Goal: Task Accomplishment & Management: Manage account settings

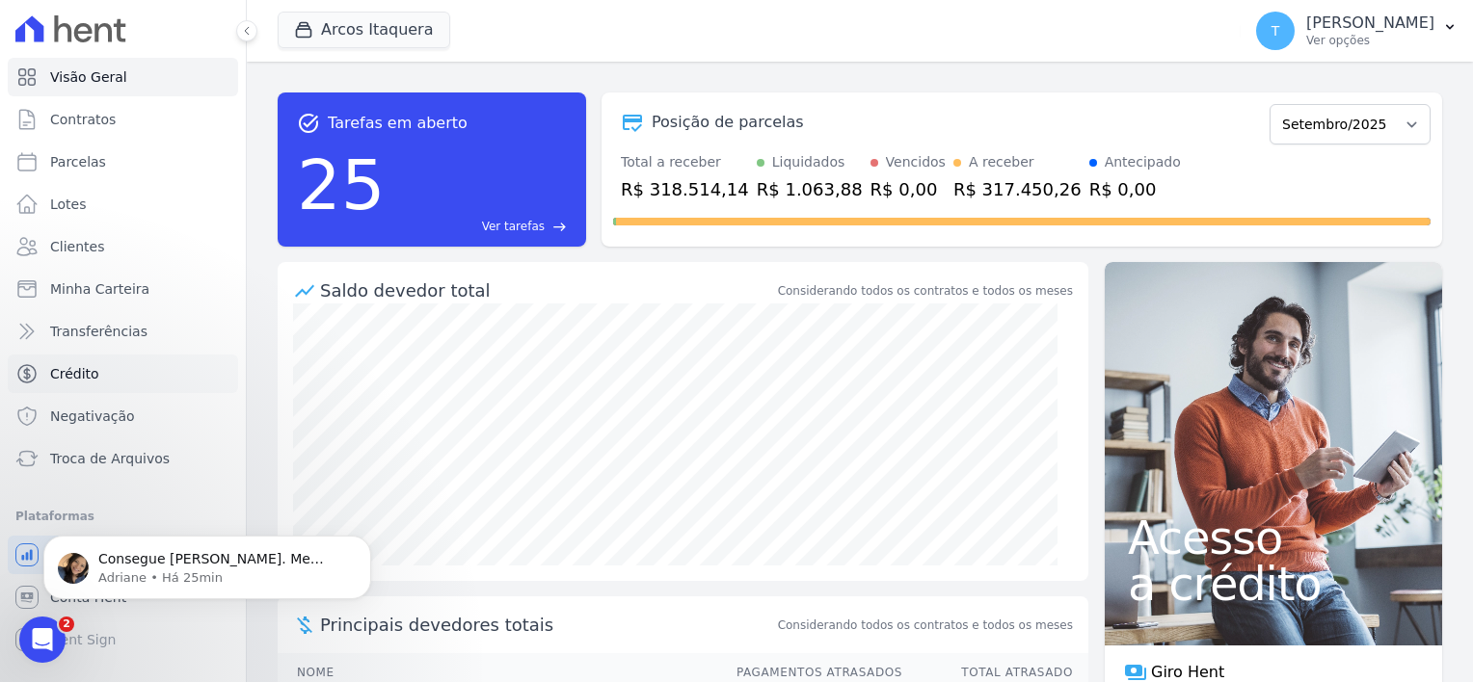
scroll to position [1017, 0]
click at [160, 570] on p "Adriane • Há 25min" at bounding box center [222, 578] width 249 height 17
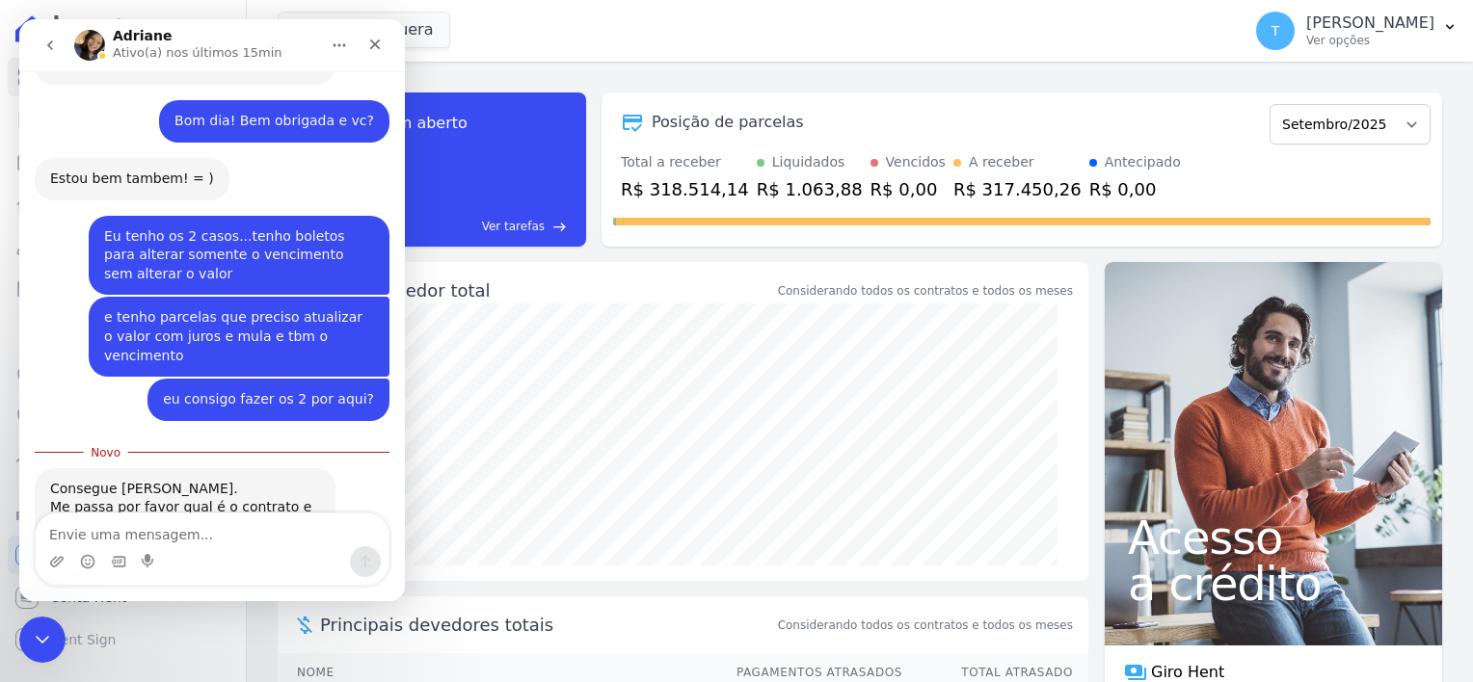
scroll to position [1049, 0]
type textarea "muito obrigada, deixa eu pegar aqui"
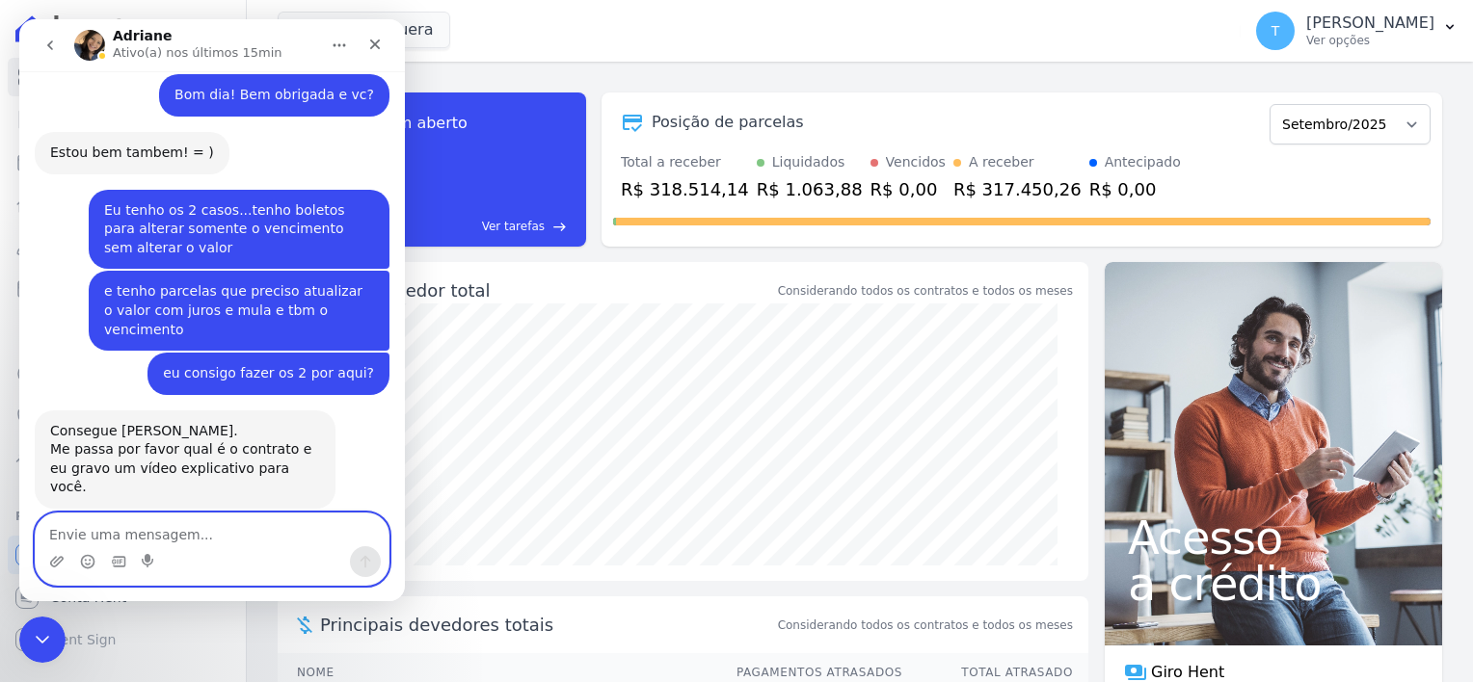
paste textarea "RESIDENCIAL ARTE"
type textarea "RESIDENCIAL ARTE"
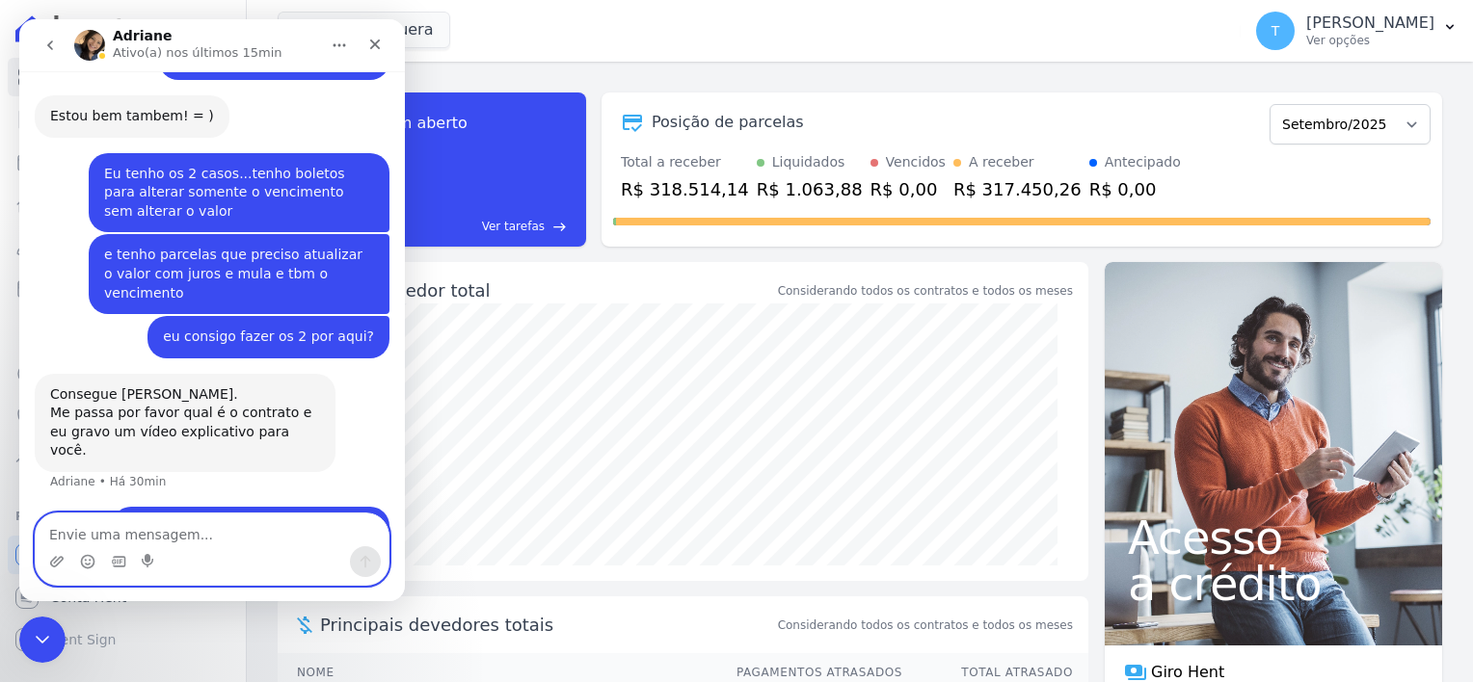
scroll to position [1118, 0]
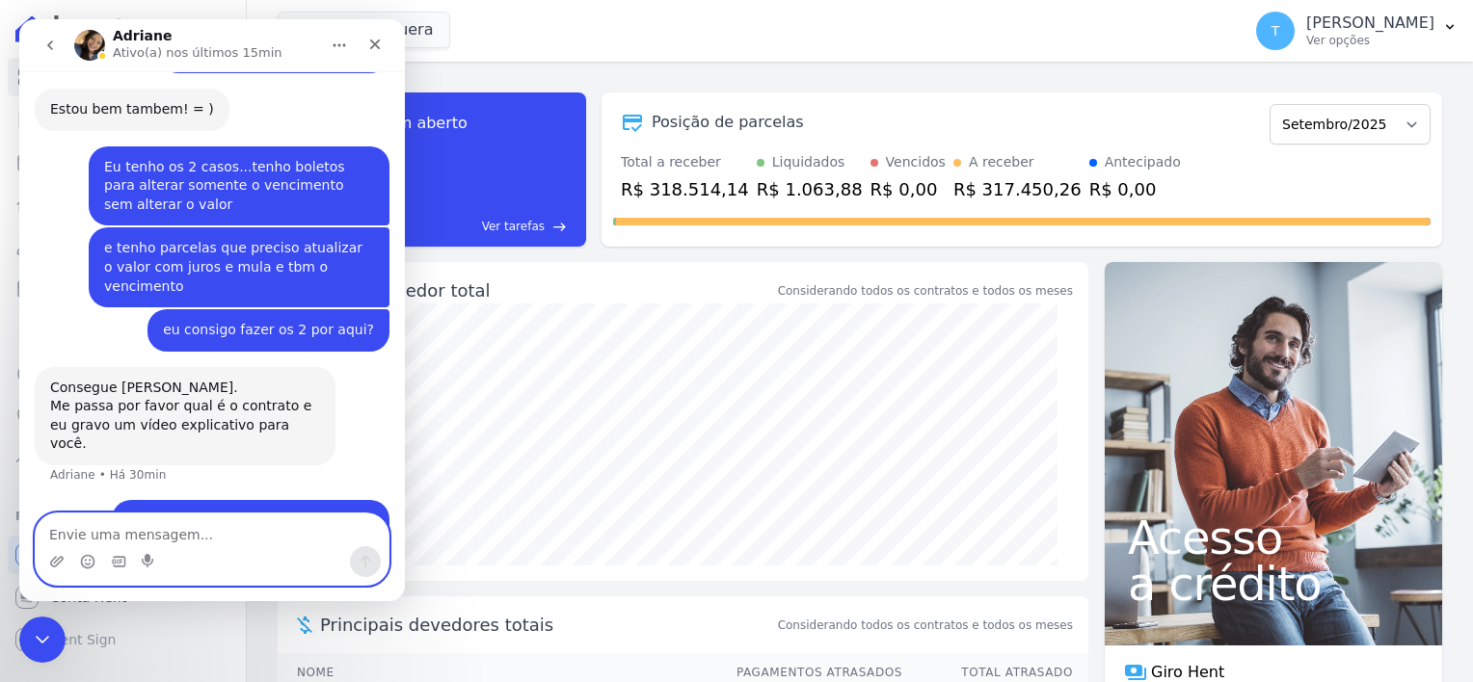
paste textarea "Hassan Gonçalves Dias Deraoui"
type textarea "Hassan Gonçalves Dias Deraoui"
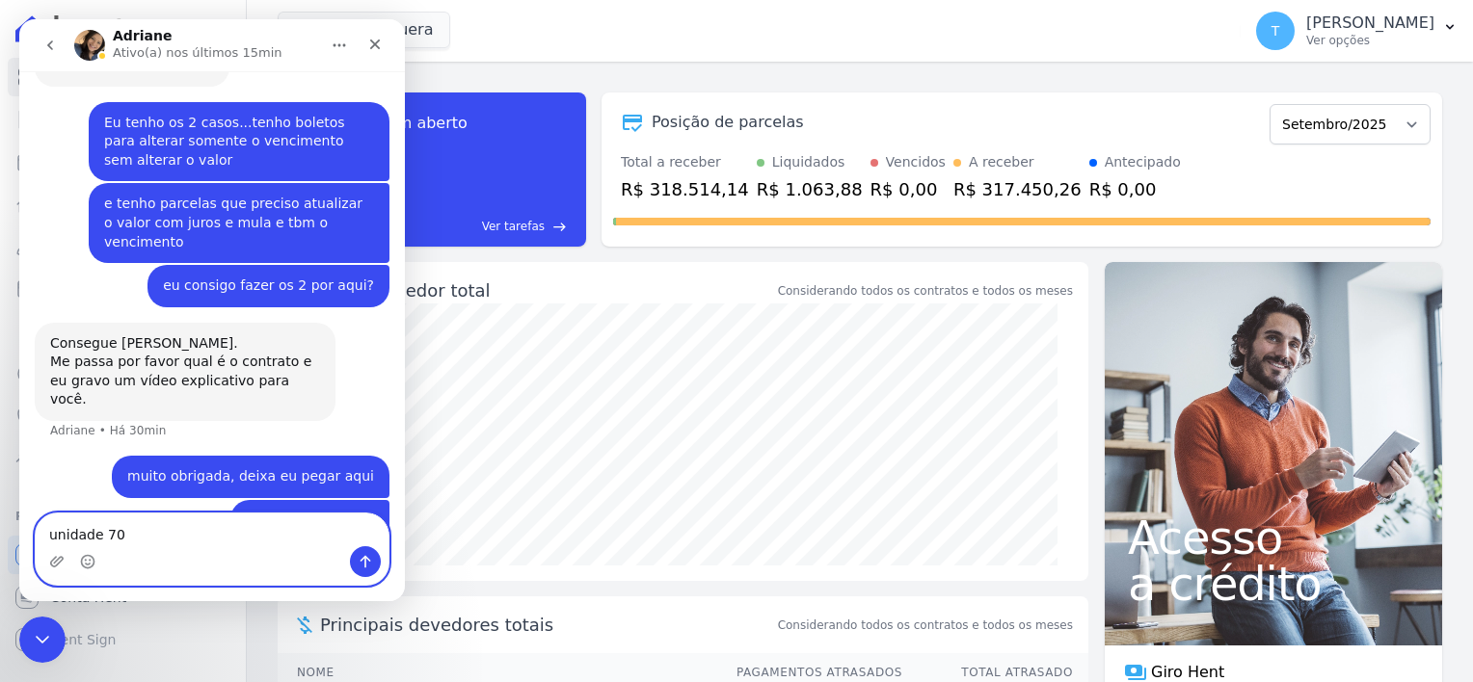
type textarea "unidade 705"
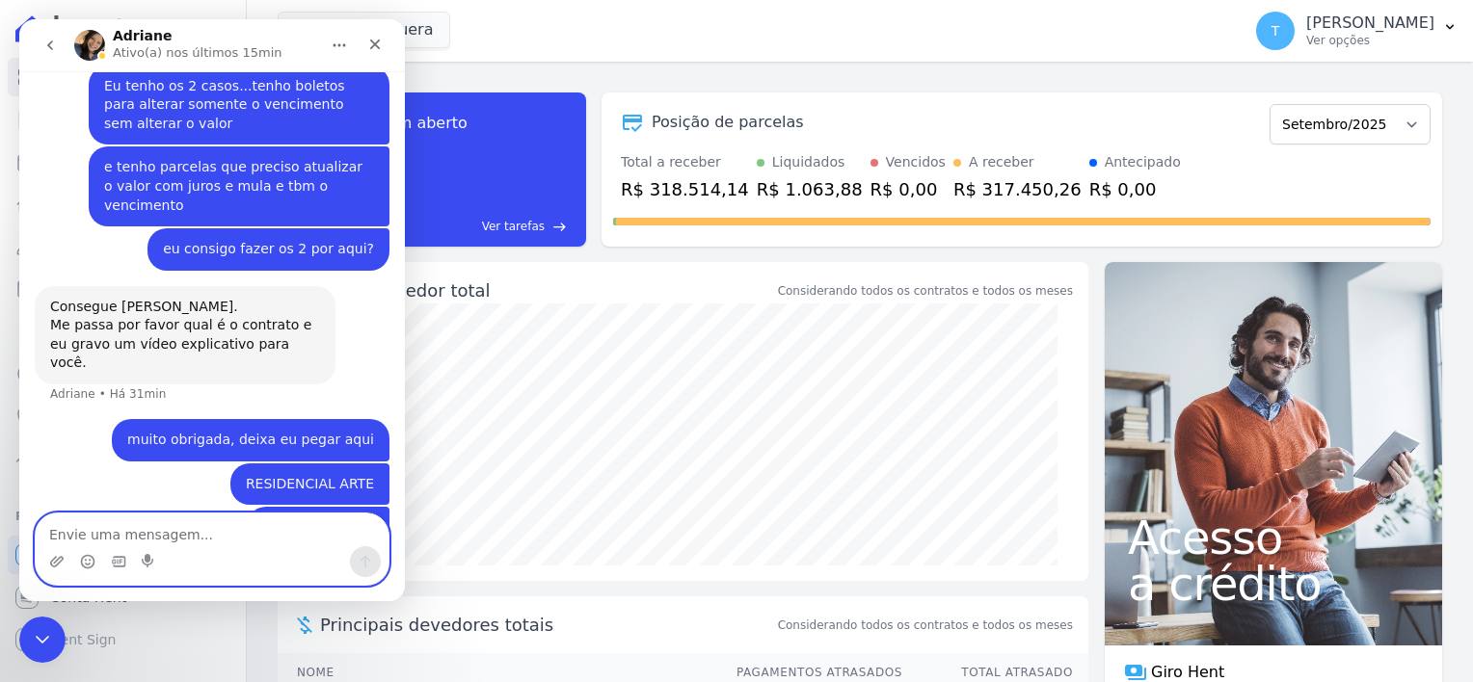
scroll to position [1207, 0]
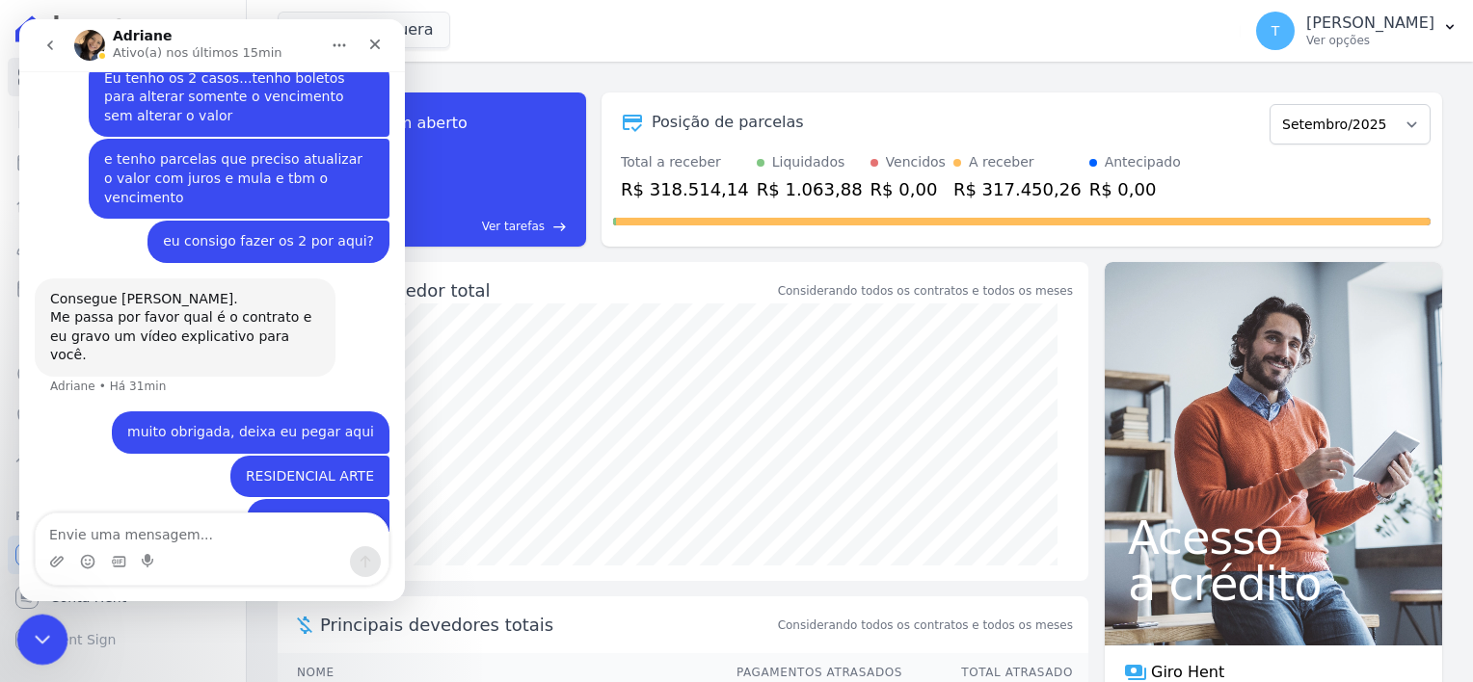
click at [31, 647] on icon "Encerramento do Messenger da Intercom" at bounding box center [39, 637] width 23 height 23
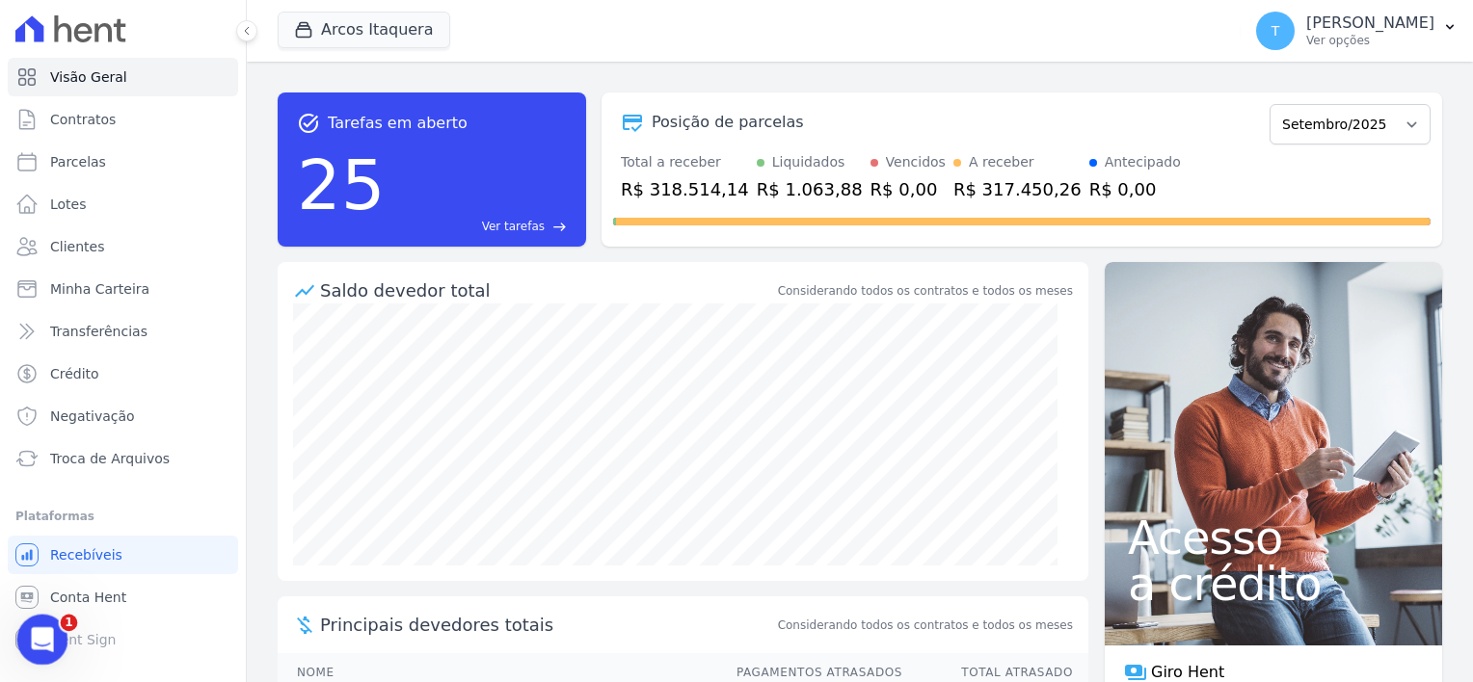
click at [62, 627] on span "1" at bounding box center [69, 623] width 17 height 17
click at [45, 634] on icon "Abertura do Messenger da Intercom" at bounding box center [40, 638] width 32 height 32
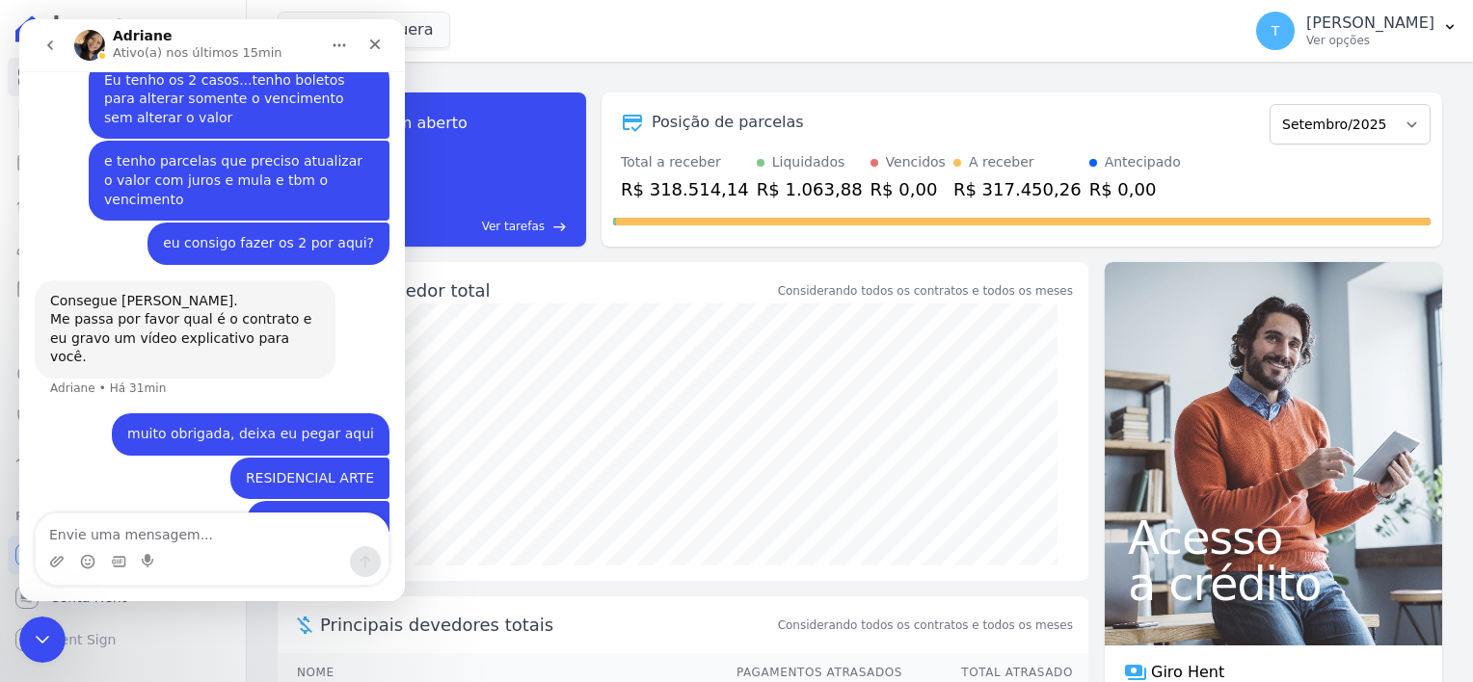
click at [193, 534] on textarea "Envie uma mensagem..." at bounding box center [212, 530] width 353 height 33
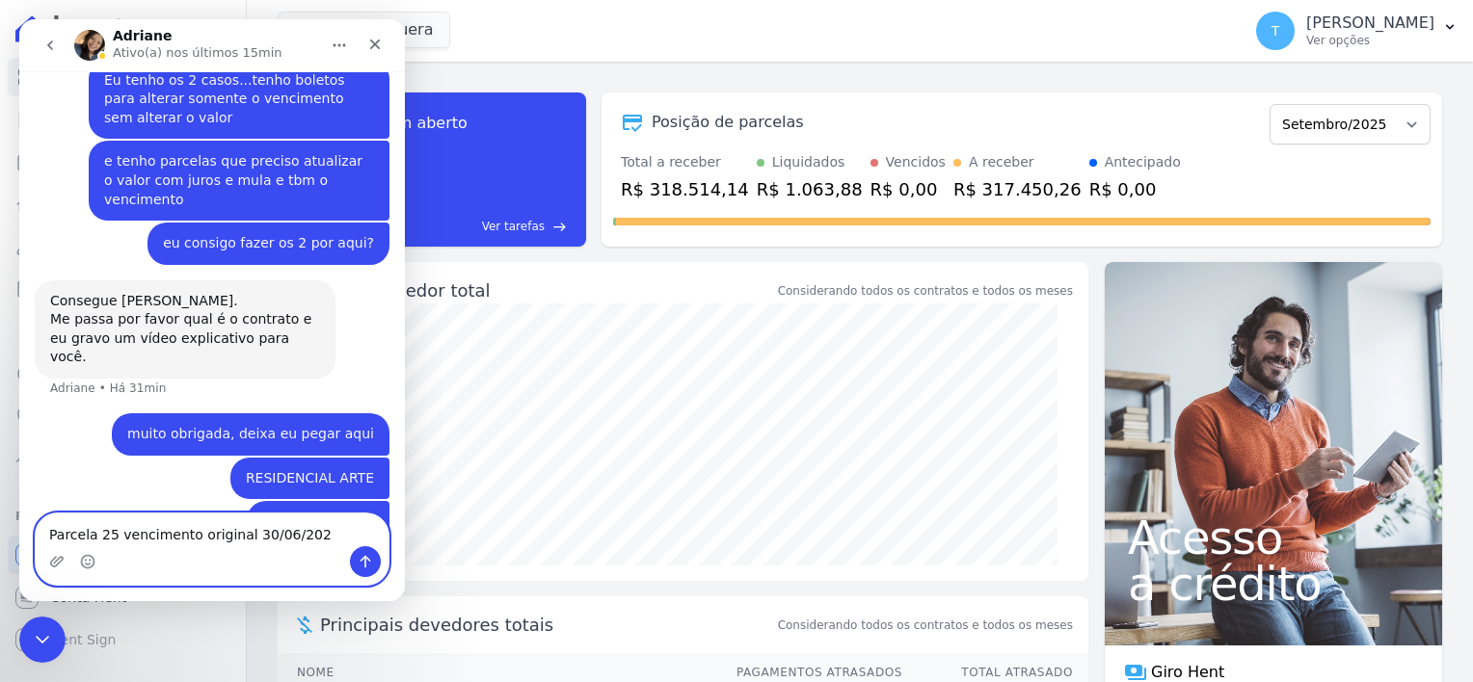
type textarea "Parcela 25 vencimento original 30/06/2025"
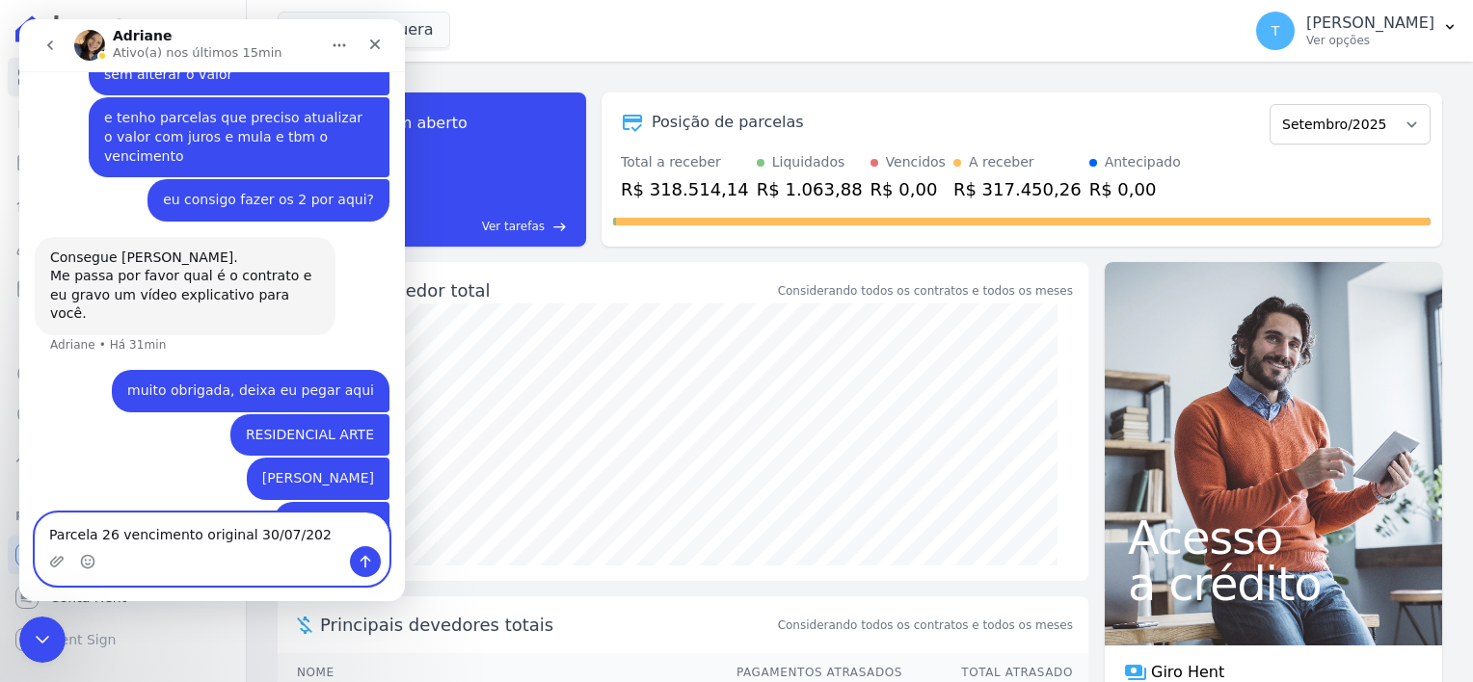
type textarea "Parcela 26 vencimento original 30/07/2025"
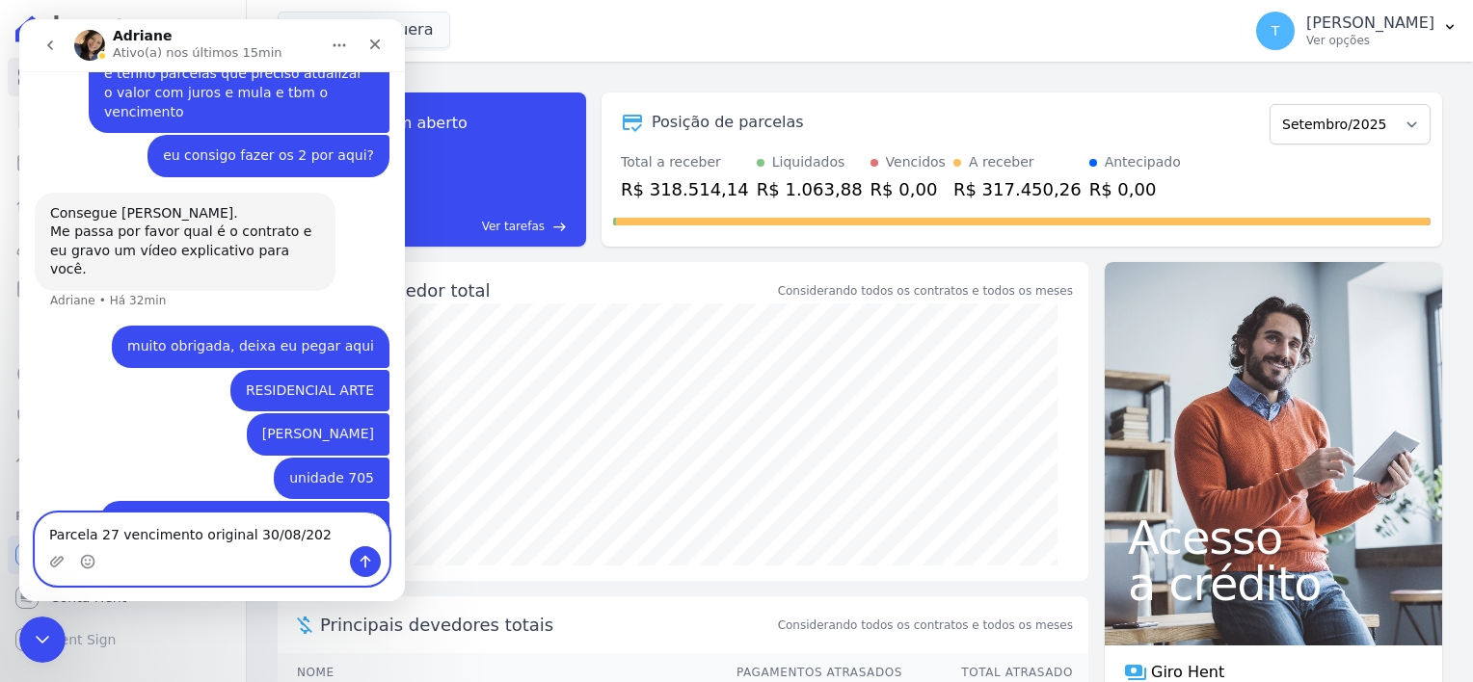
type textarea "Parcela 27 vencimento original 30/08/2025"
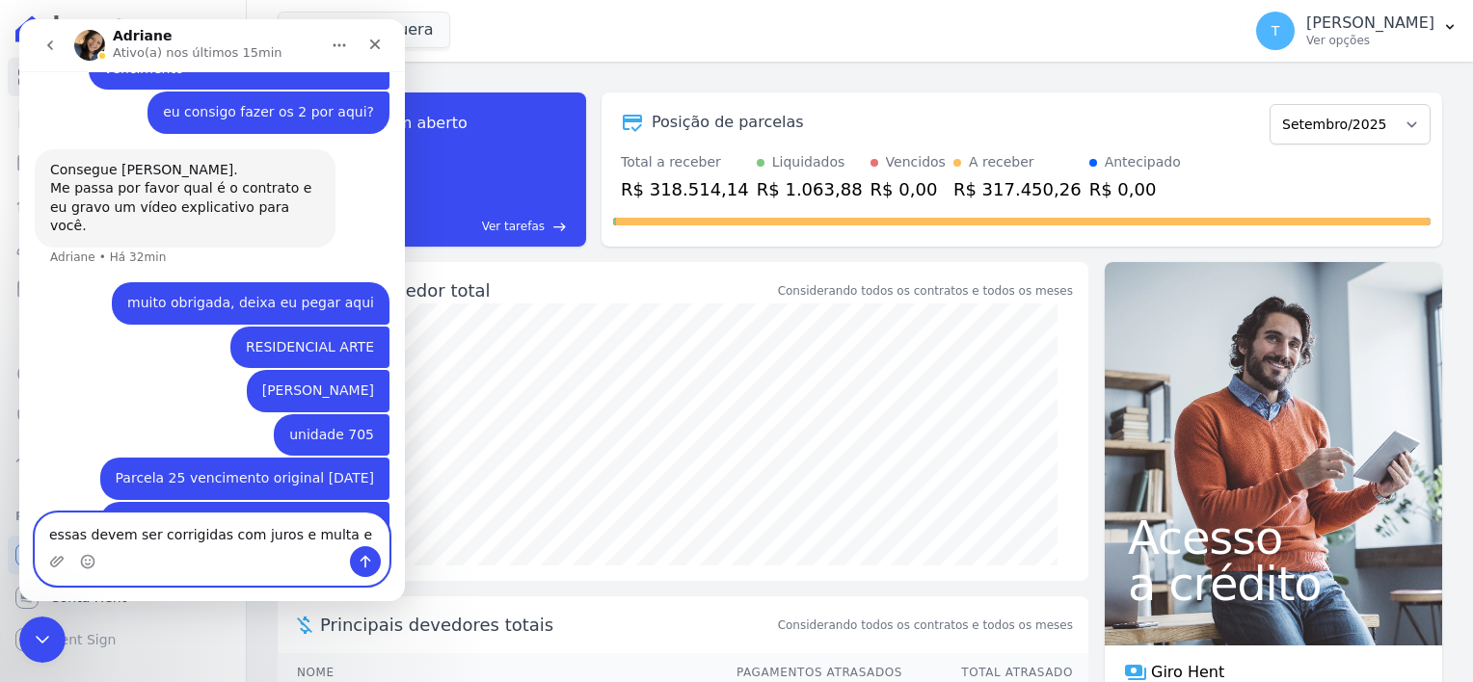
type textarea "essas devem ser corrigidas com juros e multa"
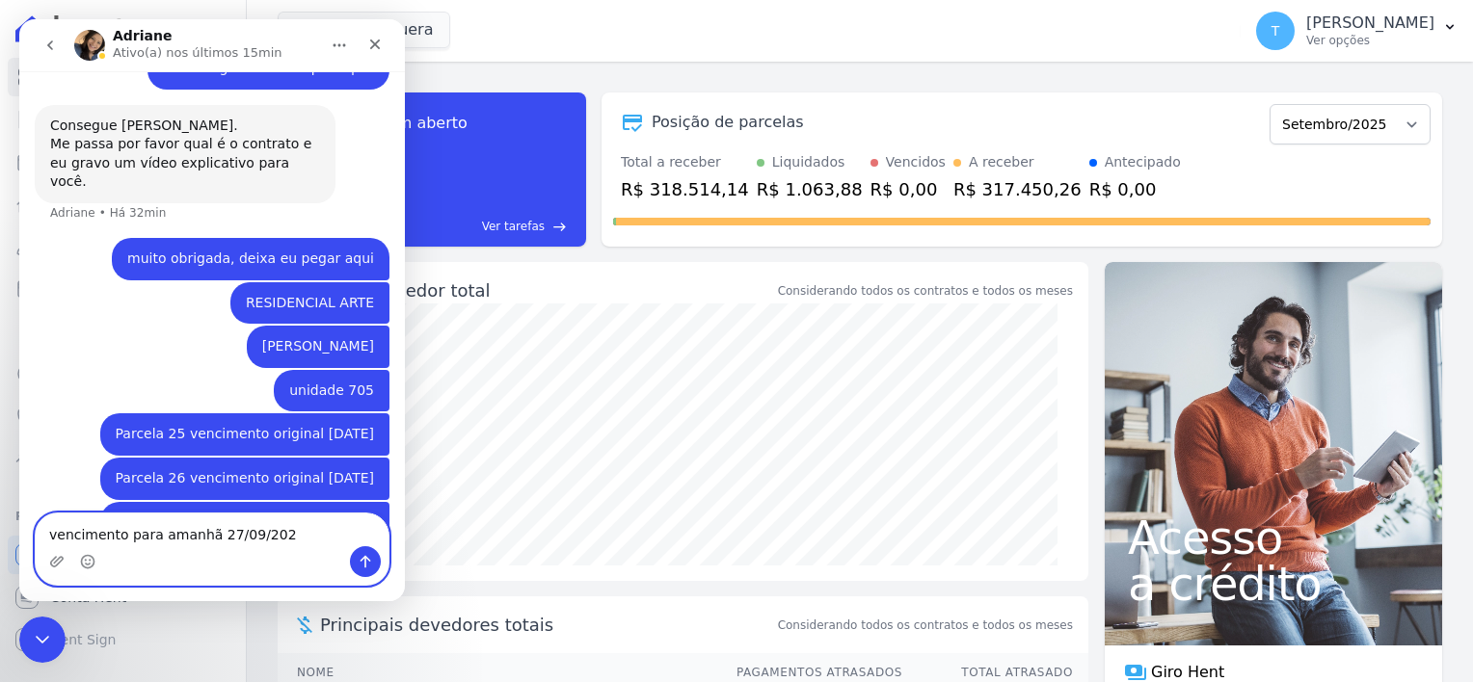
type textarea "vencimento para amanhã 27/09/2025"
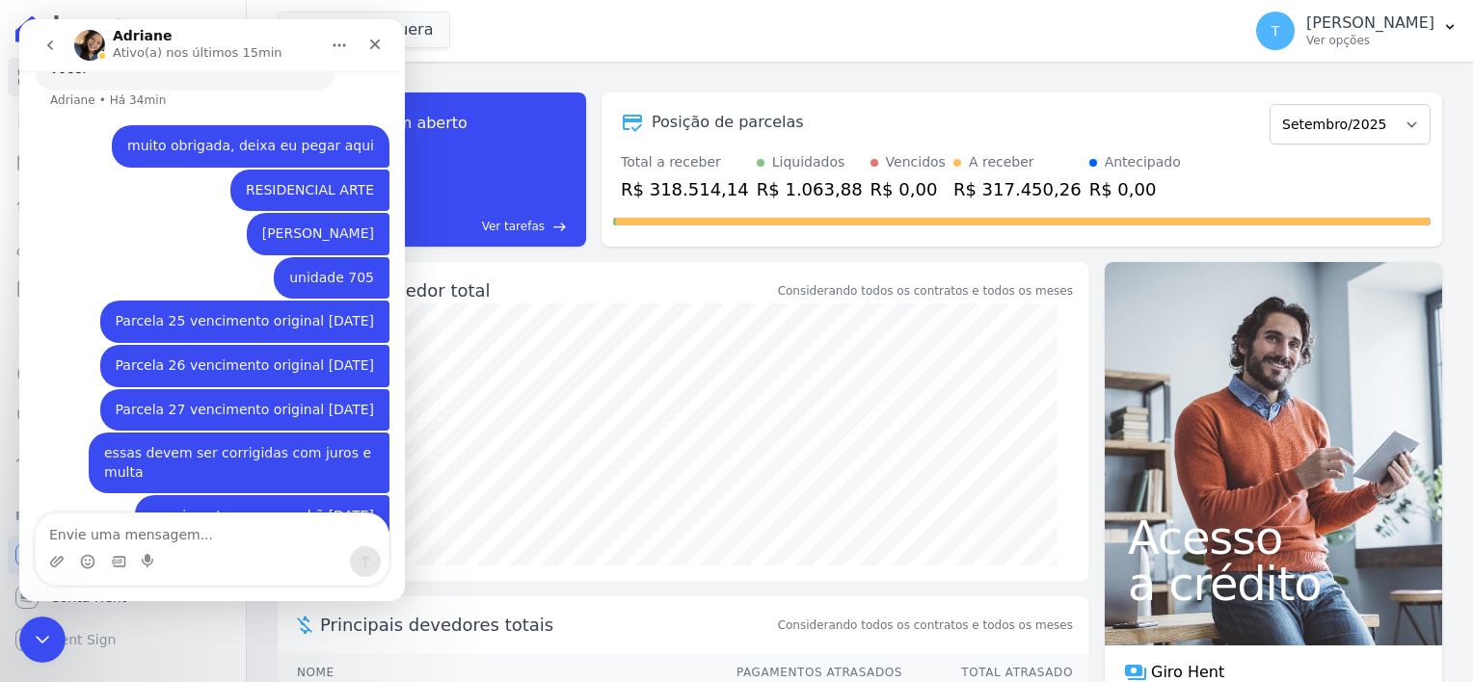
scroll to position [1485, 0]
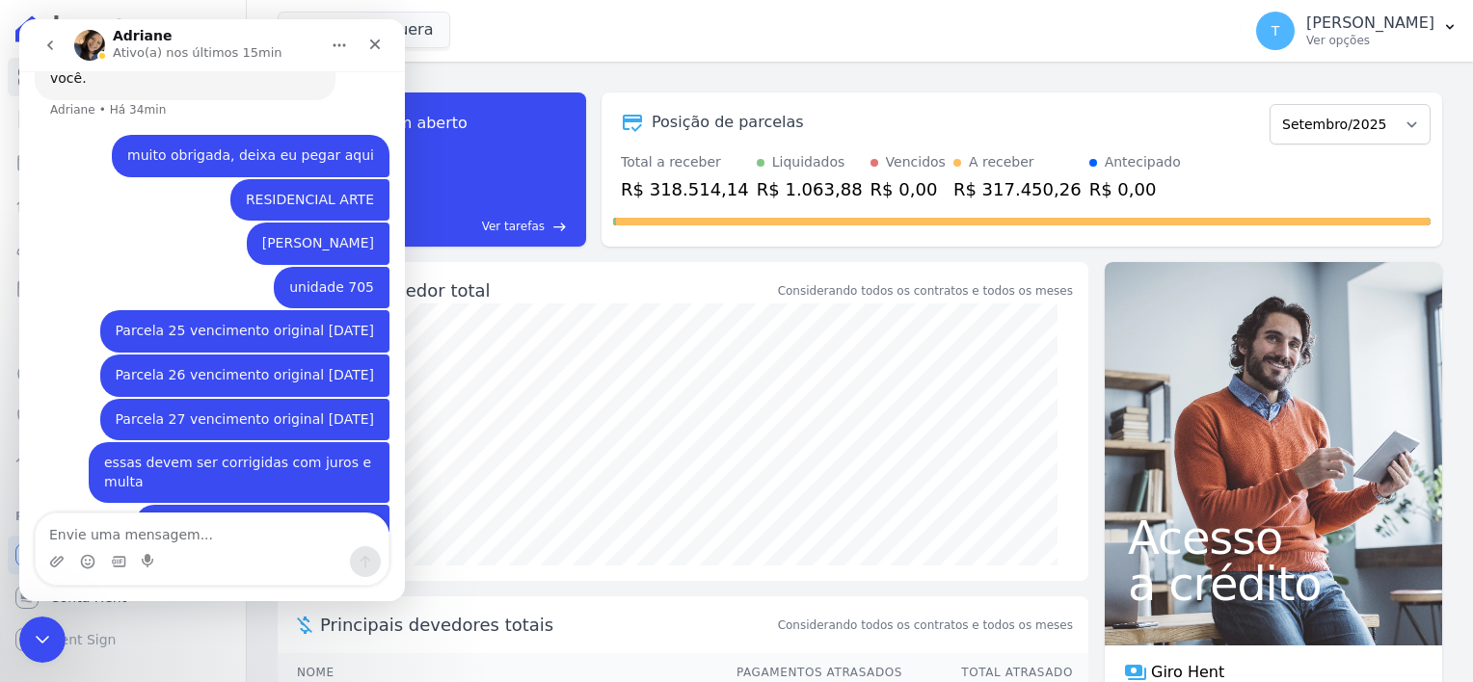
click at [119, 535] on textarea "Envie uma mensagem..." at bounding box center [212, 530] width 353 height 33
type textarea "E"
drag, startPoint x: 119, startPoint y: 539, endPoint x: 45, endPoint y: 540, distance: 73.3
click at [45, 540] on textarea "parcela 1" at bounding box center [212, 530] width 353 height 33
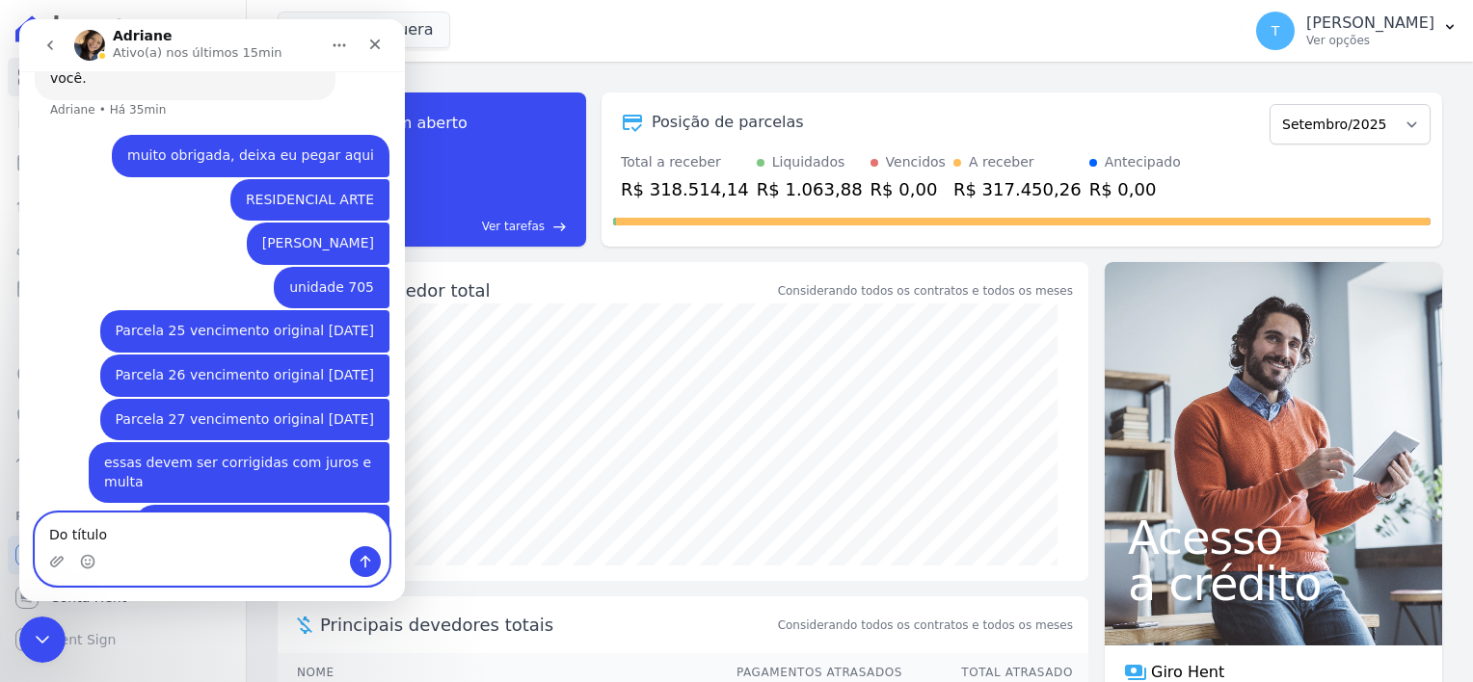
paste textarea "14907"
type textarea "Do título 14907 deve ser alterado somente a data"
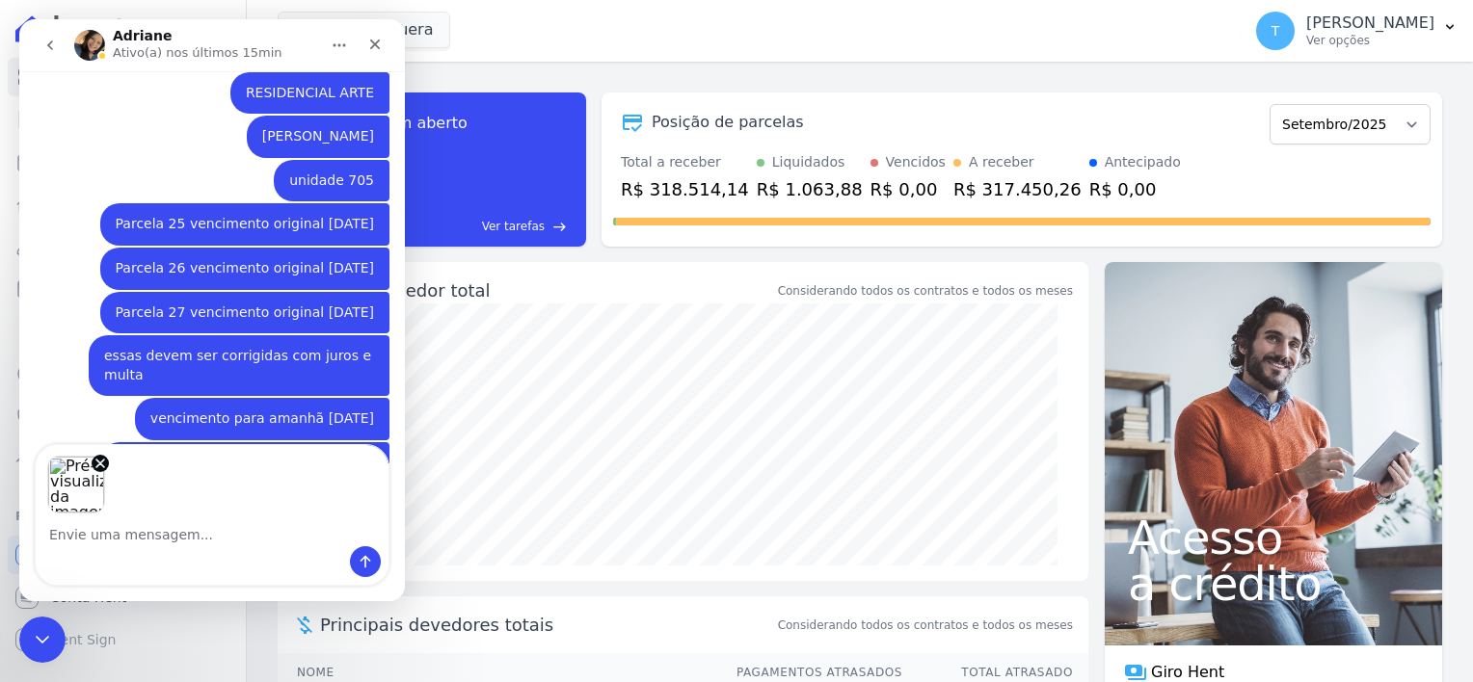
scroll to position [1617, 0]
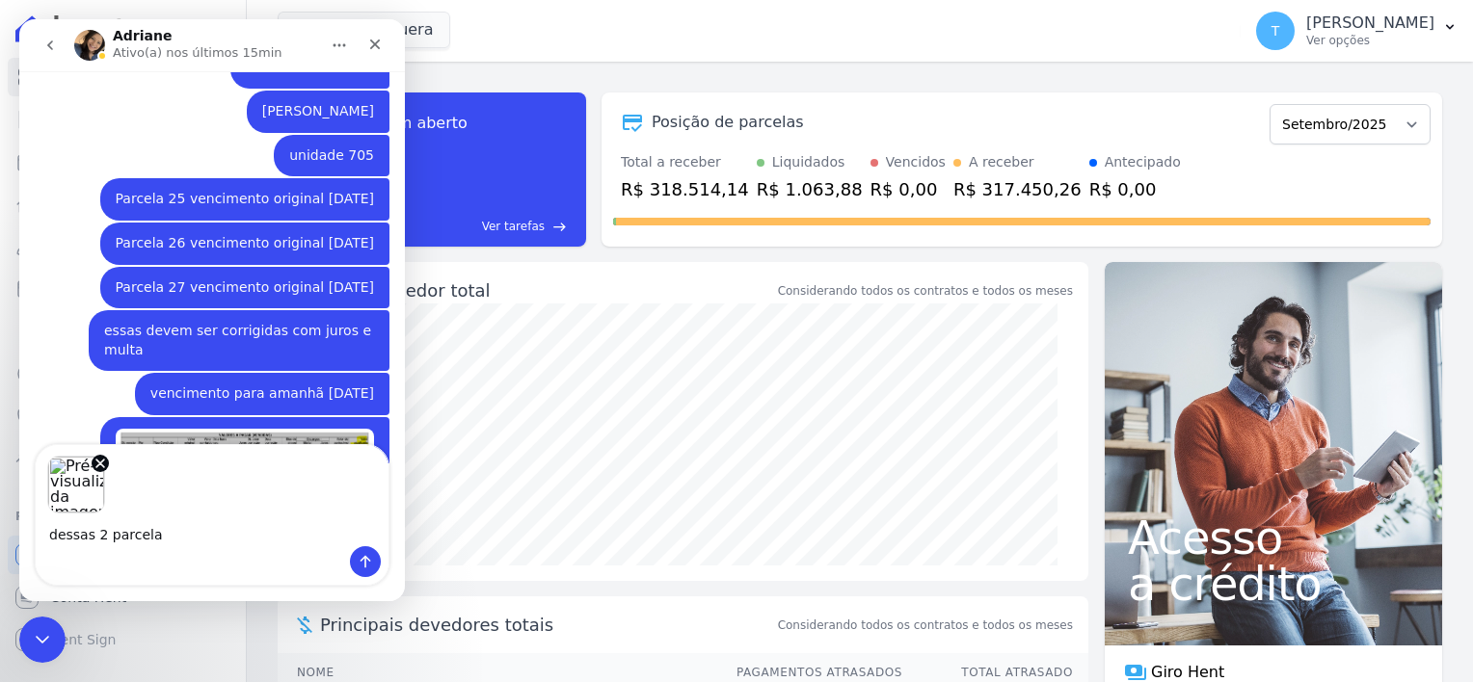
type textarea "dessas 2 parcelas"
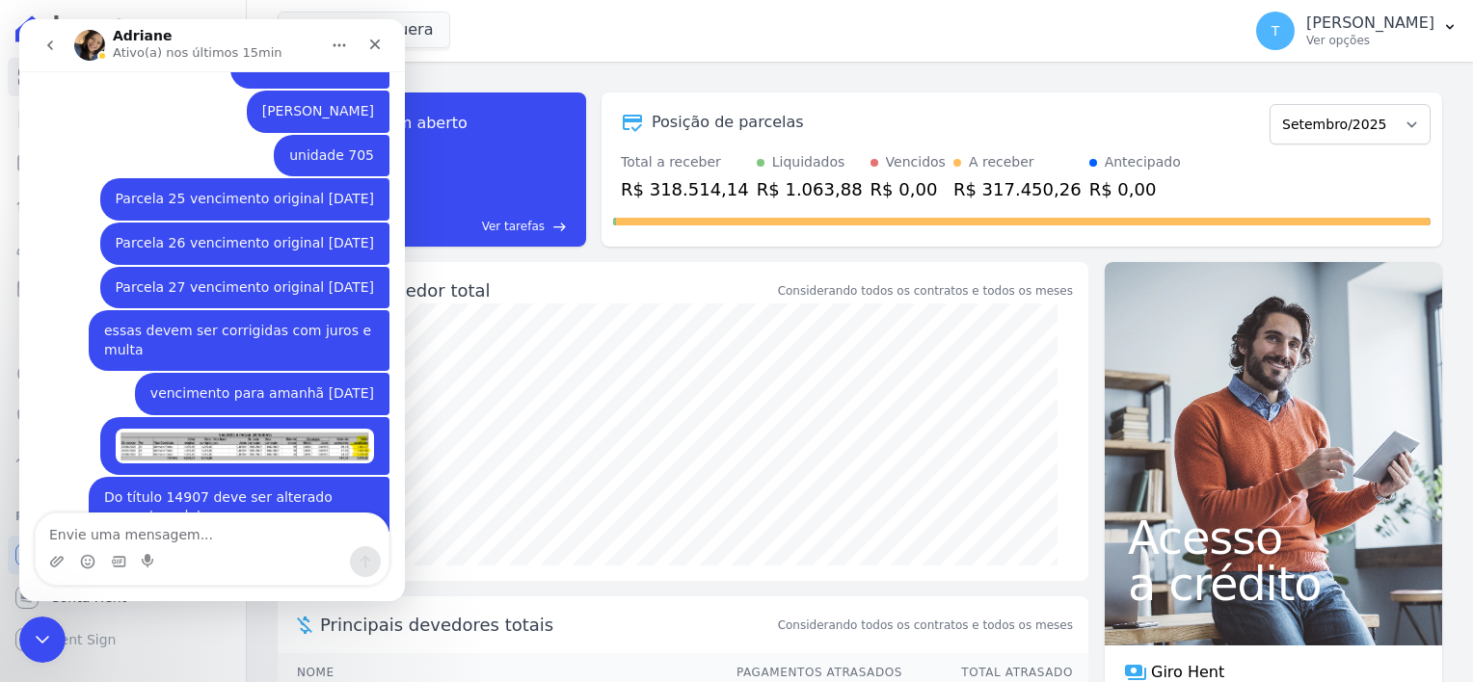
scroll to position [1631, 0]
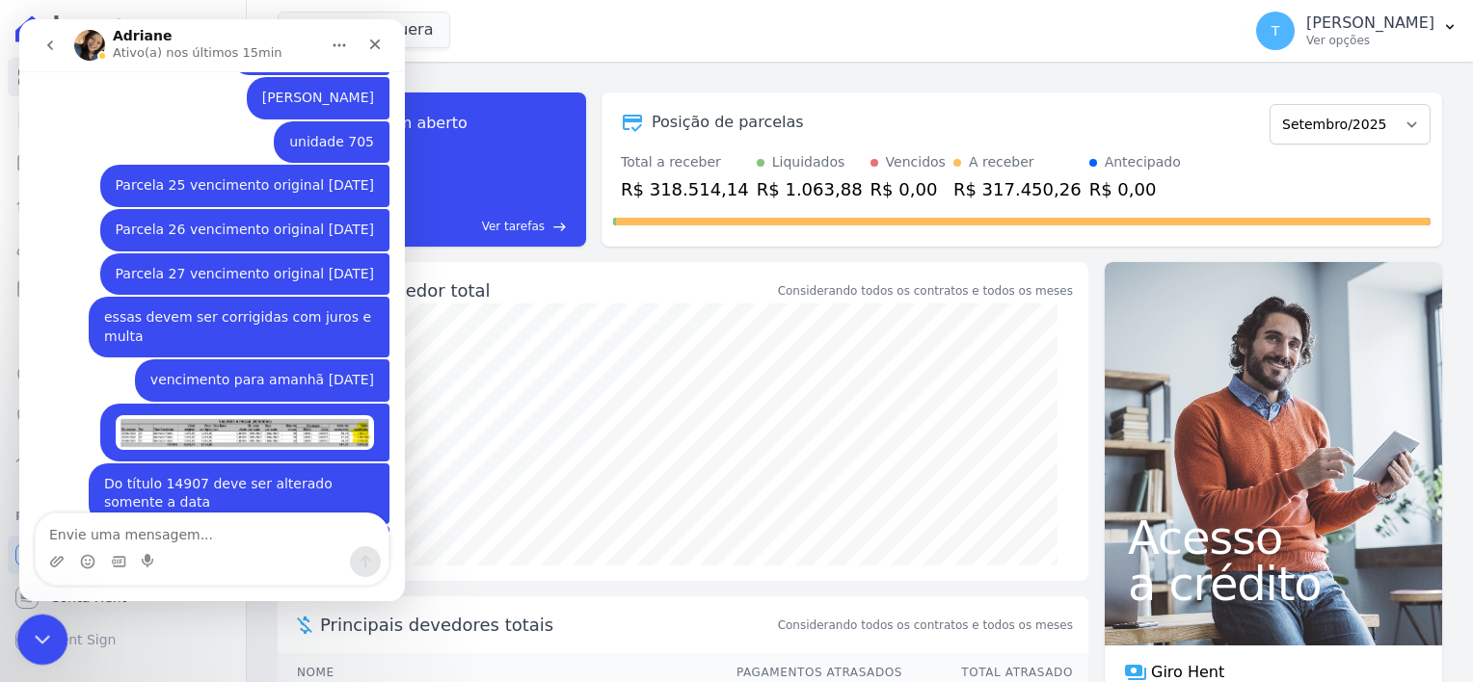
click at [48, 638] on icon "Encerramento do Messenger da Intercom" at bounding box center [39, 637] width 23 height 23
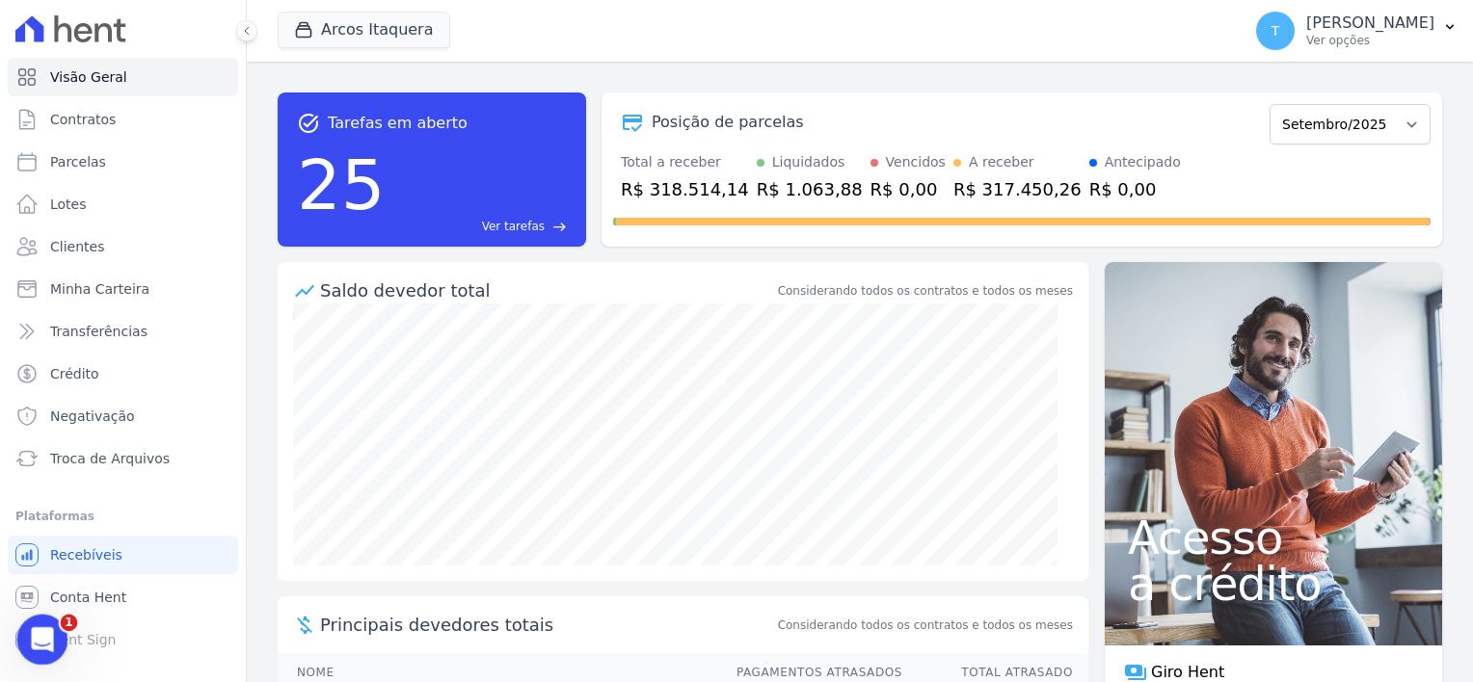
click at [33, 637] on icon "Abertura do Messenger da Intercom" at bounding box center [40, 638] width 32 height 32
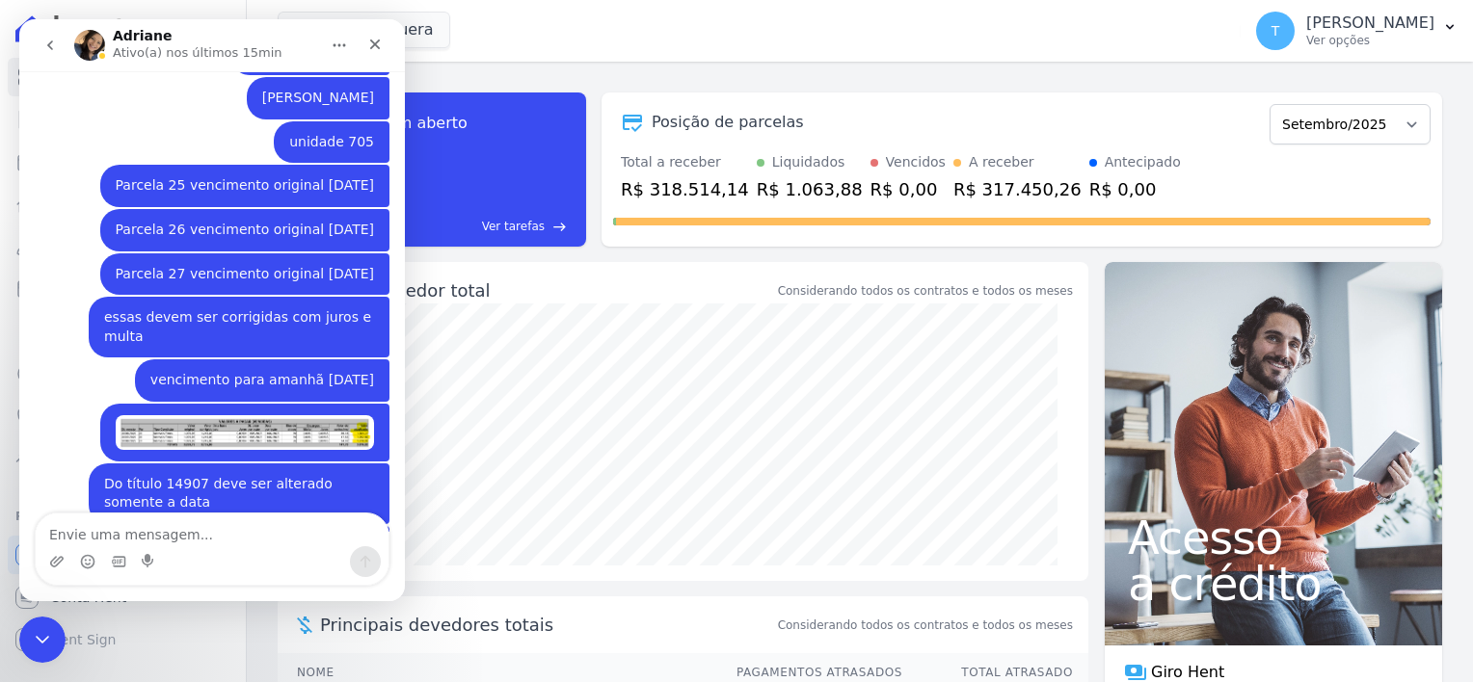
click at [54, 47] on icon "go back" at bounding box center [49, 45] width 15 height 15
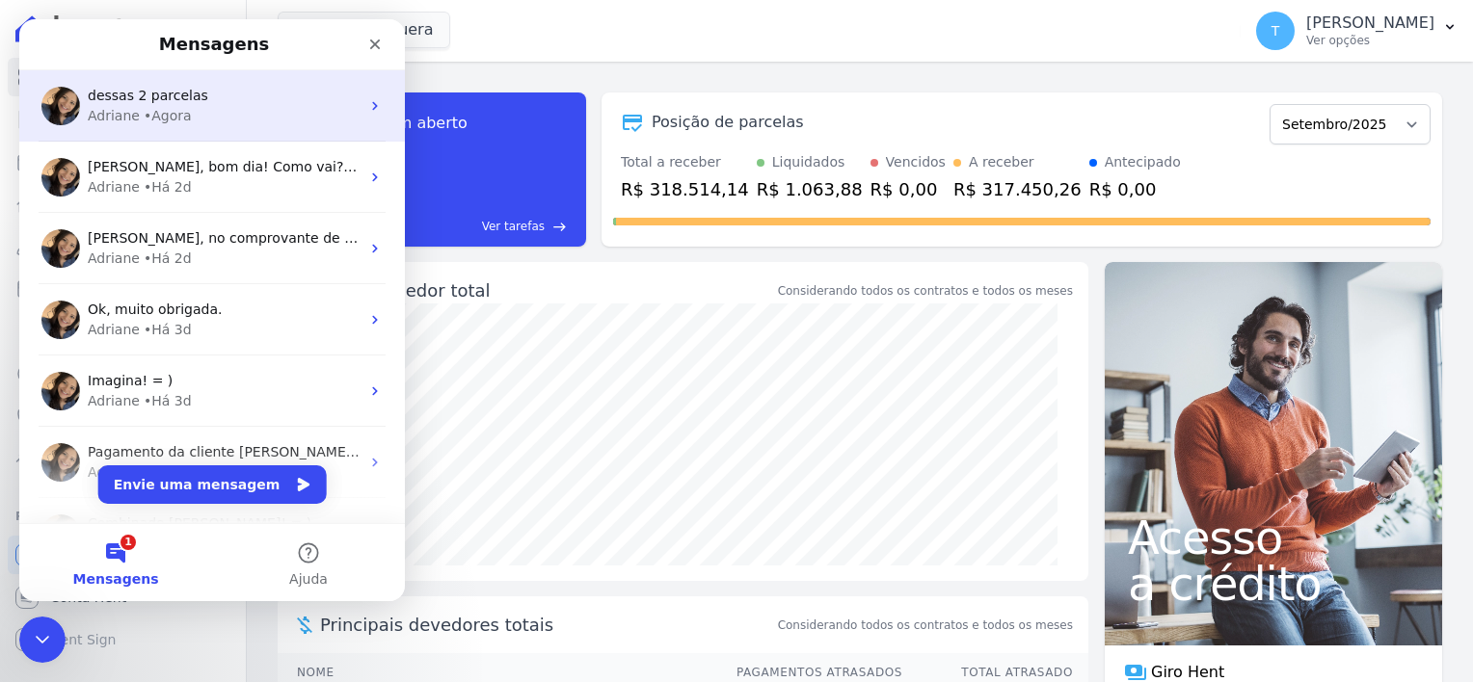
click at [193, 127] on div "dessas 2 parcelas Adriane • Agora" at bounding box center [212, 105] width 386 height 71
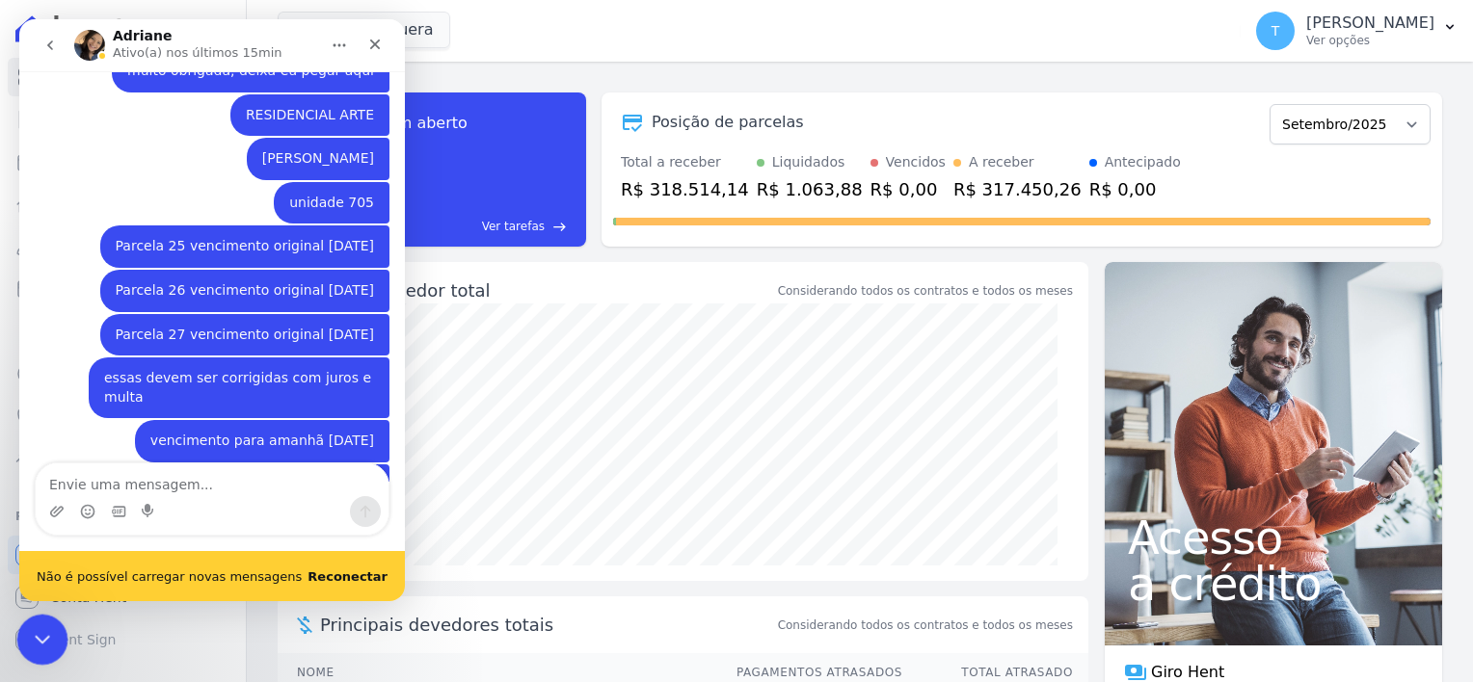
scroll to position [1681, 0]
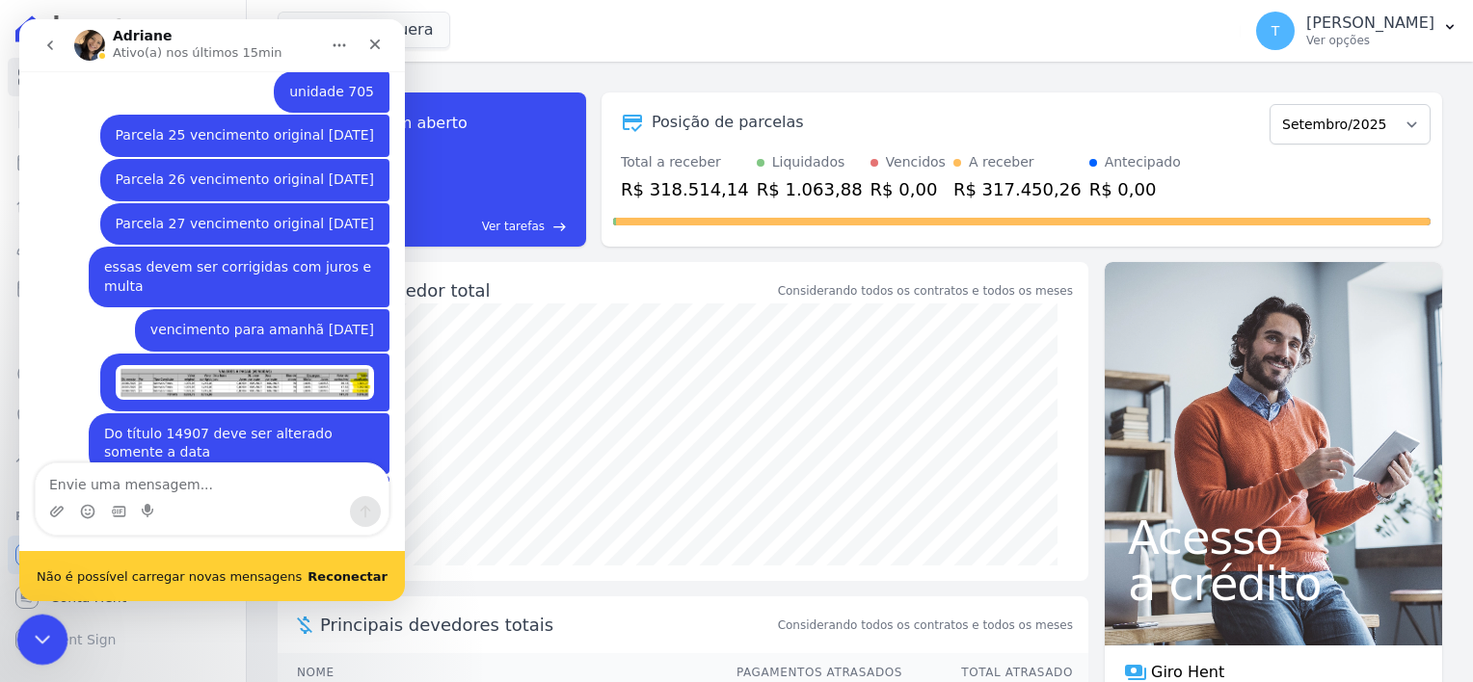
click at [45, 645] on icon "Encerramento do Messenger da Intercom" at bounding box center [39, 637] width 23 height 23
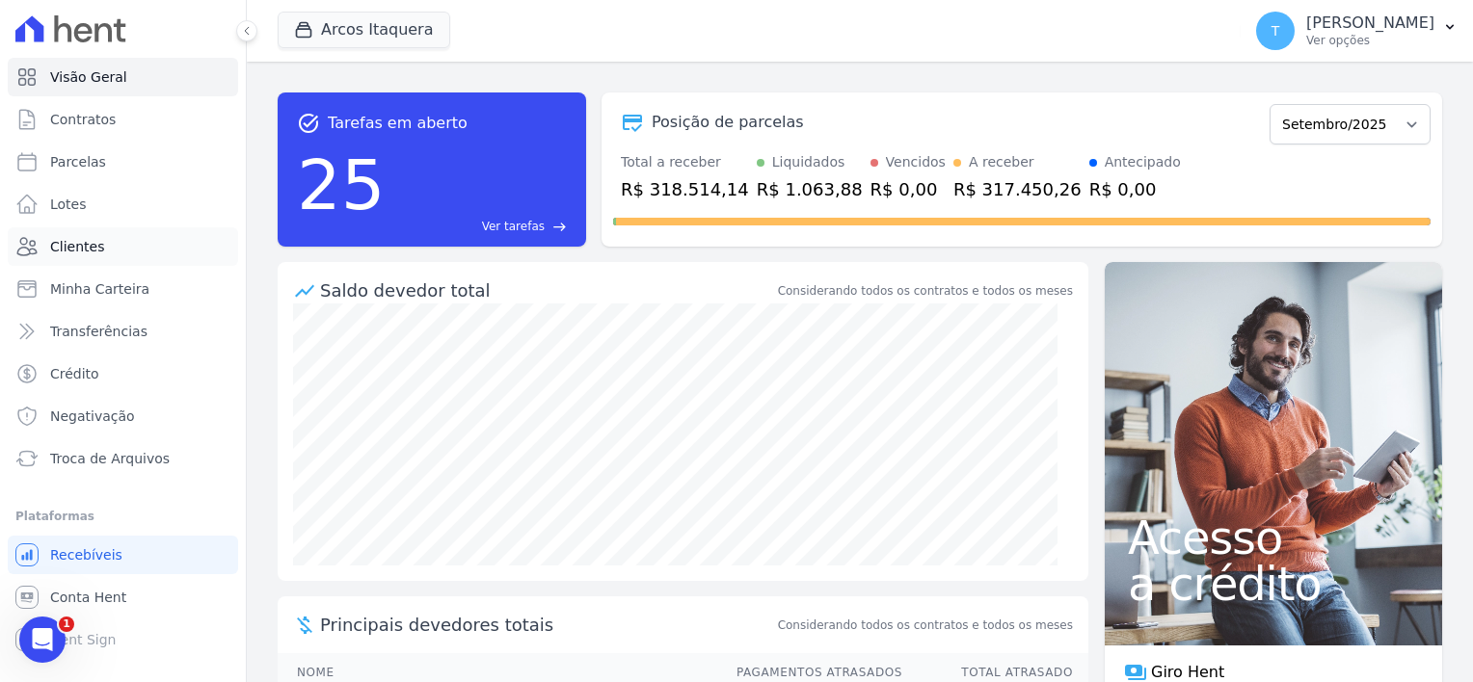
scroll to position [1631, 0]
click at [116, 293] on span "Minha Carteira" at bounding box center [99, 289] width 99 height 19
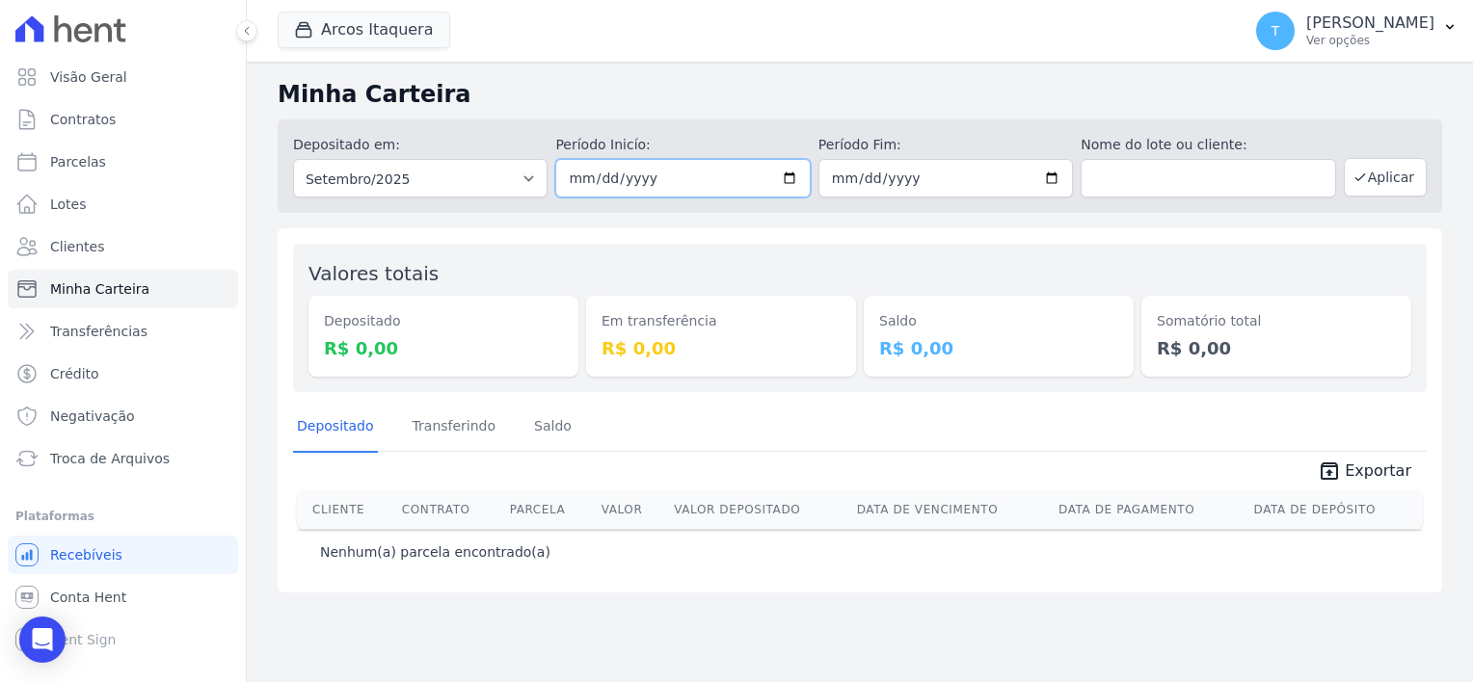
click at [781, 173] on input "2025-09-01" at bounding box center [682, 178] width 254 height 39
click at [790, 184] on input "2025-09-01" at bounding box center [682, 178] width 254 height 39
type input "[DATE]"
click at [1047, 177] on input "2025-09-30" at bounding box center [945, 178] width 254 height 39
type input "[DATE]"
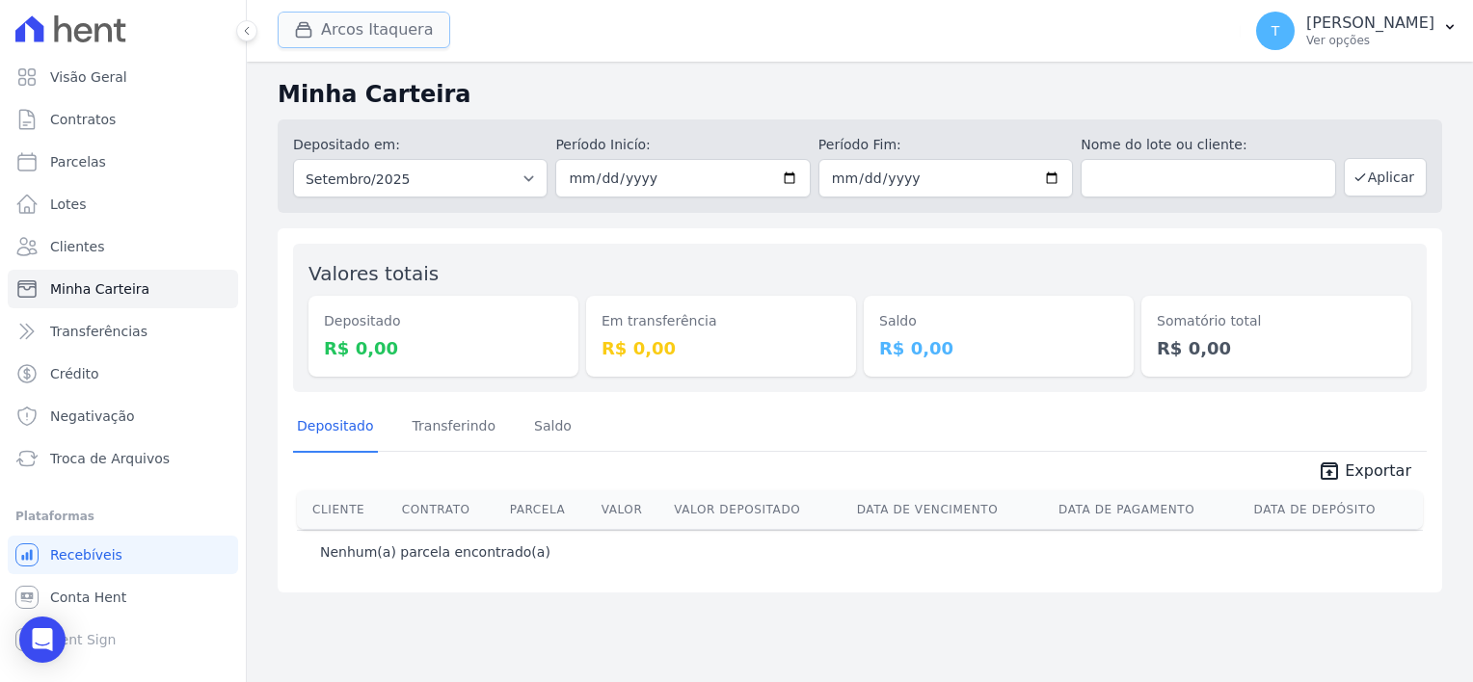
click at [367, 23] on button "Arcos Itaquera" at bounding box center [364, 30] width 173 height 37
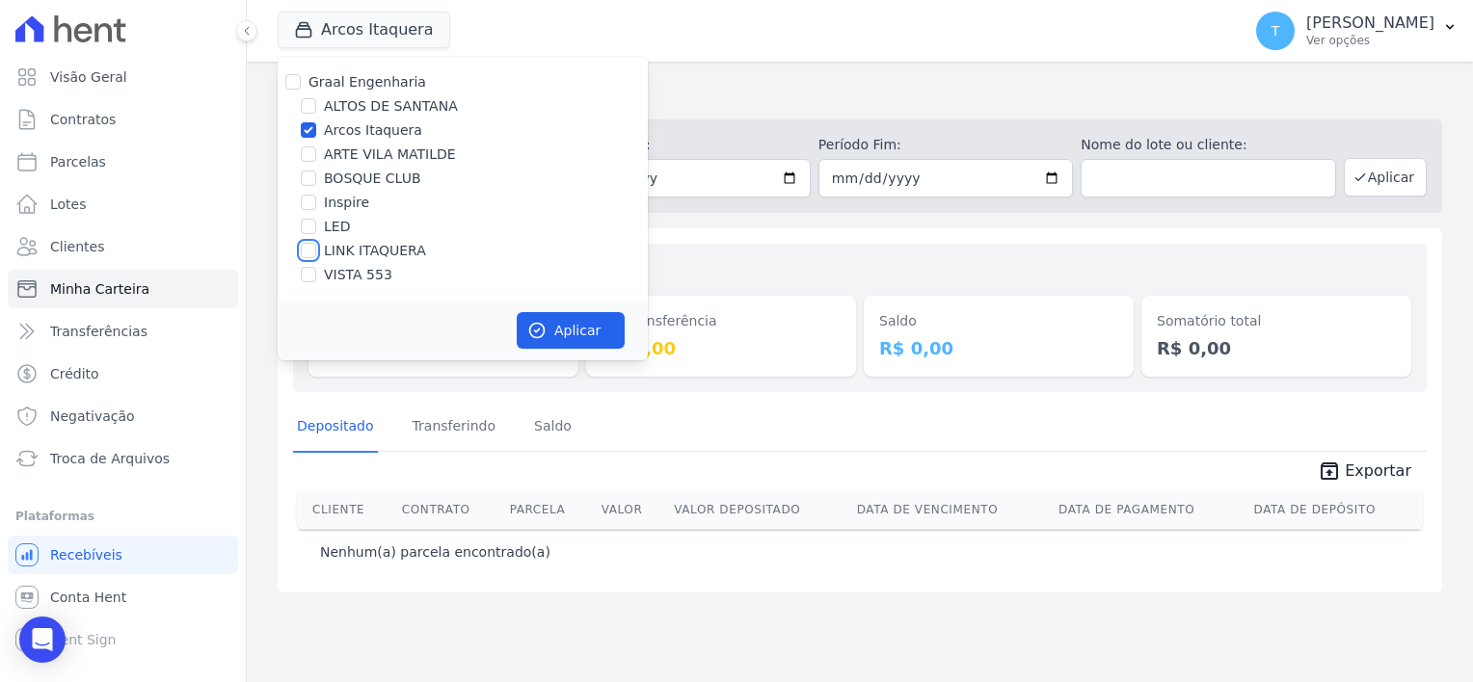
click at [308, 255] on input "LINK ITAQUERA" at bounding box center [308, 250] width 15 height 15
checkbox input "true"
click at [307, 127] on input "Arcos Itaquera" at bounding box center [308, 129] width 15 height 15
checkbox input "false"
click at [547, 332] on button "Aplicar" at bounding box center [571, 330] width 108 height 37
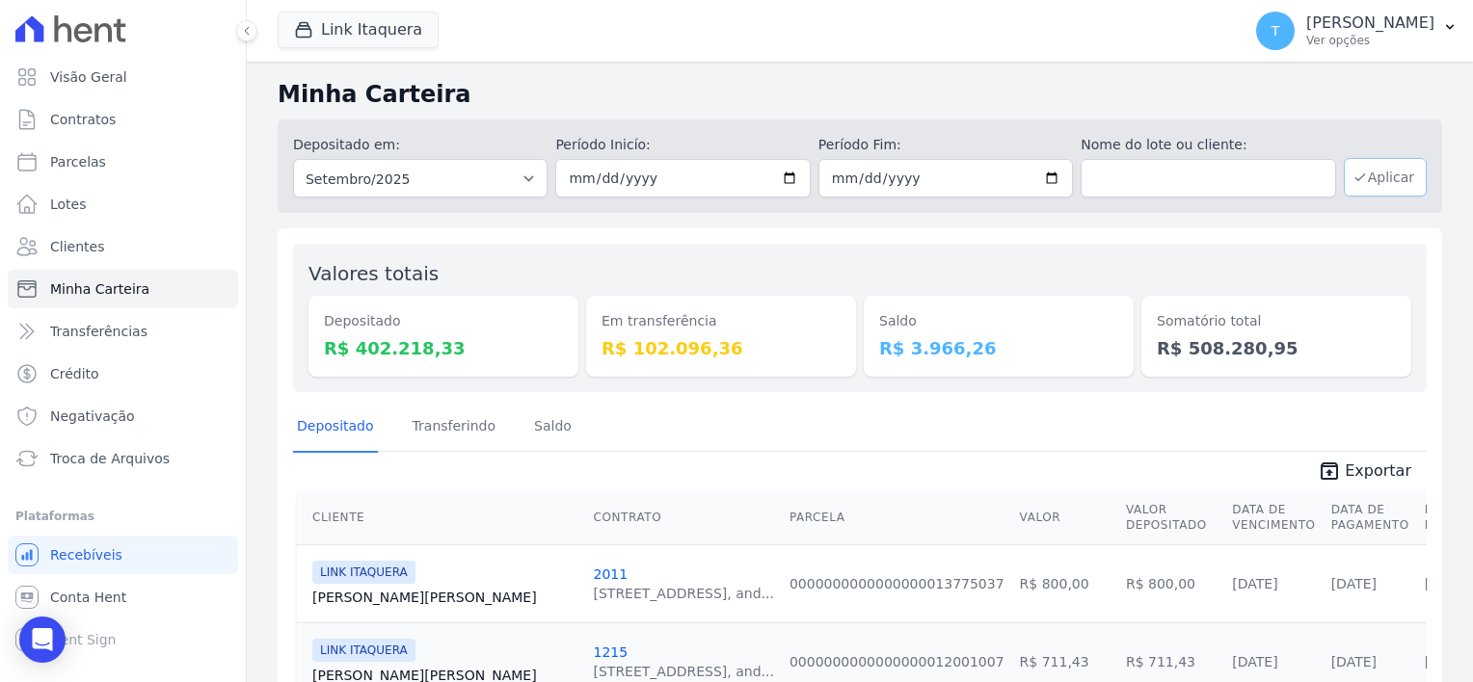
click at [1377, 176] on button "Aplicar" at bounding box center [1385, 177] width 83 height 39
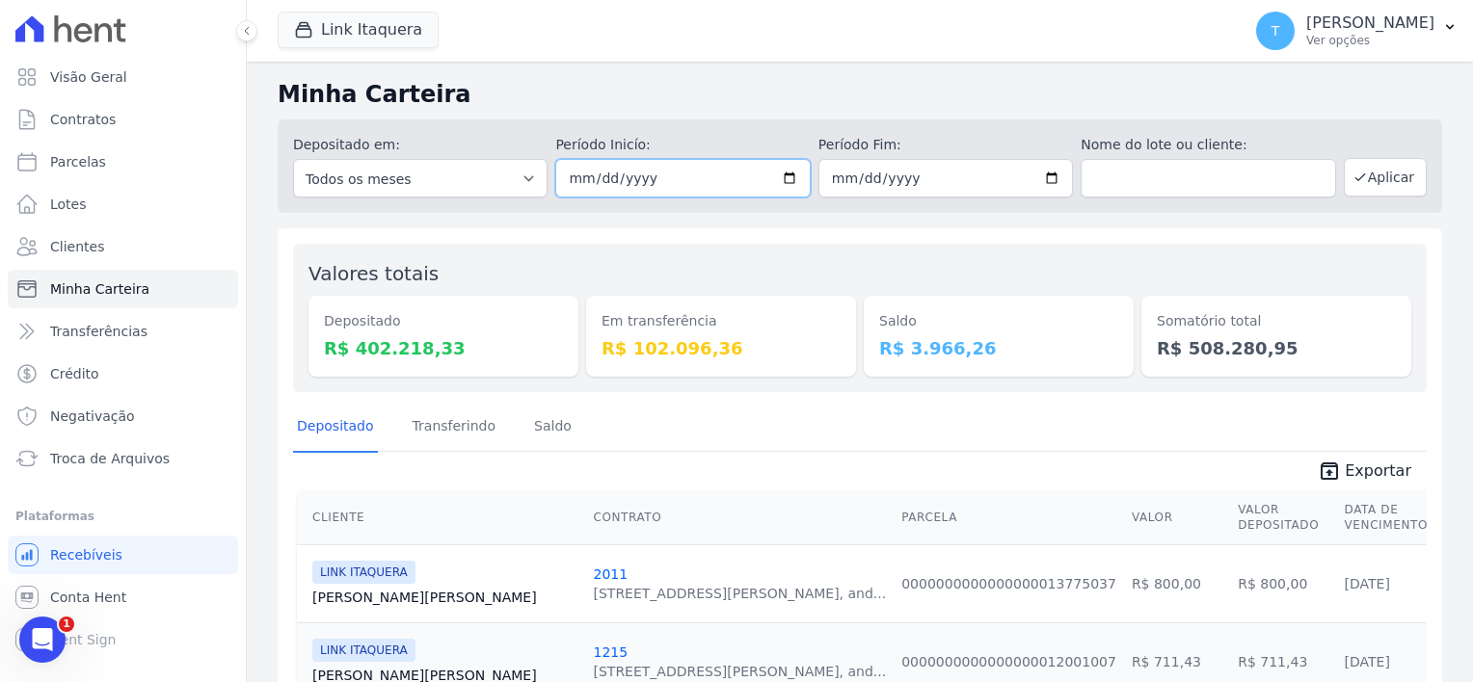
click at [787, 174] on input "[DATE]" at bounding box center [682, 178] width 254 height 39
type input "[DATE]"
click at [1045, 172] on input "[DATE]" at bounding box center [945, 178] width 254 height 39
type input "[DATE]"
click at [1382, 165] on button "Aplicar" at bounding box center [1385, 177] width 83 height 39
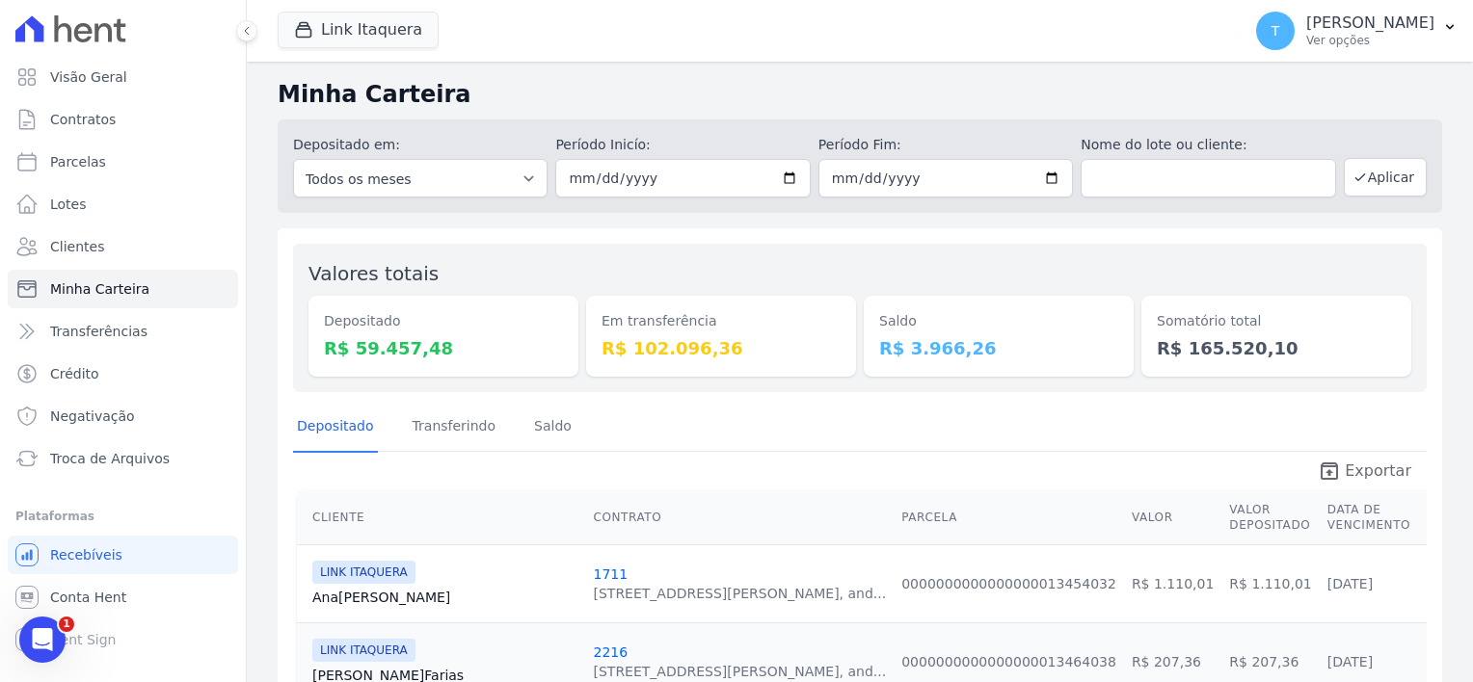
click at [1373, 473] on span "Exportar" at bounding box center [1378, 471] width 67 height 23
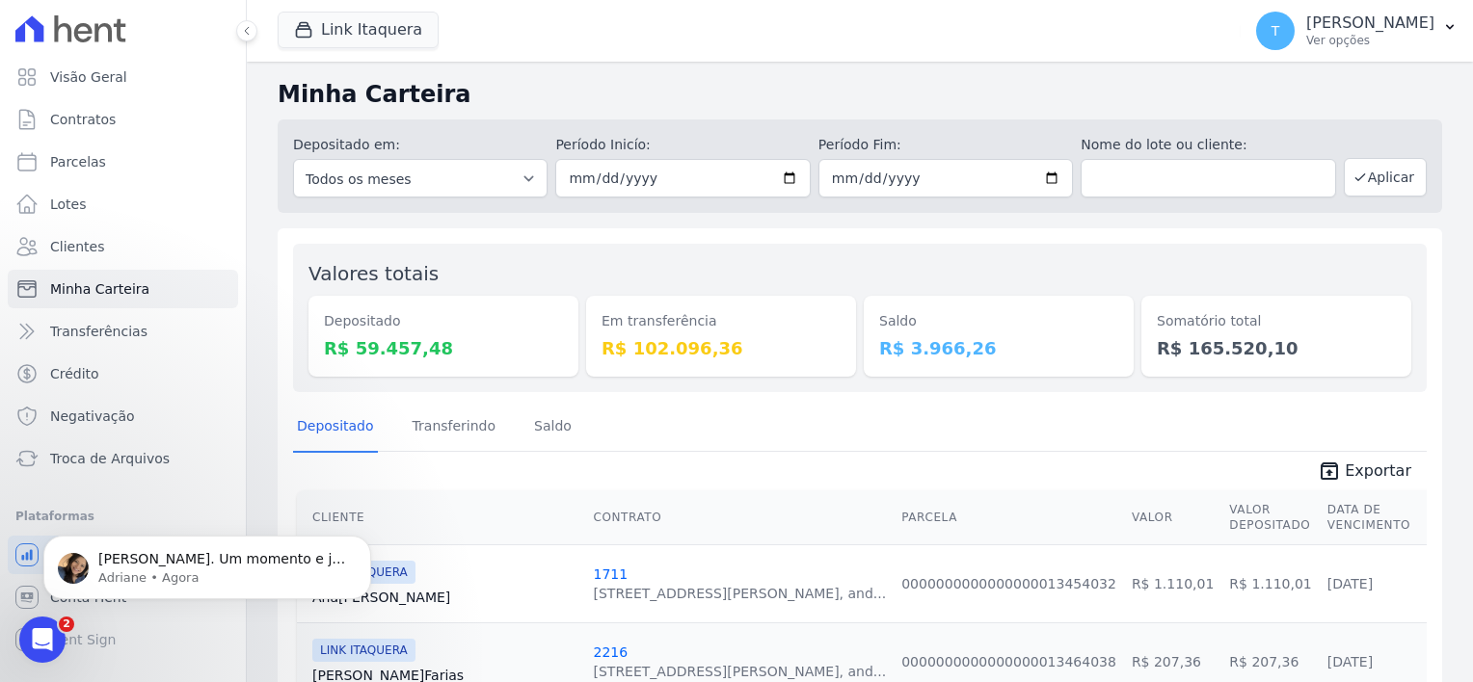
click at [767, 81] on h2 "Minha Carteira" at bounding box center [860, 94] width 1164 height 35
click at [396, 23] on button "Link Itaquera" at bounding box center [358, 30] width 161 height 37
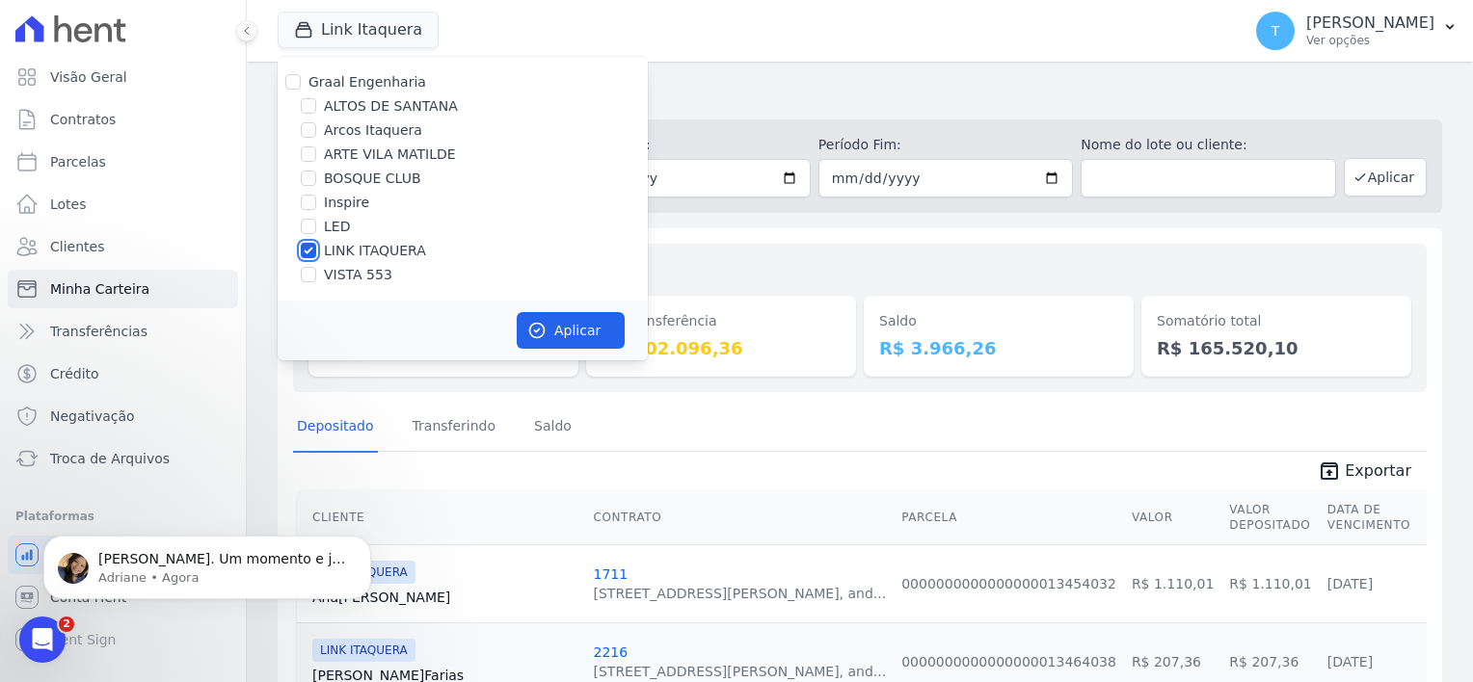
click at [305, 254] on input "LINK ITAQUERA" at bounding box center [308, 250] width 15 height 15
checkbox input "false"
click at [308, 199] on input "Inspire" at bounding box center [308, 202] width 15 height 15
checkbox input "true"
click at [565, 330] on button "Aplicar" at bounding box center [571, 330] width 108 height 37
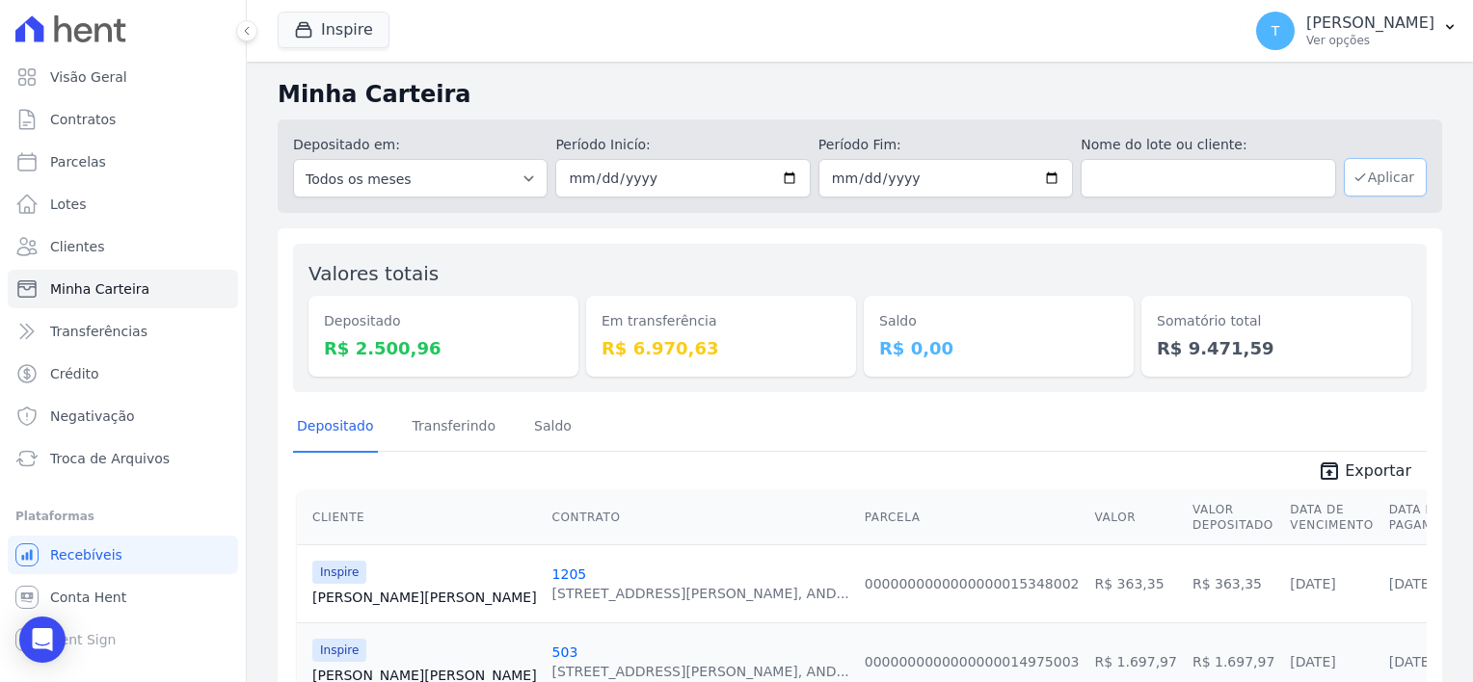
click at [1360, 179] on button "Aplicar" at bounding box center [1385, 177] width 83 height 39
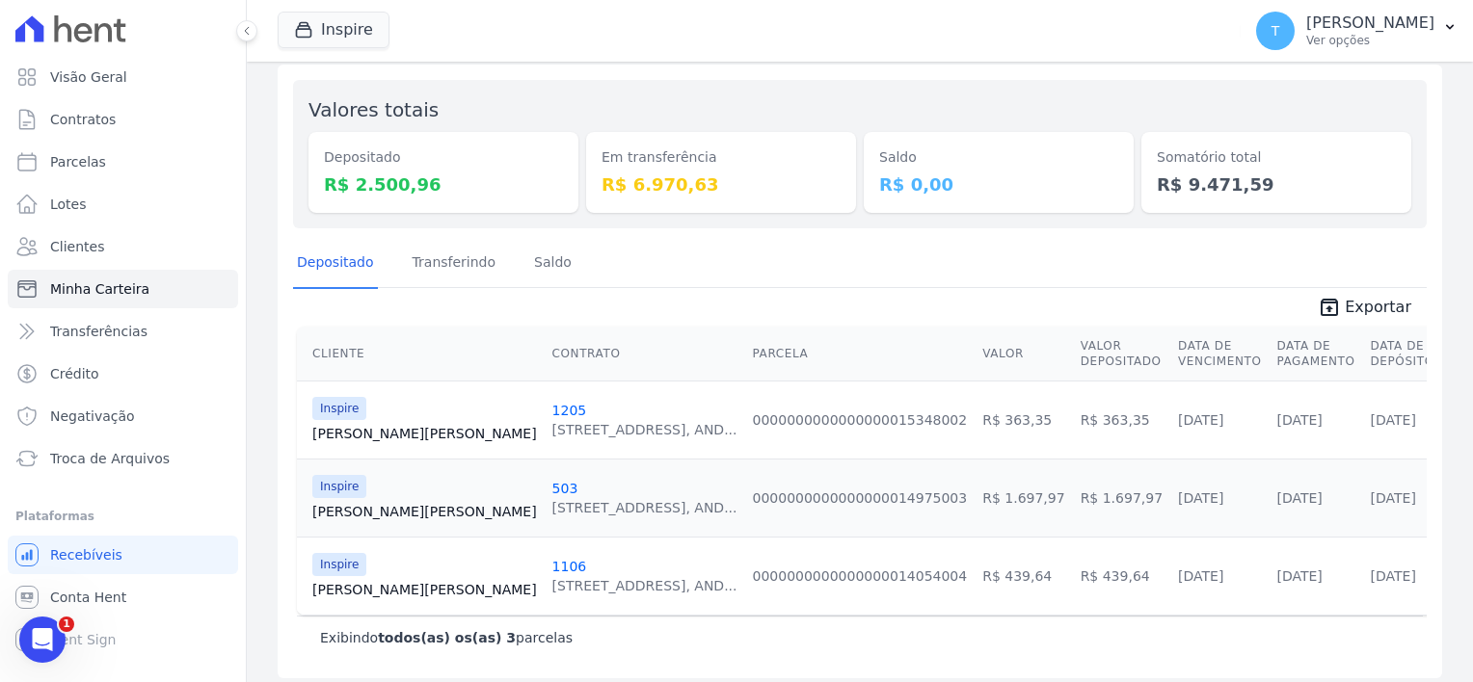
scroll to position [173, 0]
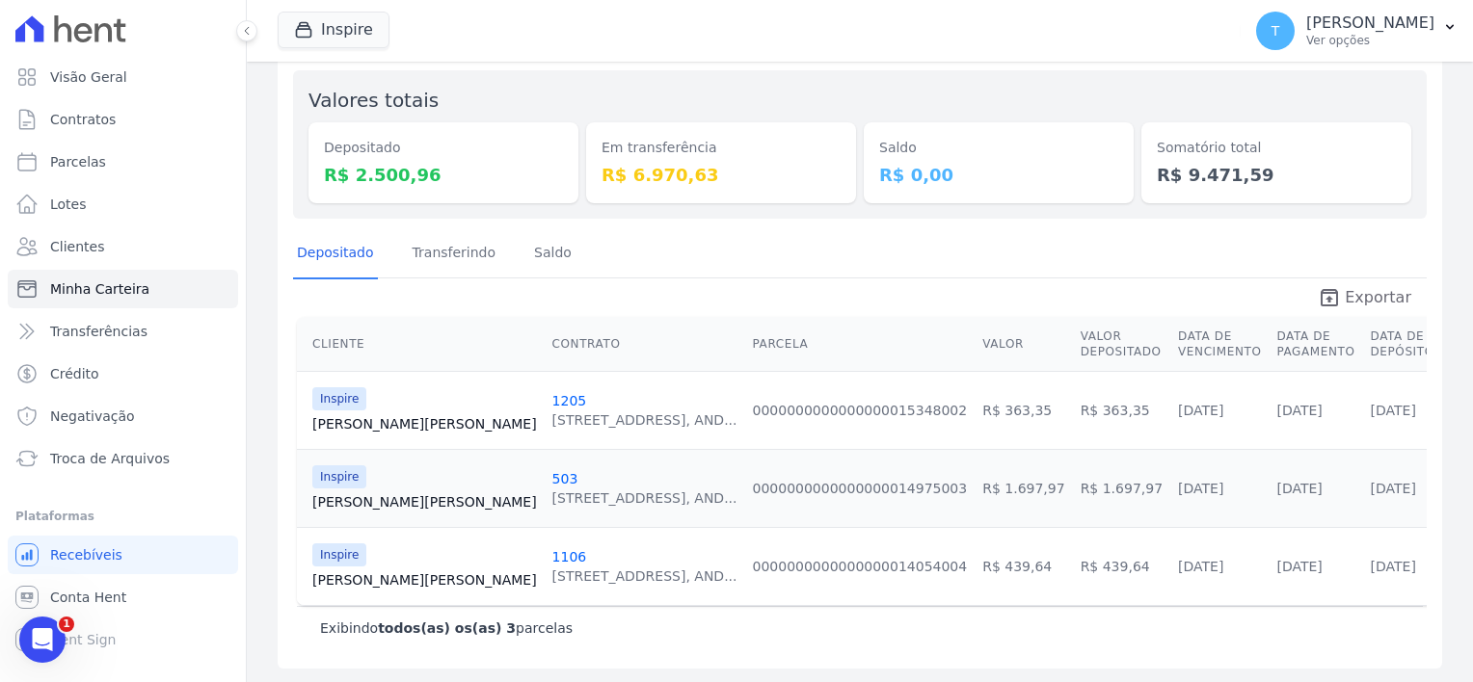
click at [1378, 304] on span "Exportar" at bounding box center [1378, 297] width 67 height 23
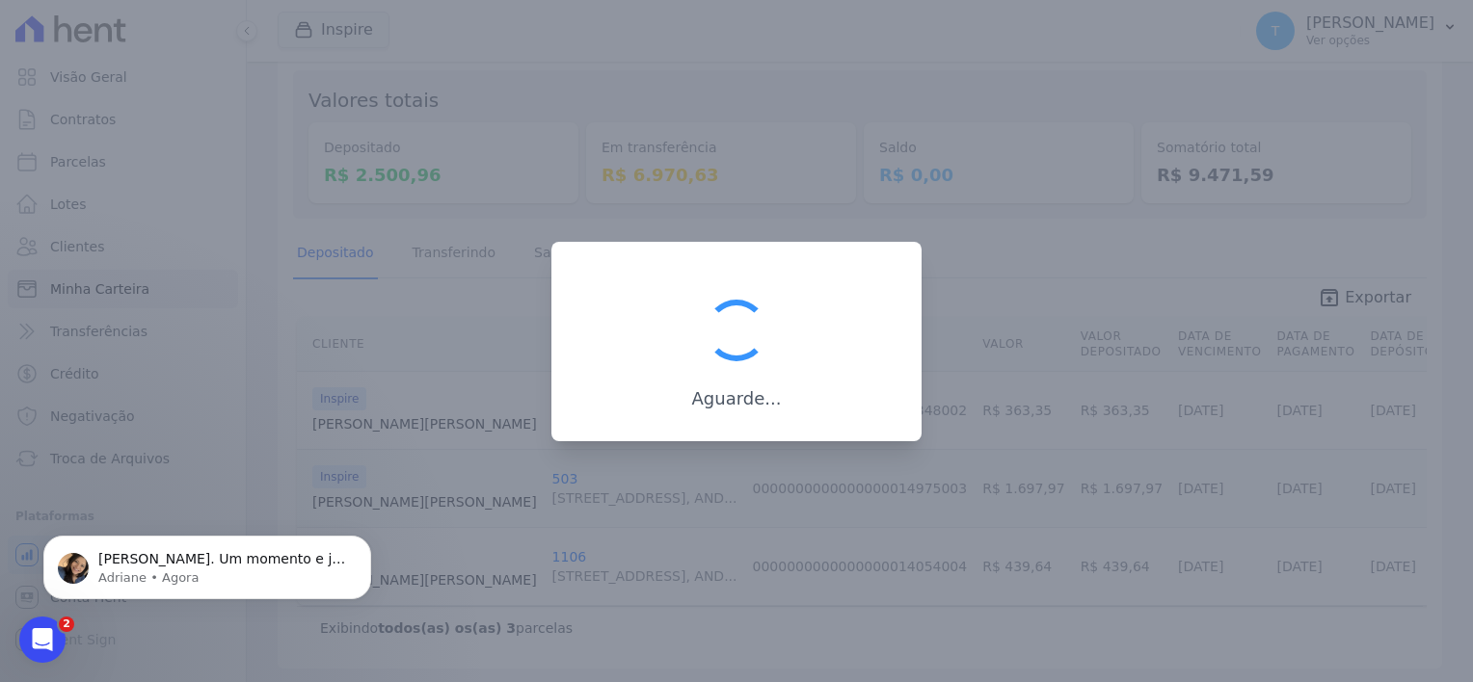
scroll to position [0, 0]
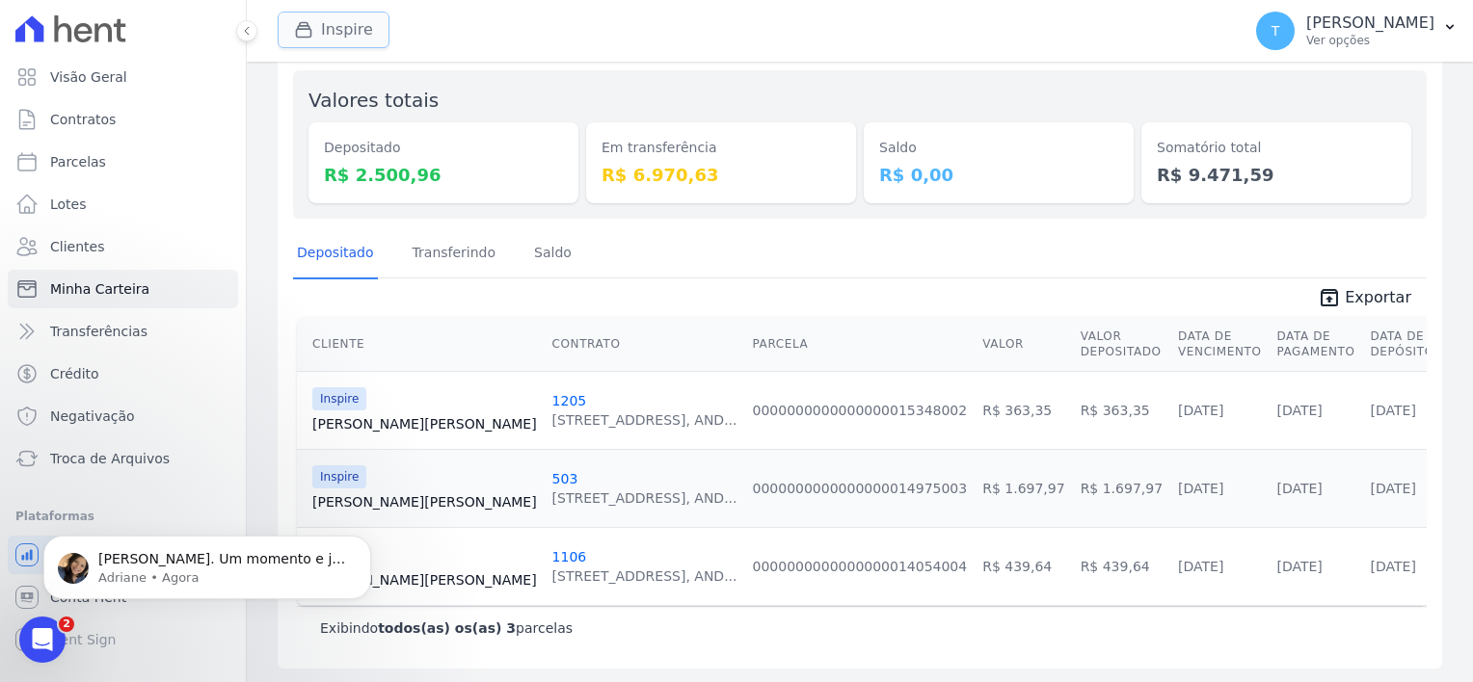
click at [355, 29] on button "Inspire" at bounding box center [334, 30] width 112 height 37
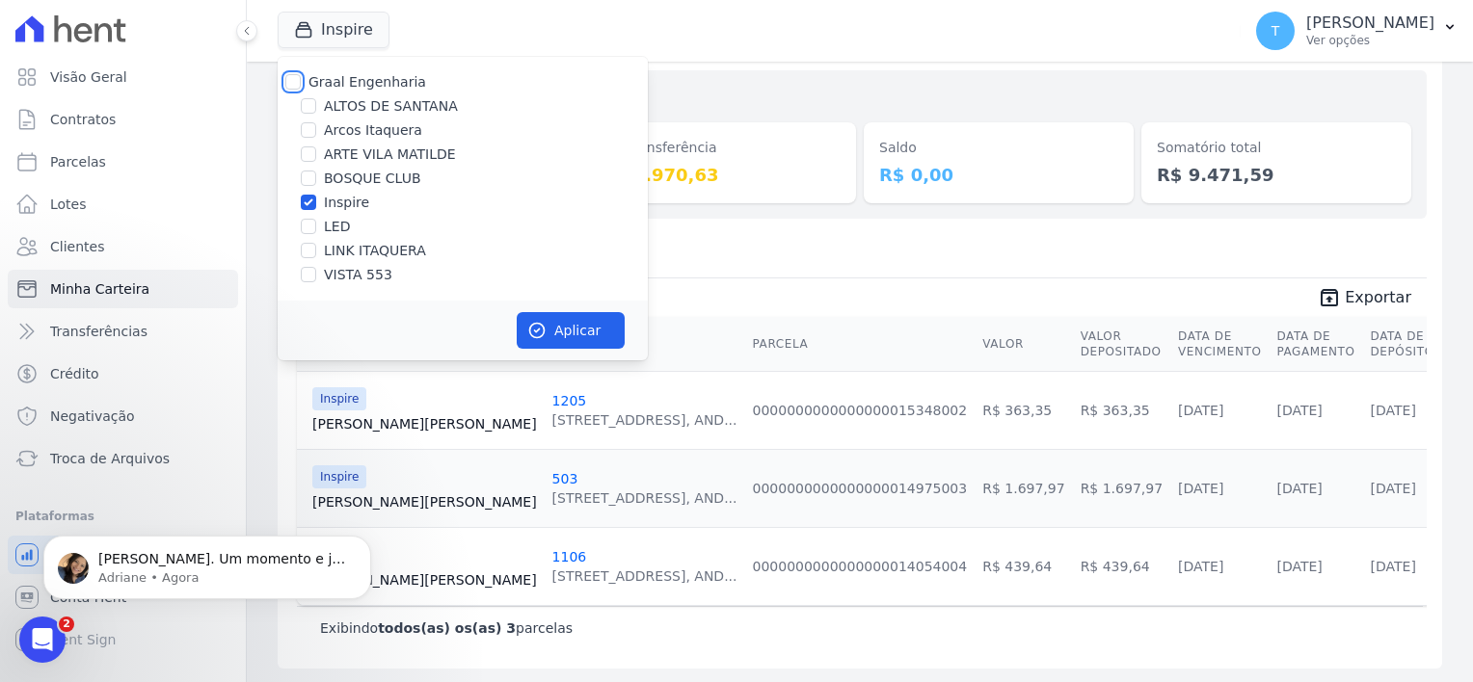
click at [291, 84] on input "Graal Engenharia" at bounding box center [292, 81] width 15 height 15
checkbox input "true"
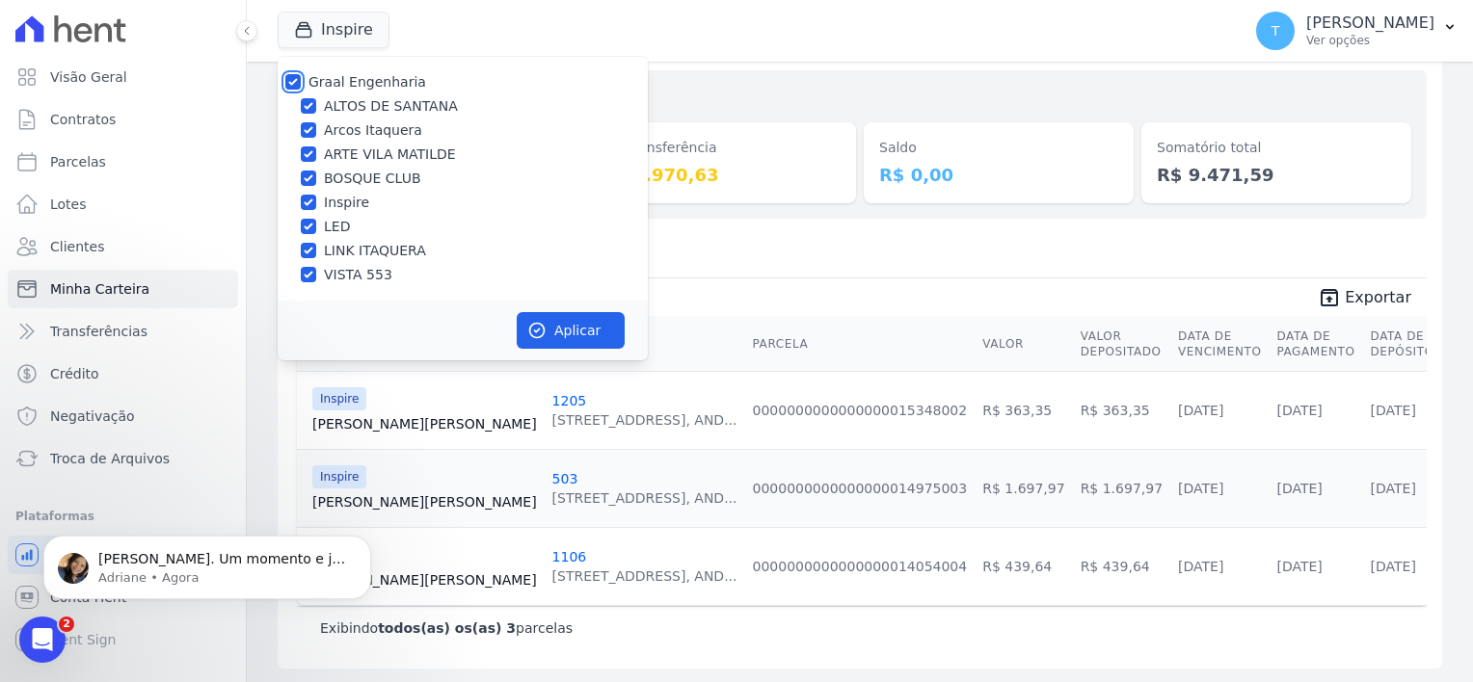
checkbox input "true"
drag, startPoint x: 555, startPoint y: 324, endPoint x: 487, endPoint y: 362, distance: 78.5
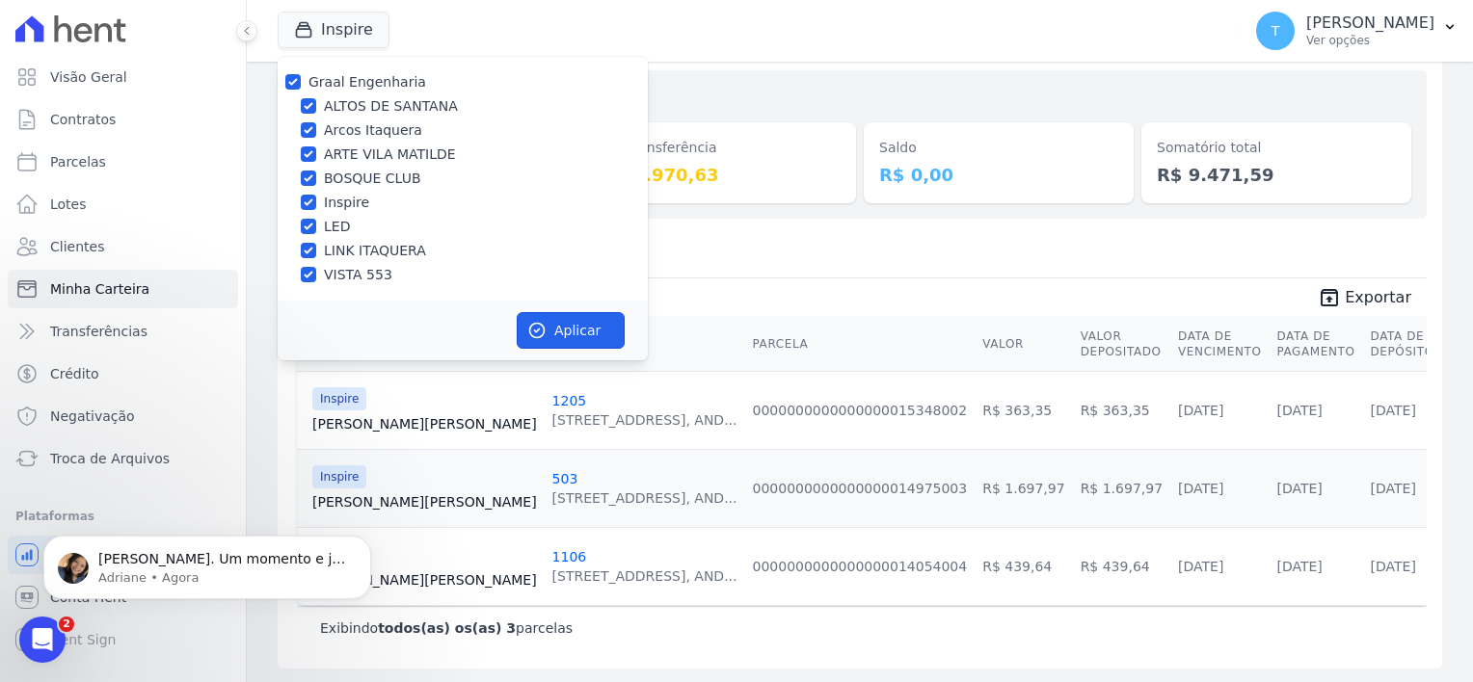
click at [555, 324] on button "Aplicar" at bounding box center [571, 330] width 108 height 37
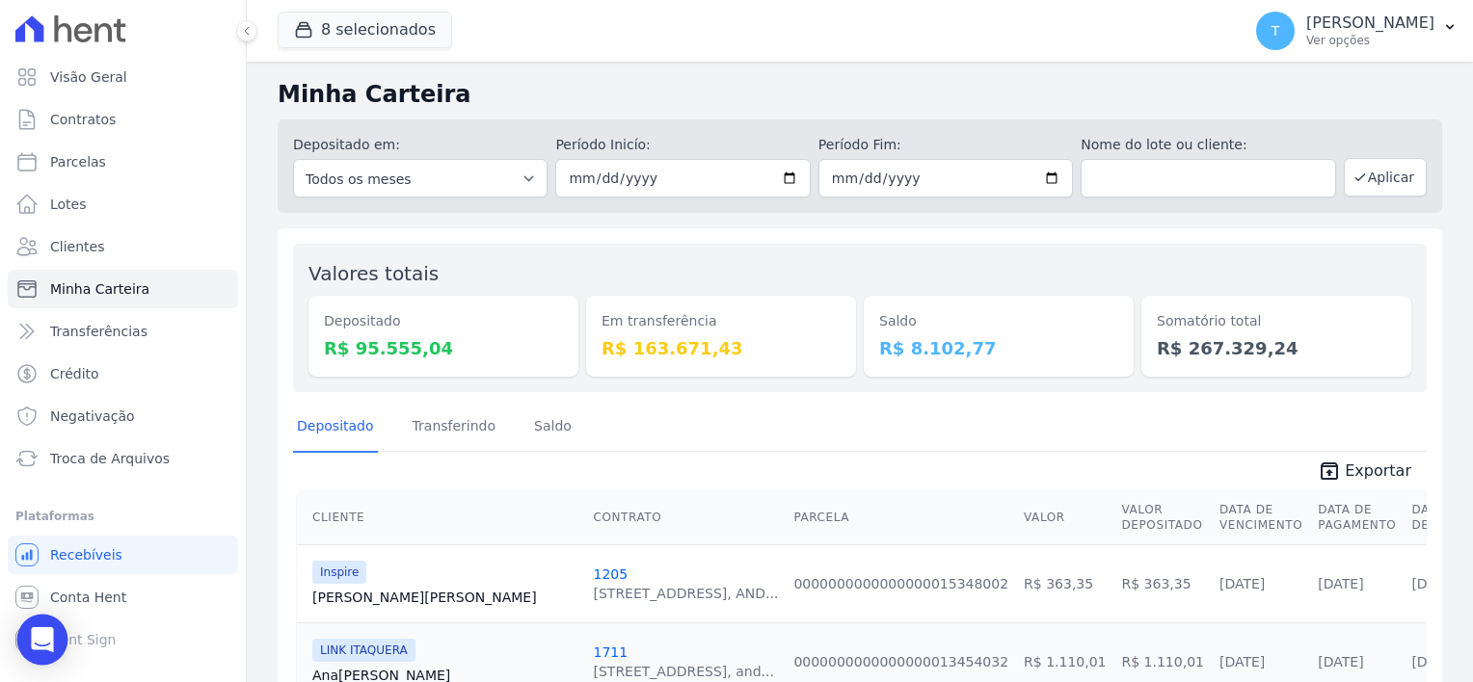
click at [40, 643] on icon "Open Intercom Messenger" at bounding box center [42, 639] width 22 height 25
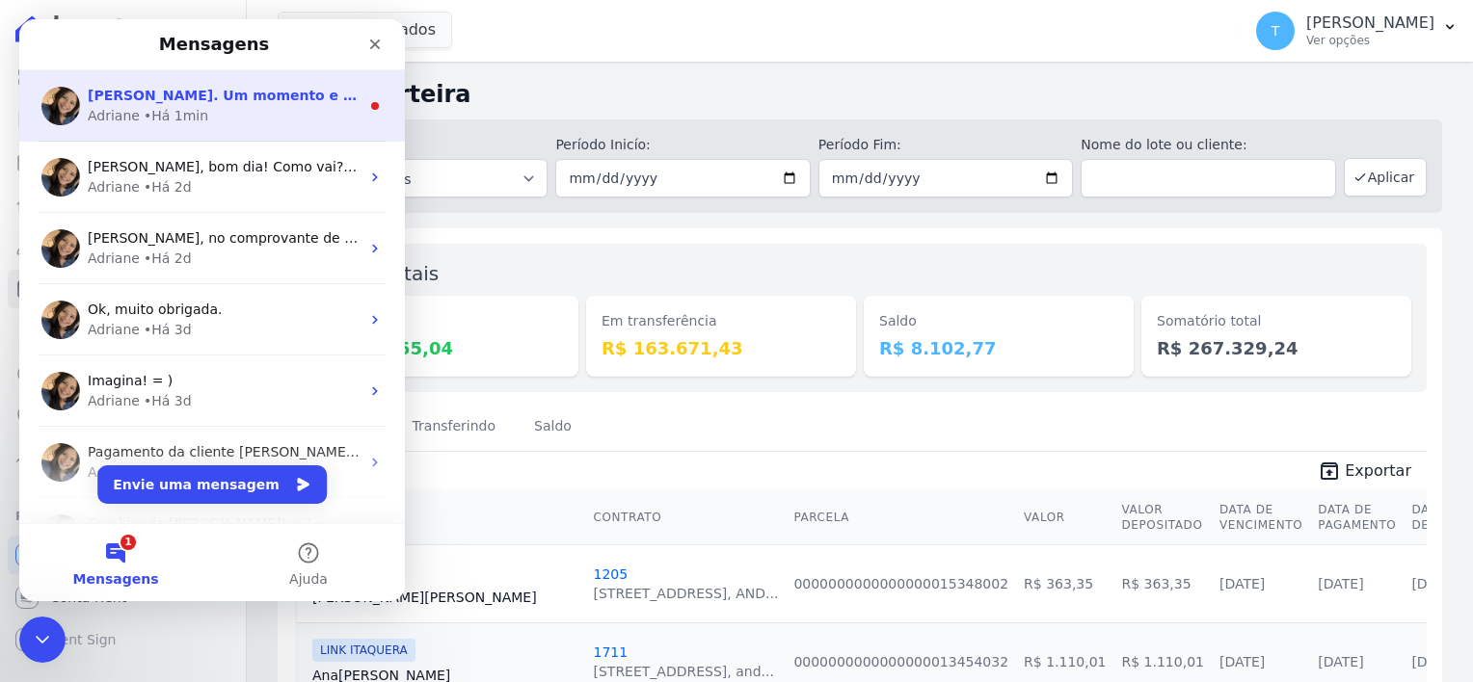
click at [223, 89] on span "Certo Thayna. Um momento e ja retorno com o vídeo. ; )" at bounding box center [314, 95] width 453 height 15
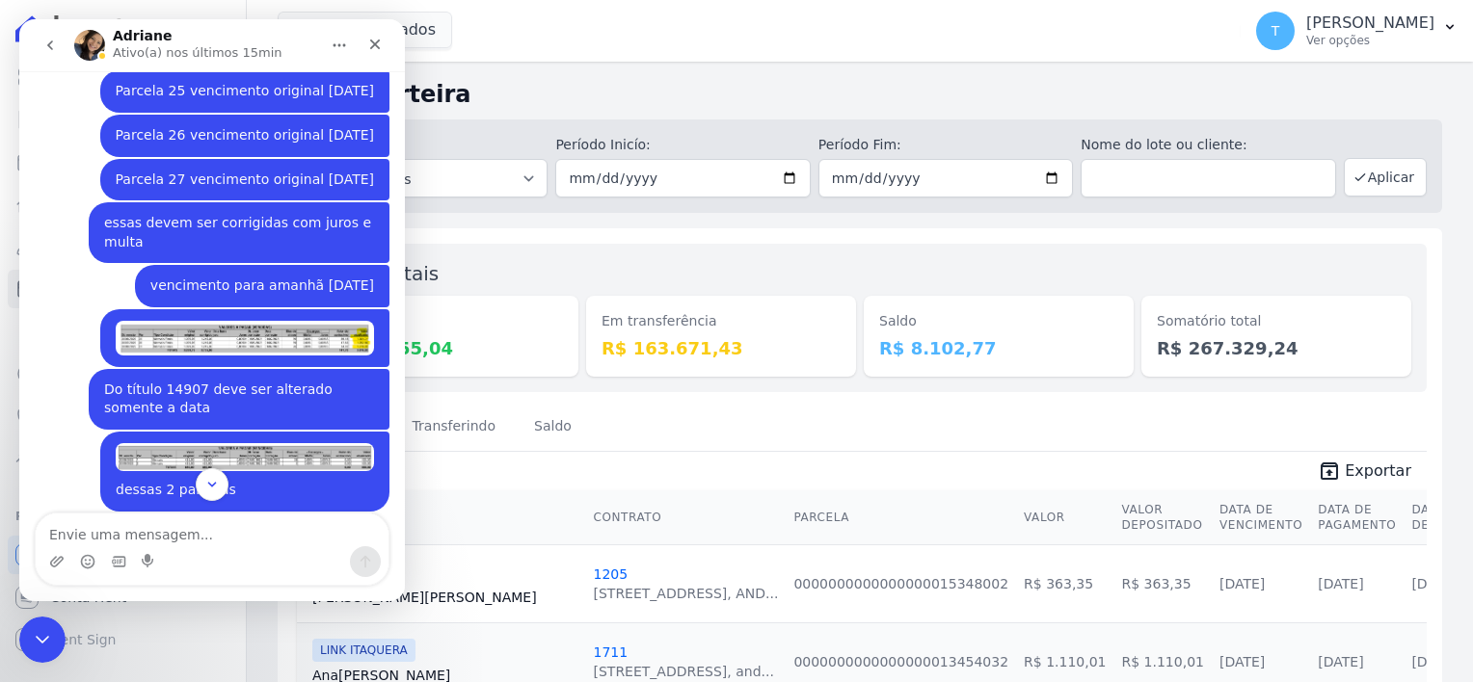
scroll to position [1706, 0]
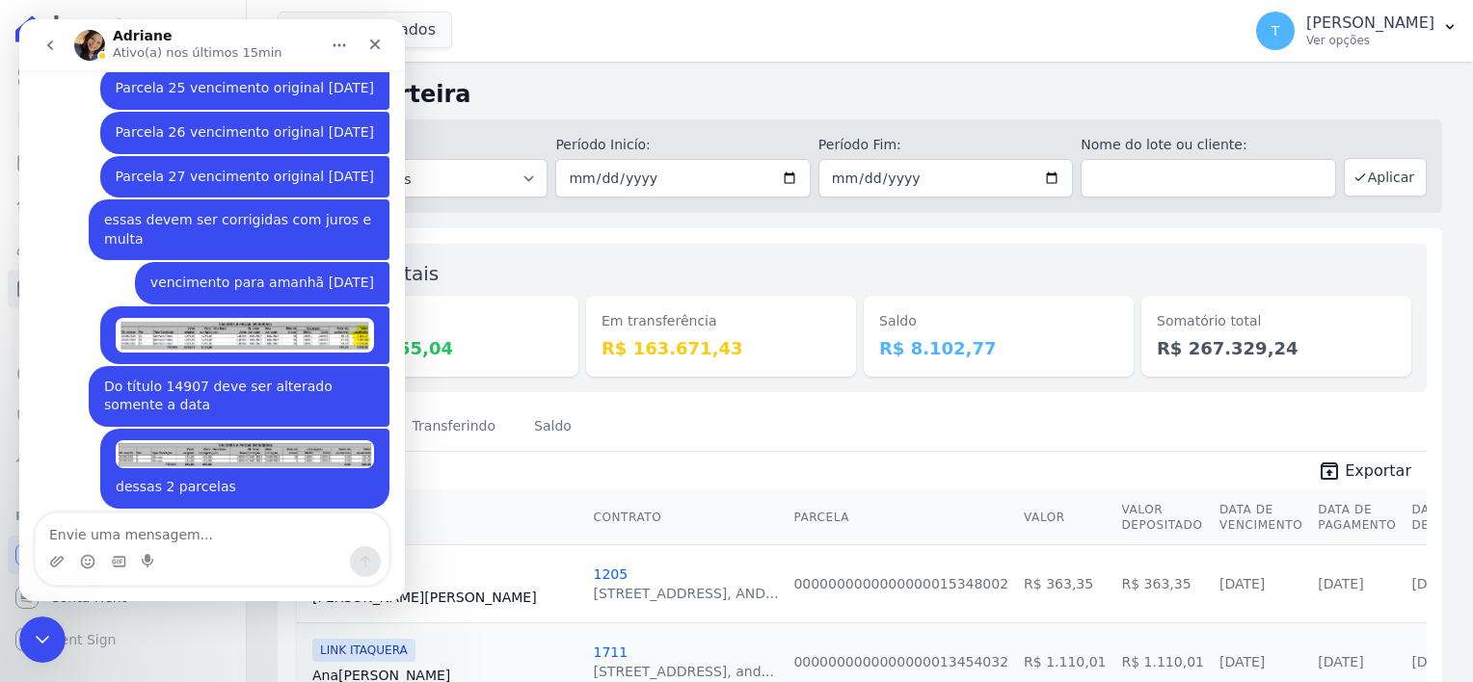
click at [232, 538] on textarea "Envie uma mensagem..." at bounding box center [212, 530] width 353 height 33
type textarea "obrigada"
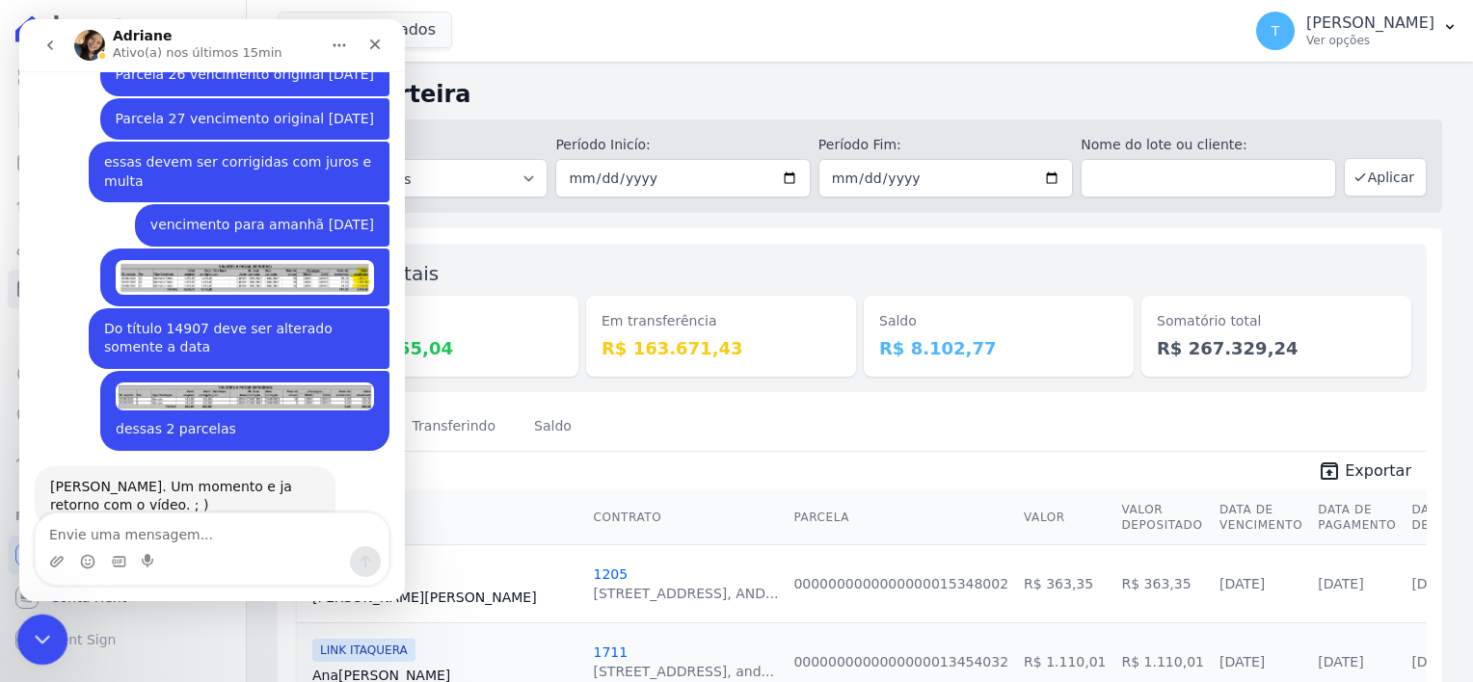
click at [45, 622] on div "Encerramento do Messenger da Intercom" at bounding box center [39, 637] width 46 height 46
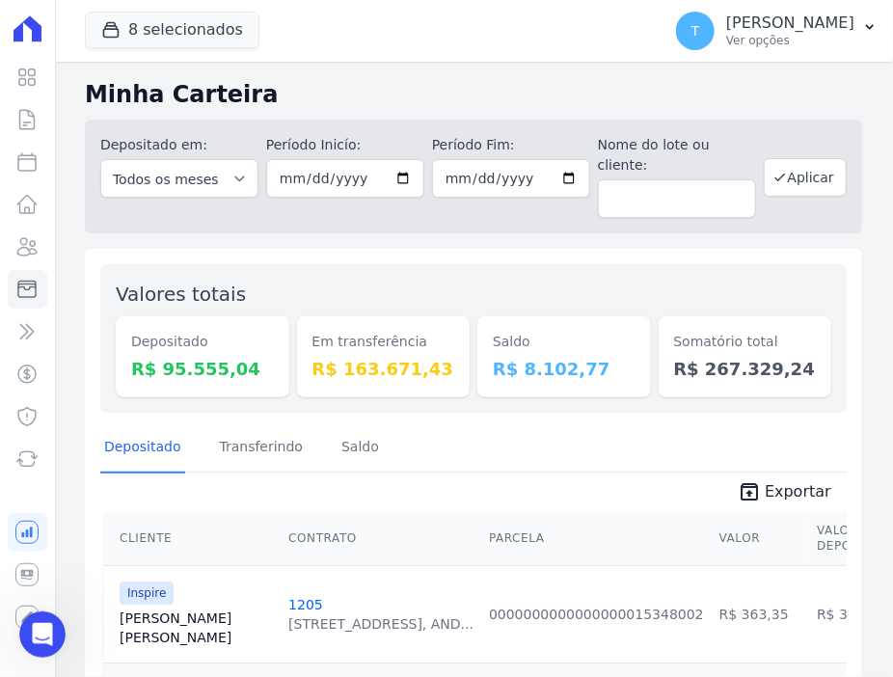
scroll to position [1770, 0]
click at [163, 38] on button "8 selecionados" at bounding box center [172, 30] width 174 height 37
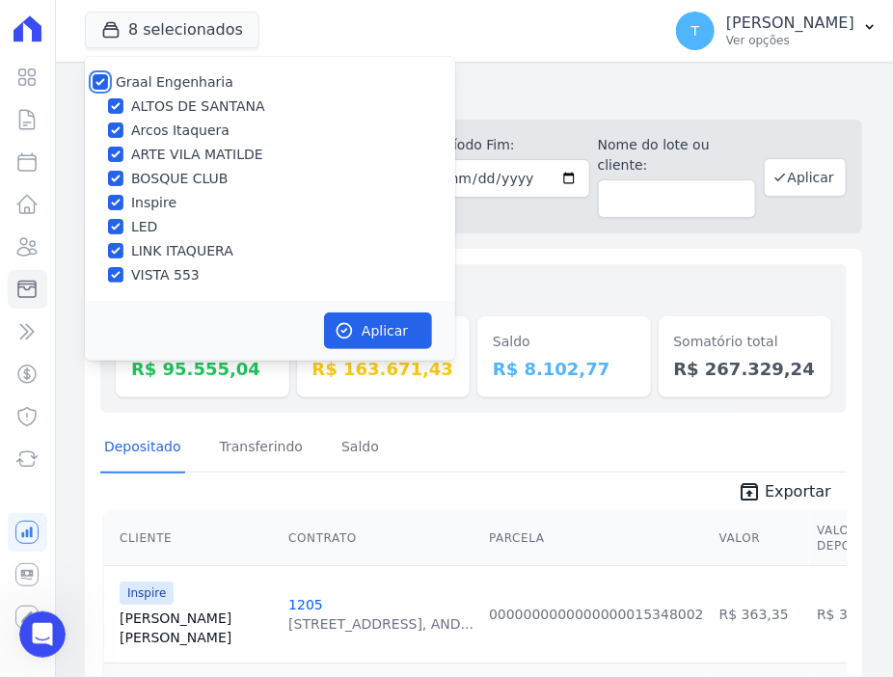
click at [101, 87] on input "Graal Engenharia" at bounding box center [100, 81] width 15 height 15
checkbox input "false"
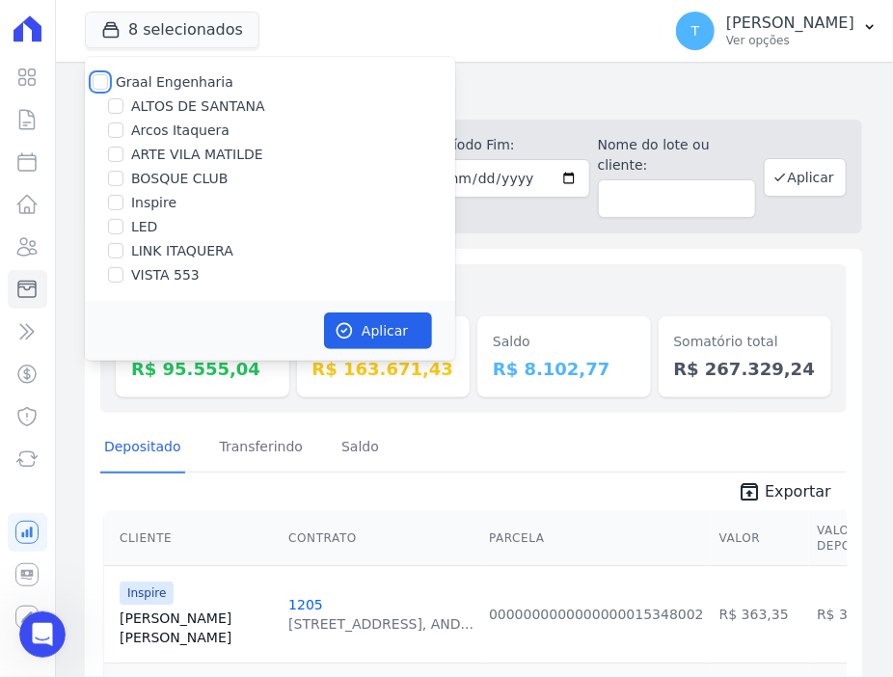
checkbox input "false"
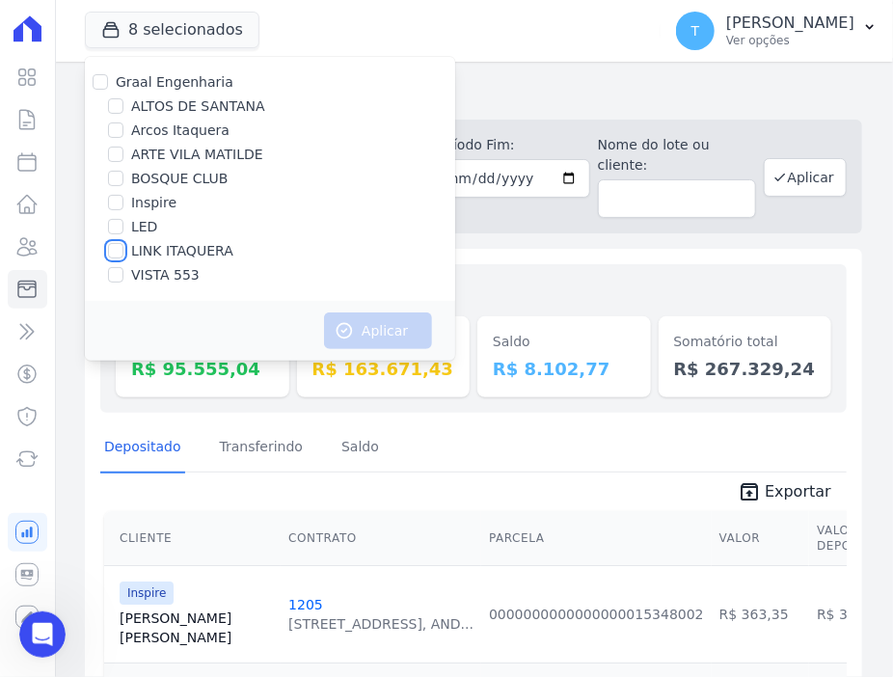
click at [120, 255] on input "LINK ITAQUERA" at bounding box center [115, 250] width 15 height 15
checkbox input "true"
click at [366, 333] on button "Aplicar" at bounding box center [378, 330] width 108 height 37
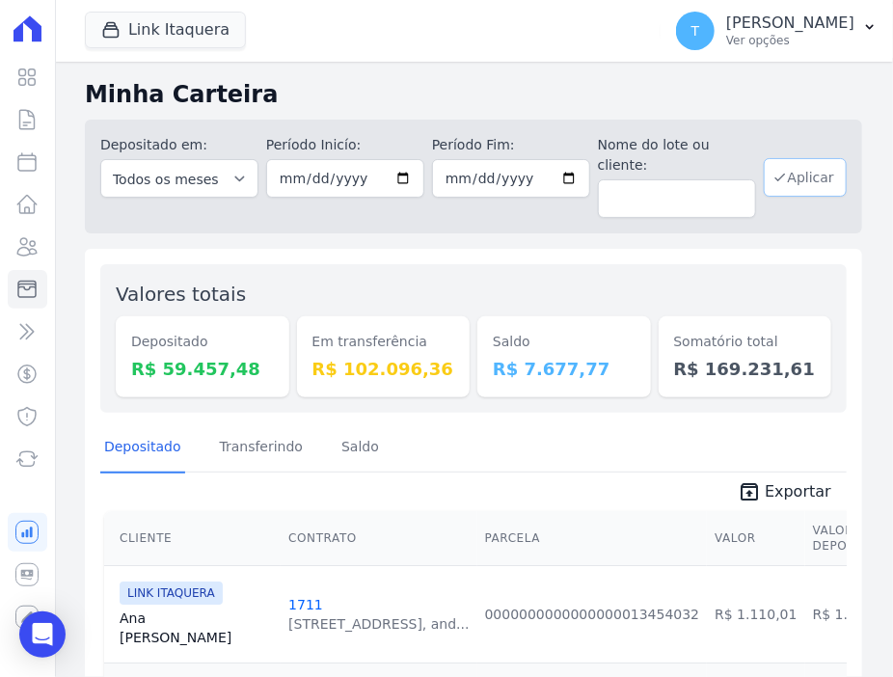
click at [791, 176] on button "Aplicar" at bounding box center [804, 177] width 83 height 39
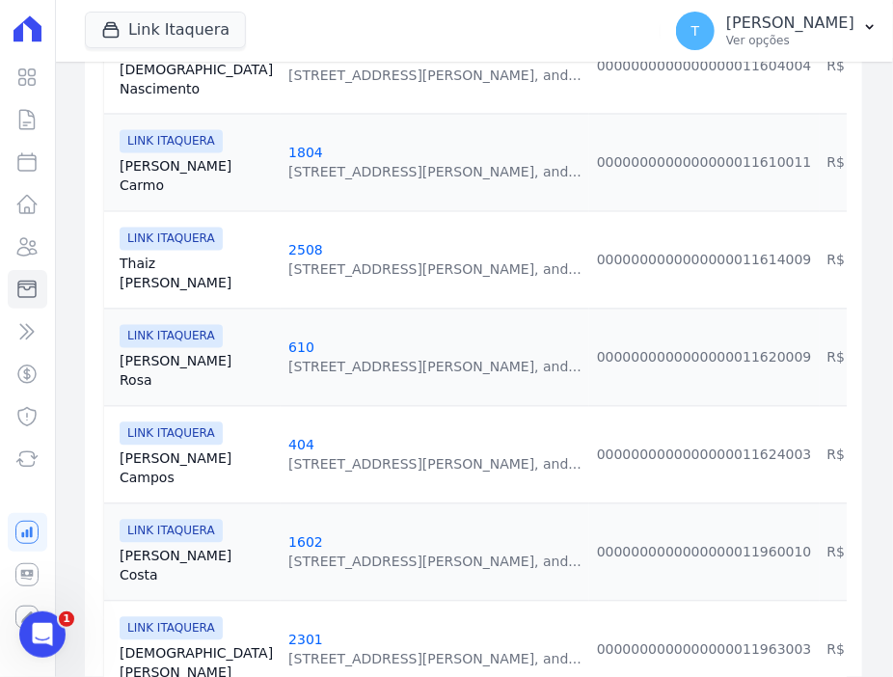
scroll to position [1542, 0]
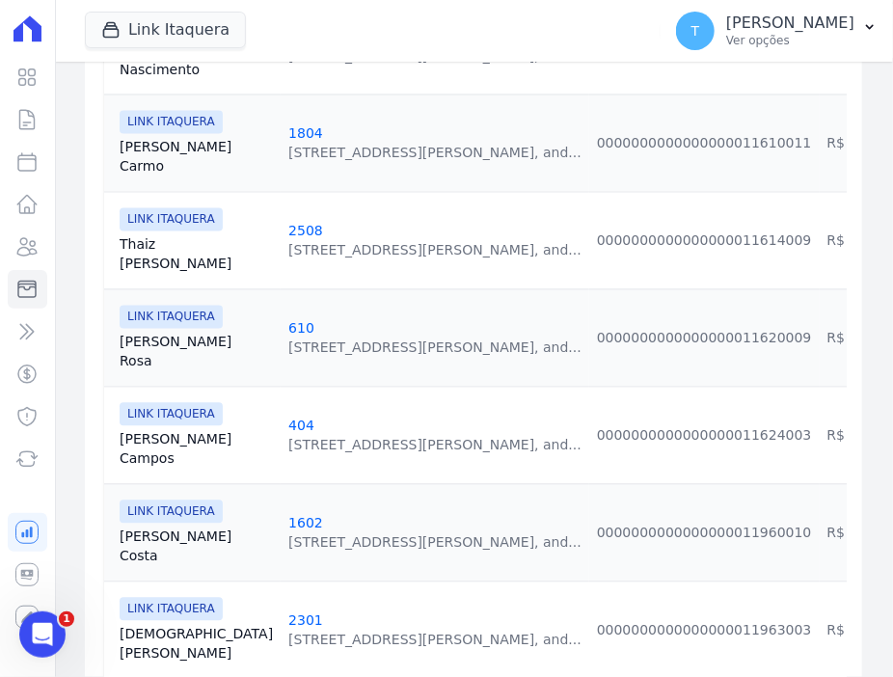
click at [138, 332] on link "Célia Rosa" at bounding box center [196, 351] width 153 height 39
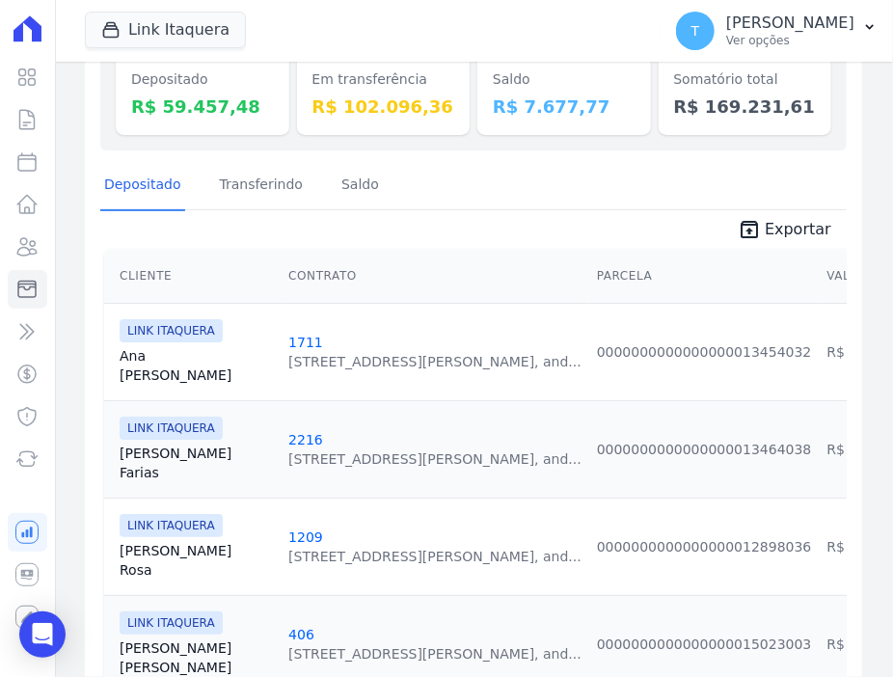
scroll to position [289, 0]
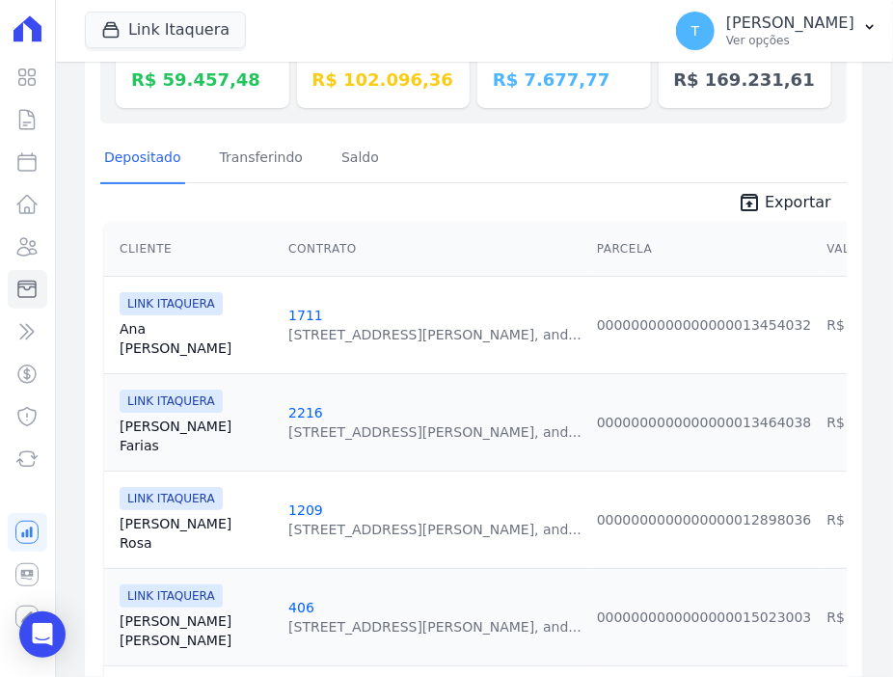
click at [120, 321] on link "Ana Silva" at bounding box center [196, 338] width 153 height 39
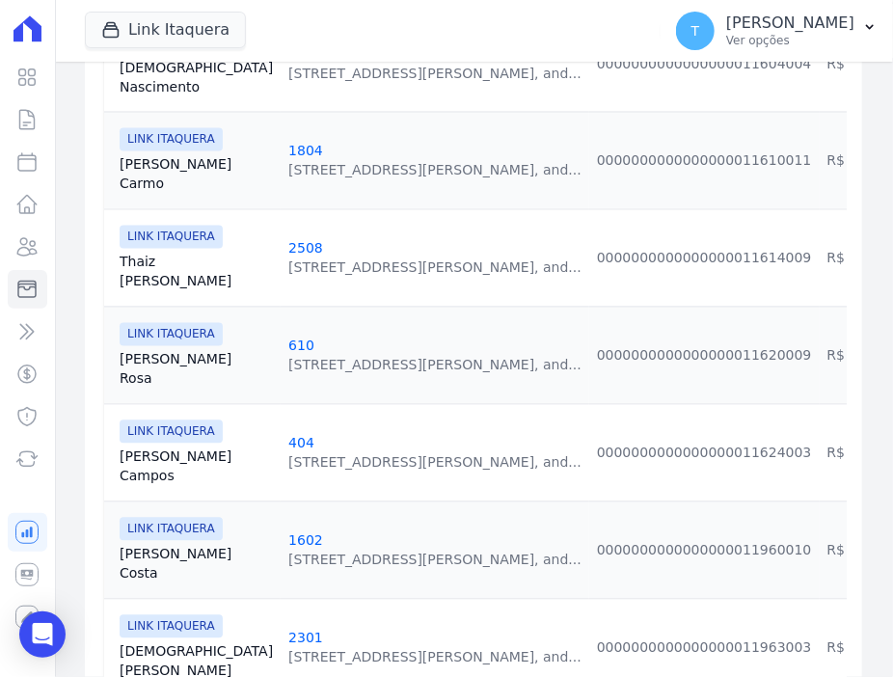
scroll to position [1542, 0]
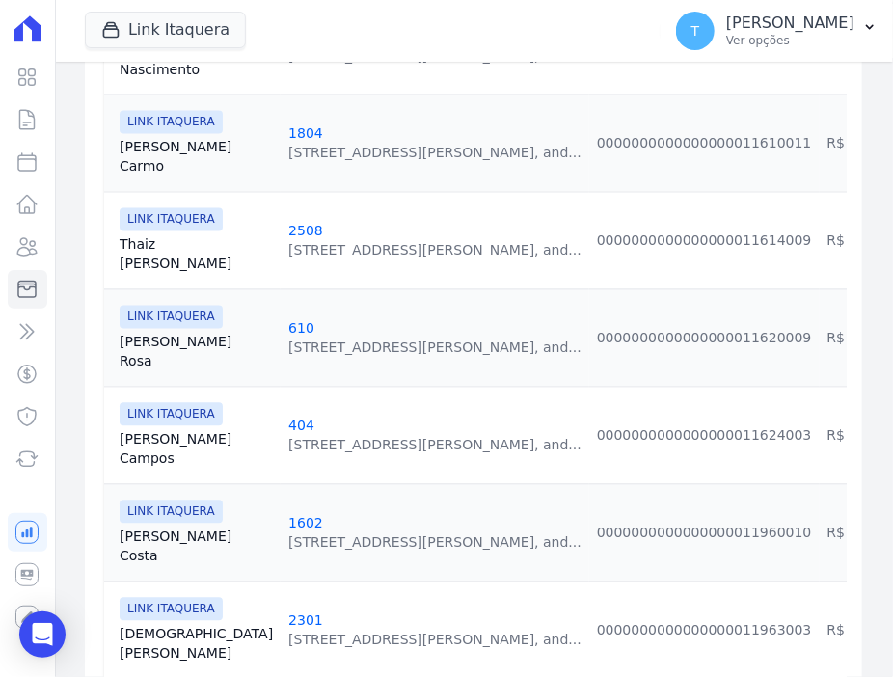
click at [133, 332] on link "Célia Rosa" at bounding box center [196, 351] width 153 height 39
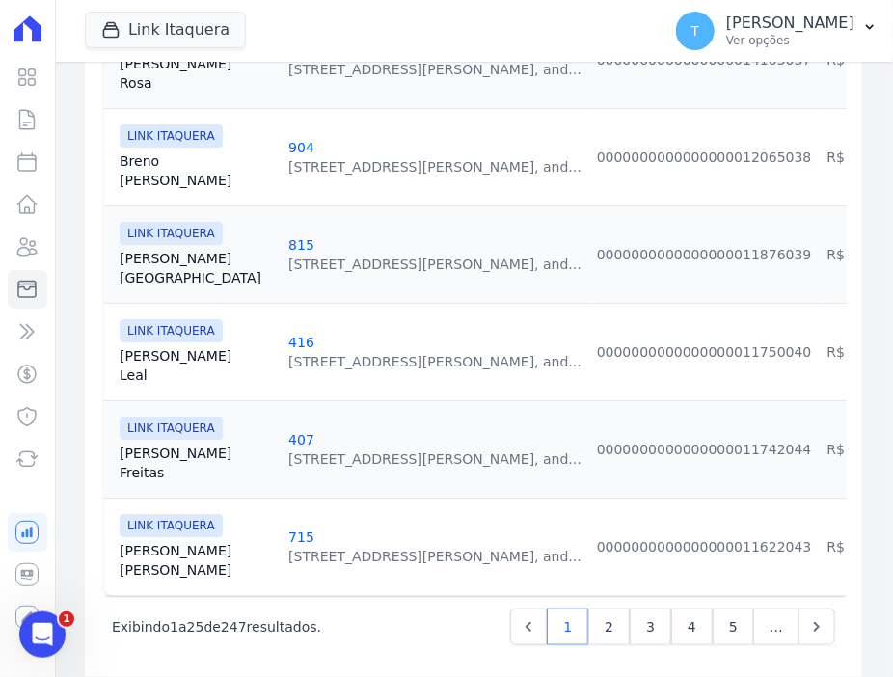
scroll to position [2414, 0]
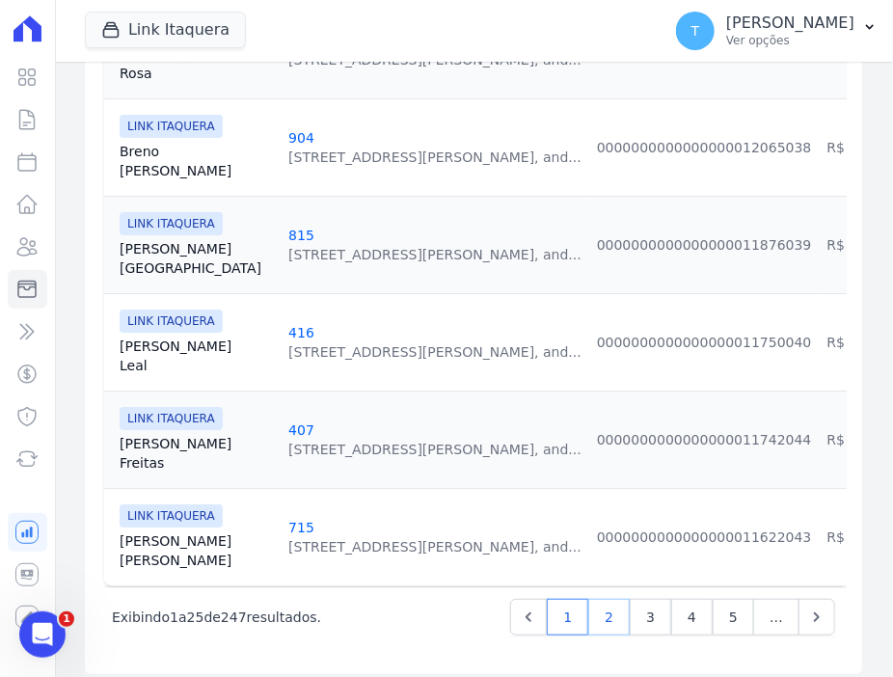
click at [604, 602] on link "2" at bounding box center [608, 617] width 41 height 37
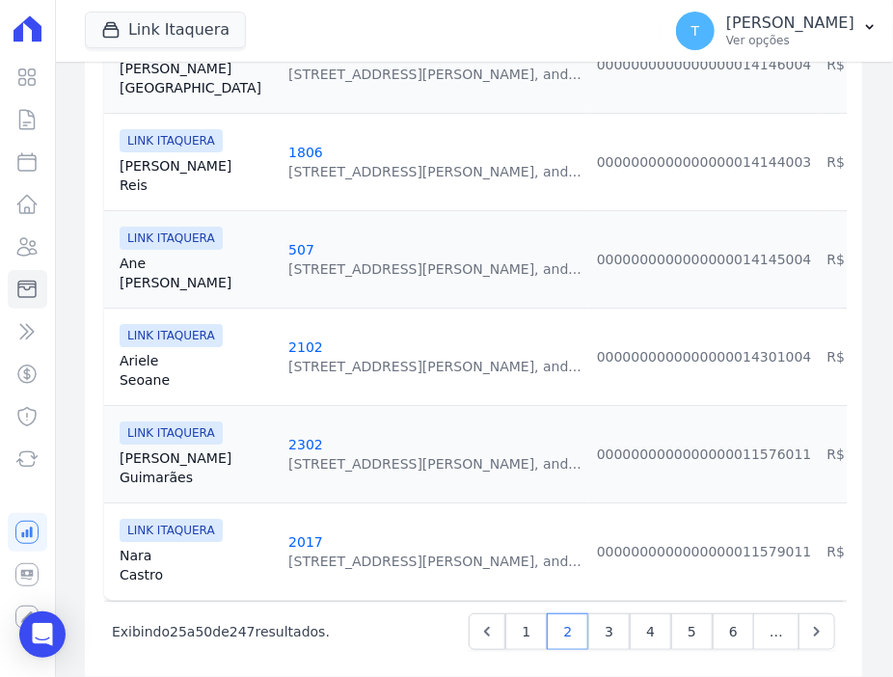
scroll to position [2414, 0]
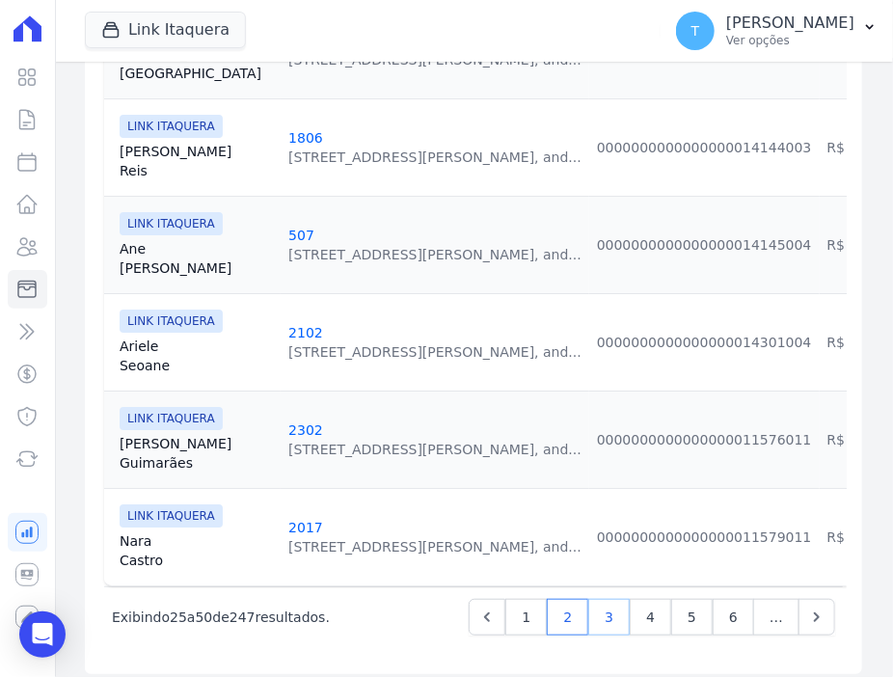
click at [603, 599] on link "3" at bounding box center [608, 617] width 41 height 37
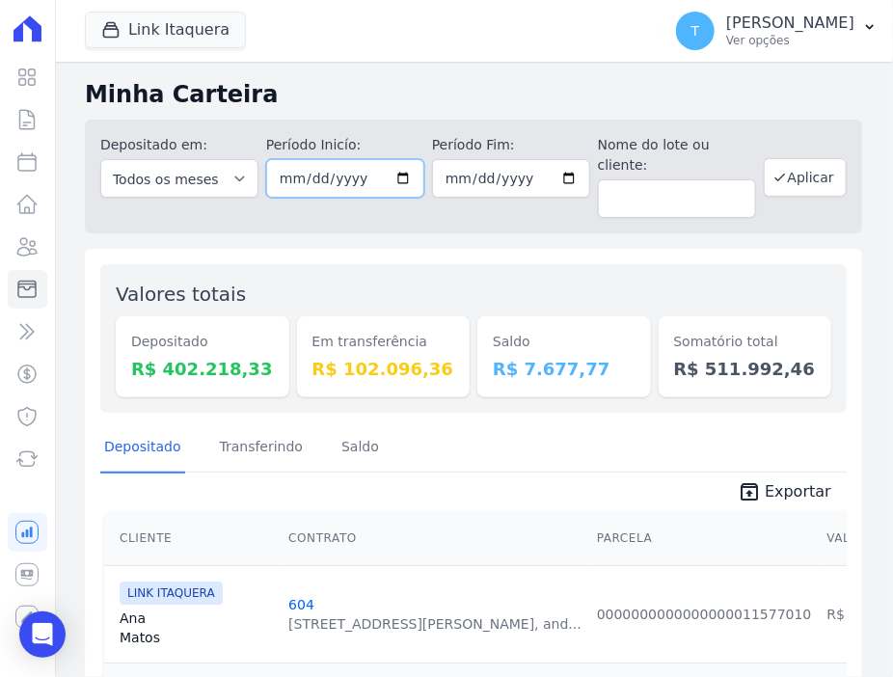
click at [386, 170] on input "2025-09-01" at bounding box center [345, 178] width 158 height 39
click at [394, 185] on input "2025-09-01" at bounding box center [345, 178] width 158 height 39
type input "[DATE]"
click at [566, 173] on input "2025-09-30" at bounding box center [511, 178] width 158 height 39
type input "[DATE]"
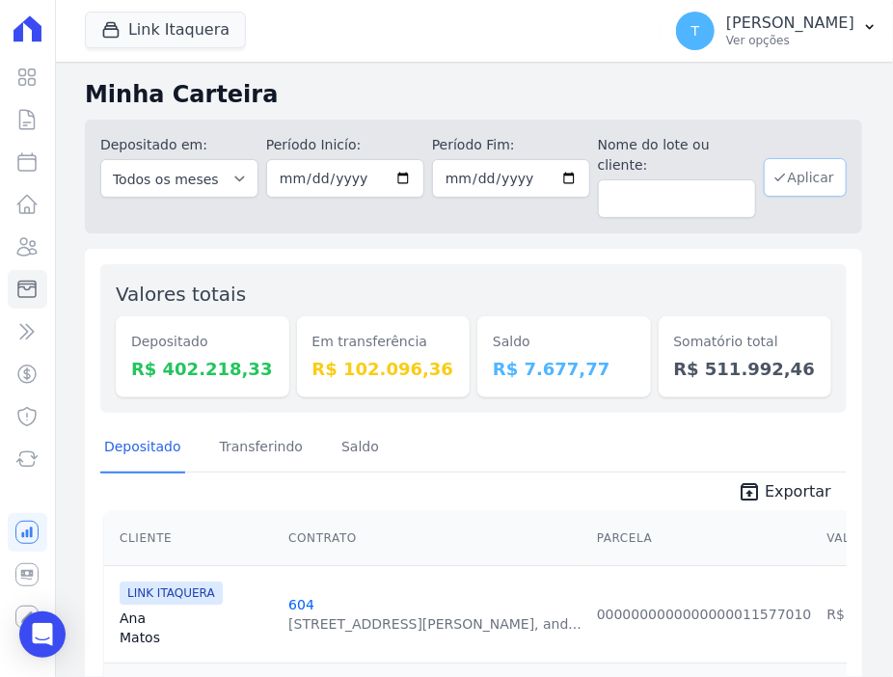
click at [807, 183] on button "Aplicar" at bounding box center [804, 177] width 83 height 39
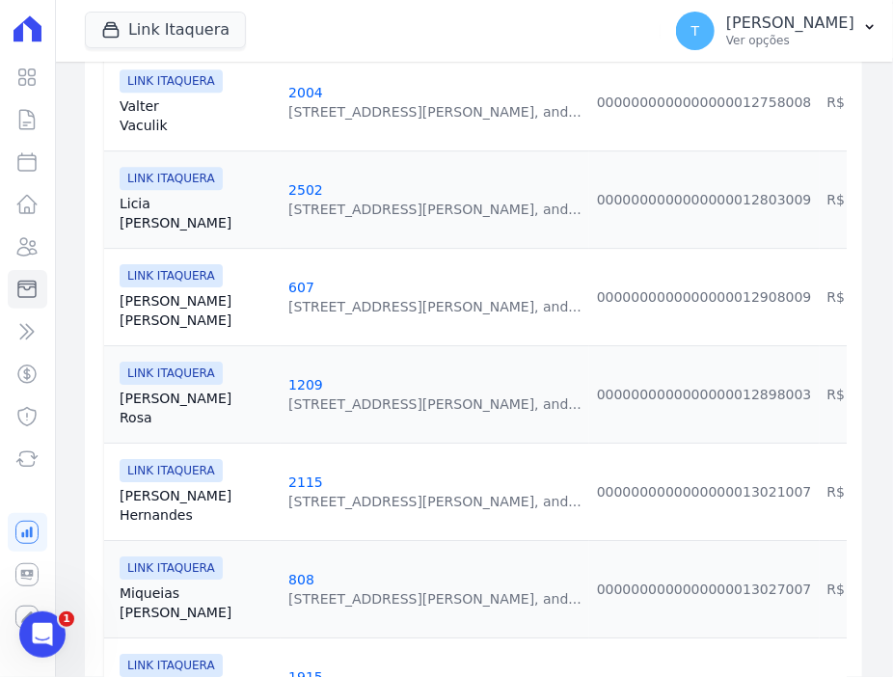
scroll to position [2313, 0]
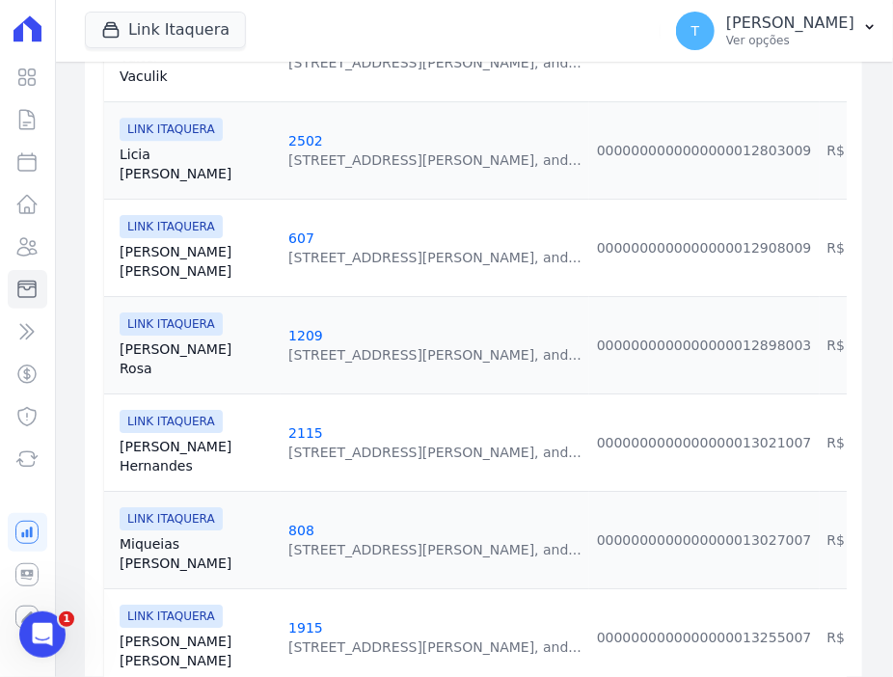
click at [136, 242] on link "[PERSON_NAME]" at bounding box center [196, 261] width 153 height 39
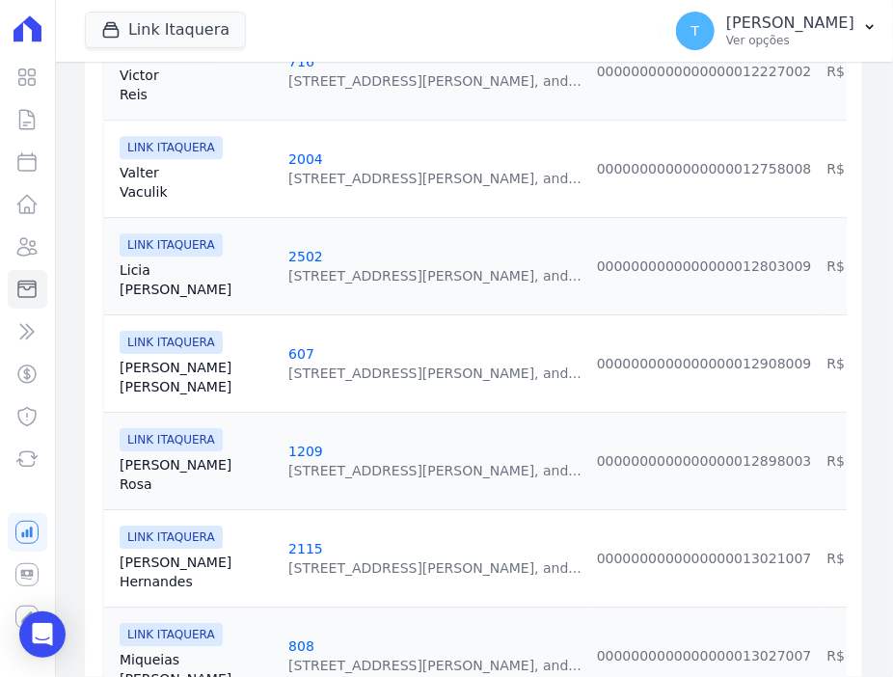
scroll to position [2217, 0]
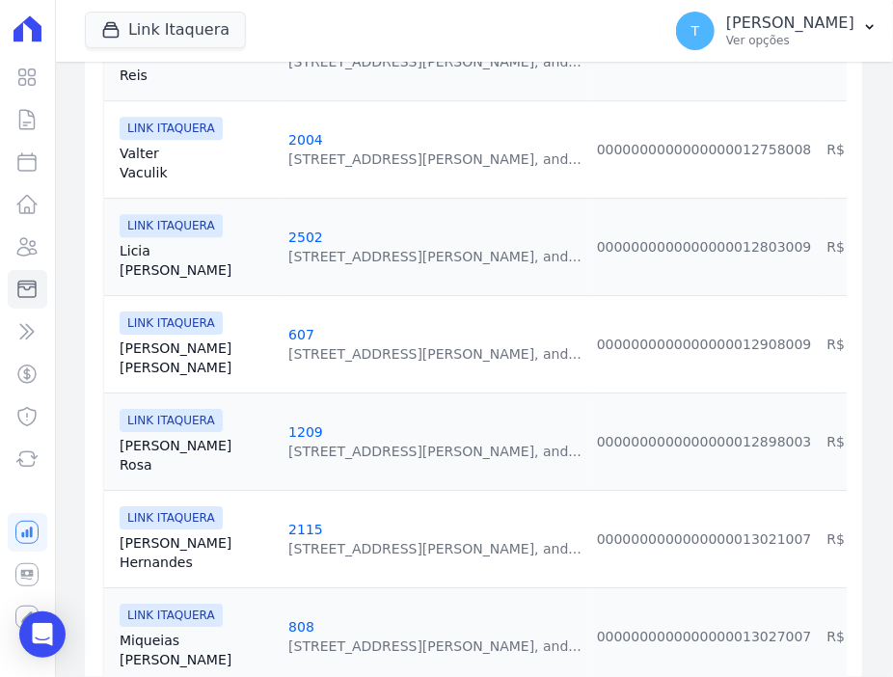
click at [137, 436] on link "[PERSON_NAME]" at bounding box center [196, 455] width 153 height 39
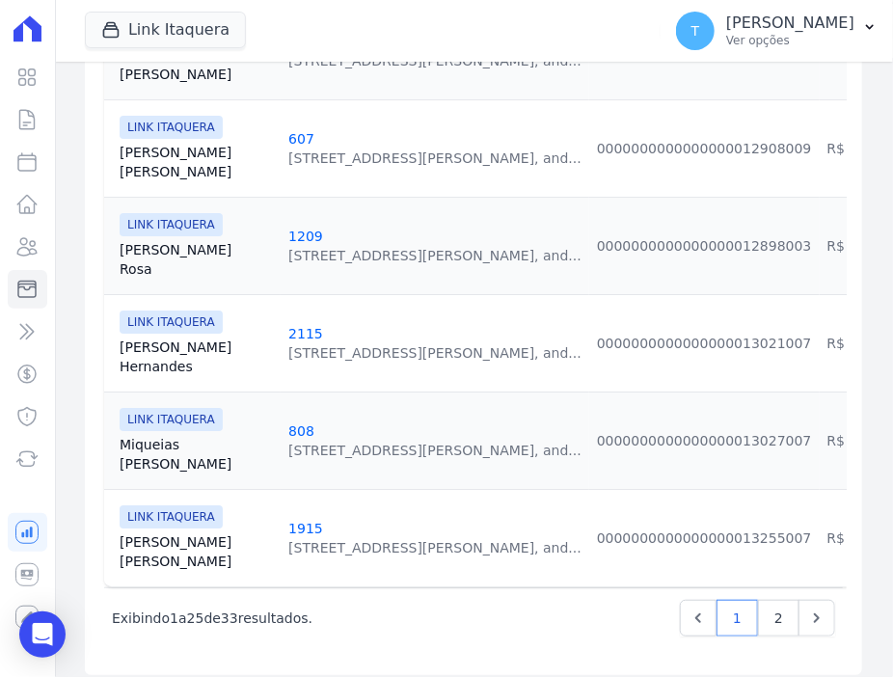
scroll to position [2414, 0]
click at [760, 599] on link "2" at bounding box center [778, 617] width 41 height 37
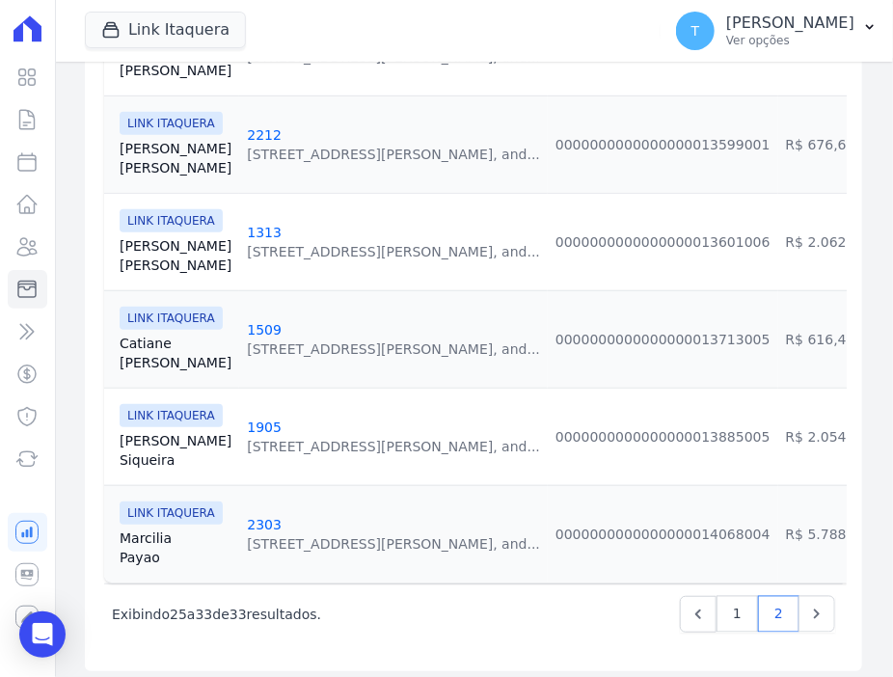
scroll to position [762, 0]
click at [717, 601] on link "1" at bounding box center [736, 613] width 41 height 37
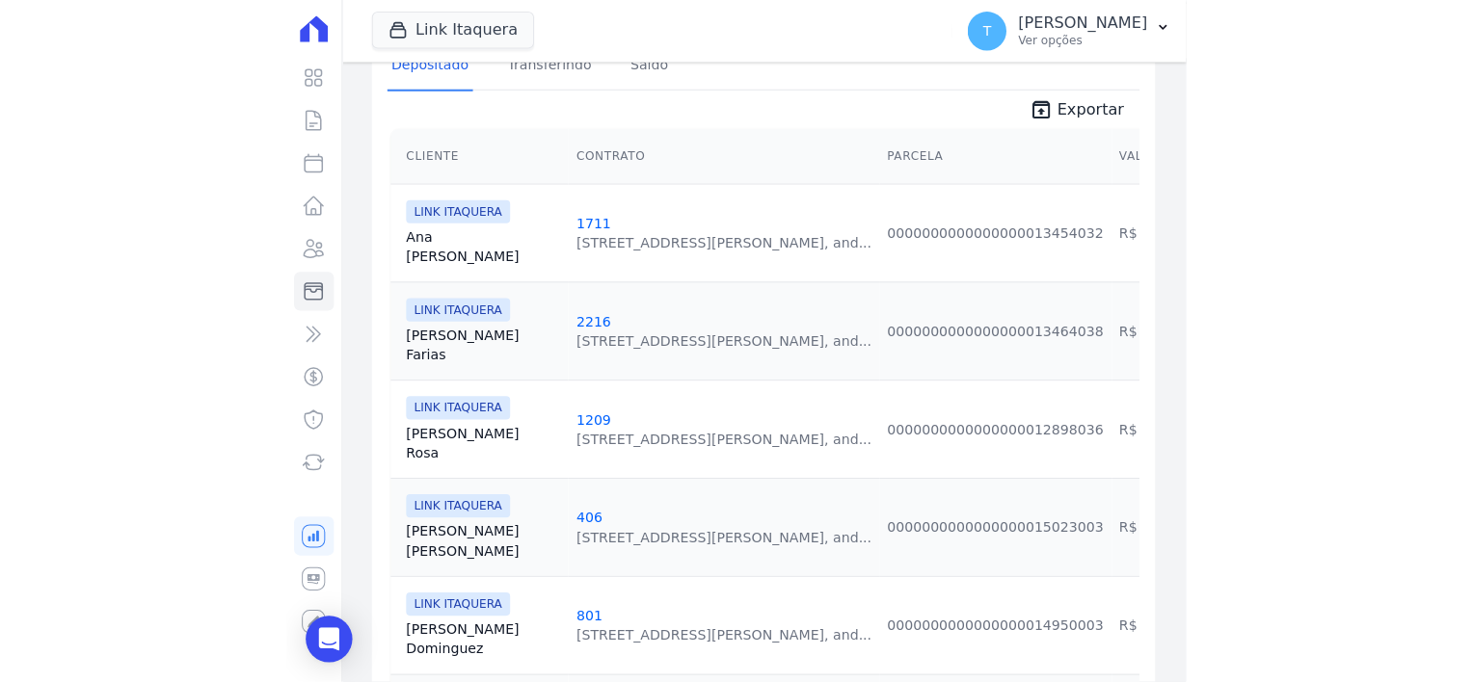
scroll to position [386, 0]
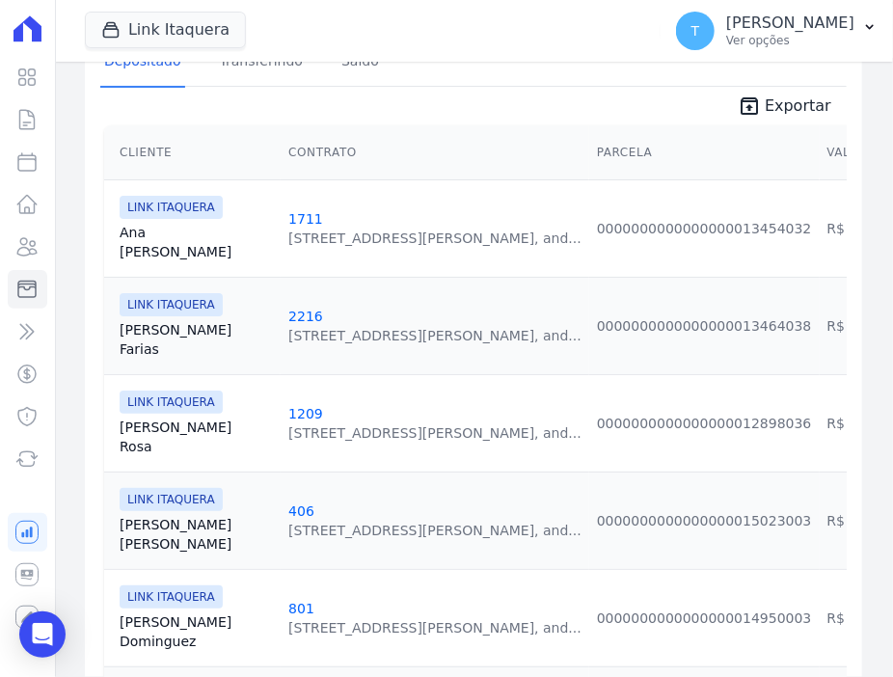
click at [154, 417] on link "[PERSON_NAME]" at bounding box center [196, 436] width 153 height 39
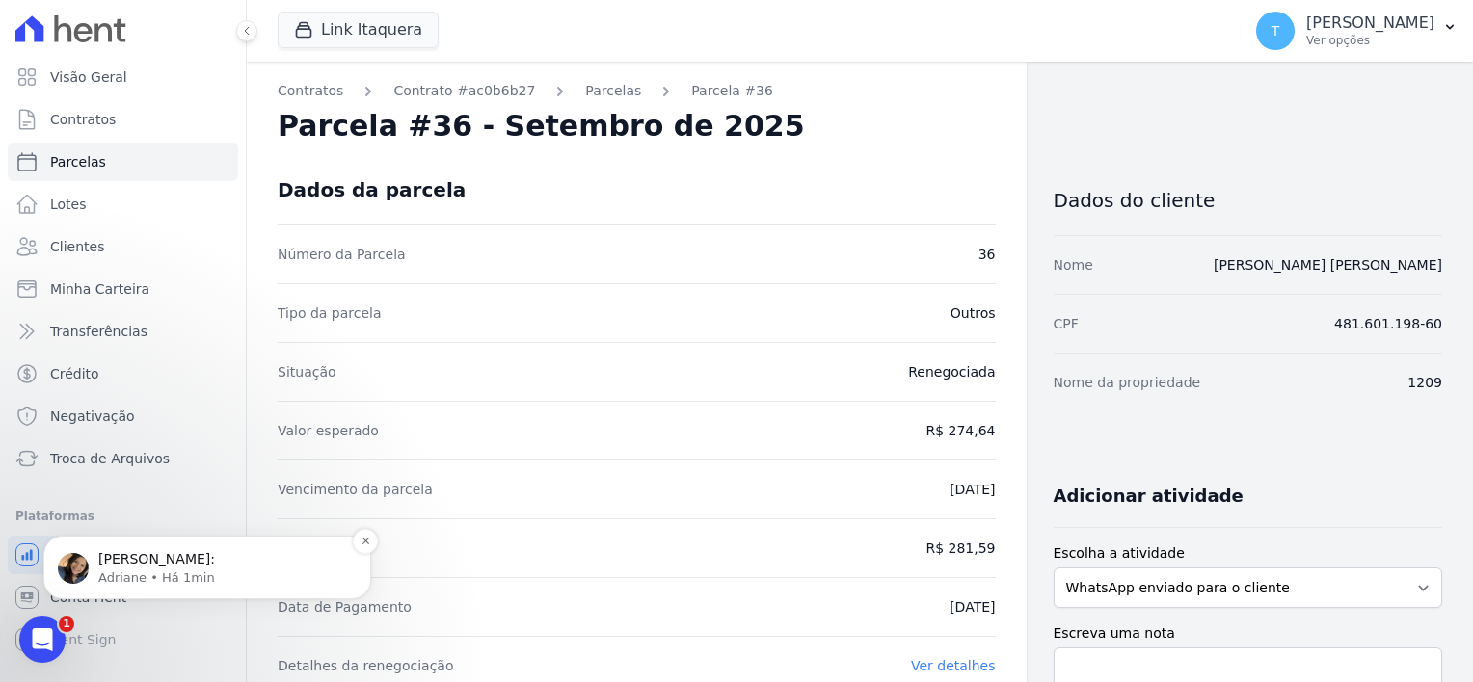
click at [146, 574] on p "Adriane • Há 1min" at bounding box center [222, 578] width 249 height 17
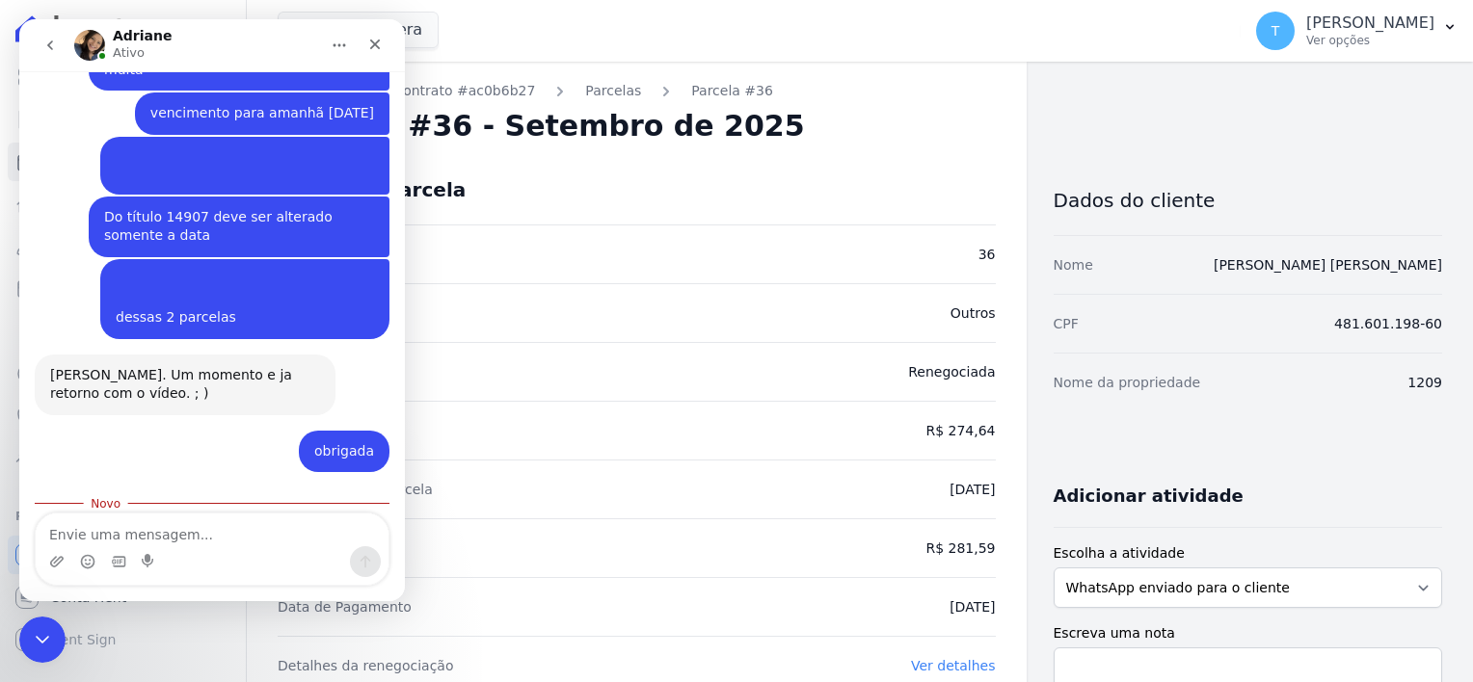
scroll to position [1884, 0]
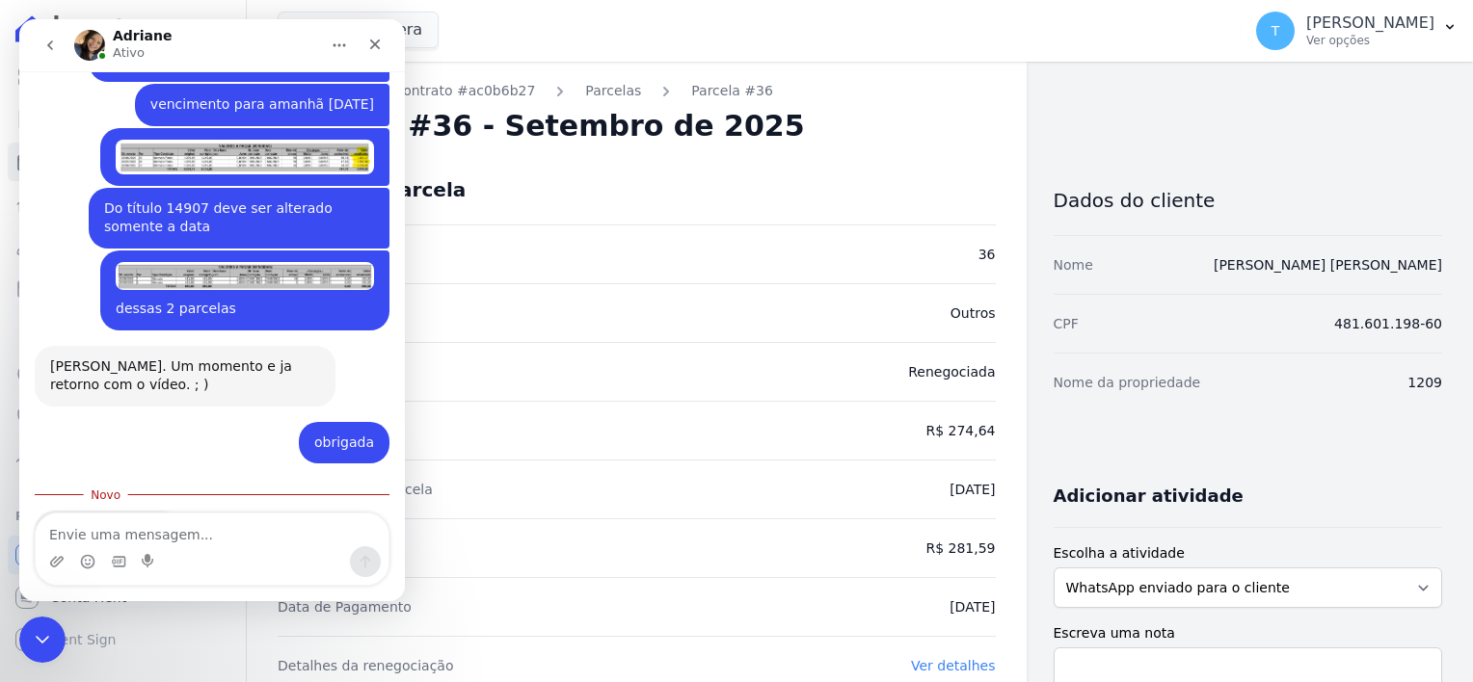
click at [102, 552] on div "Hent (7).mp4" at bounding box center [114, 562] width 91 height 20
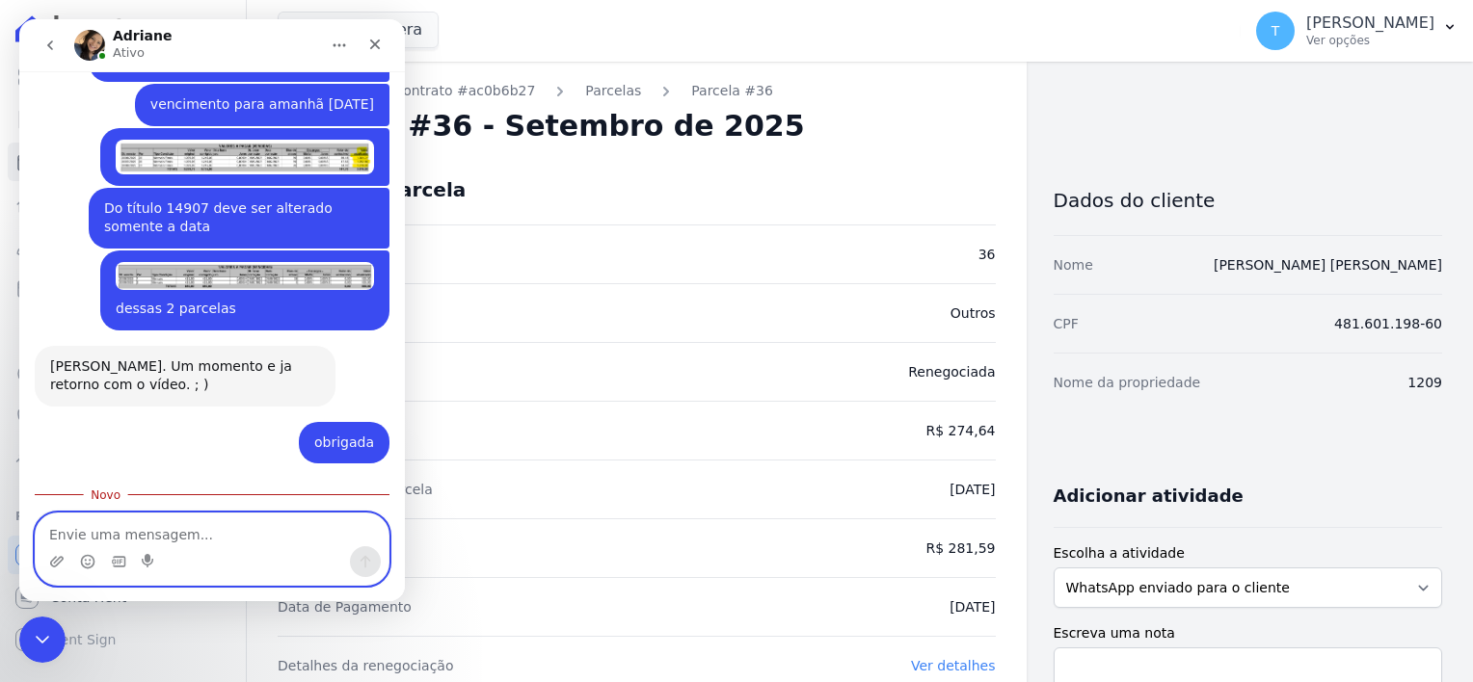
click at [215, 532] on textarea "Envie uma mensagem..." at bounding box center [212, 530] width 353 height 33
type textarea "Muito obrigada"
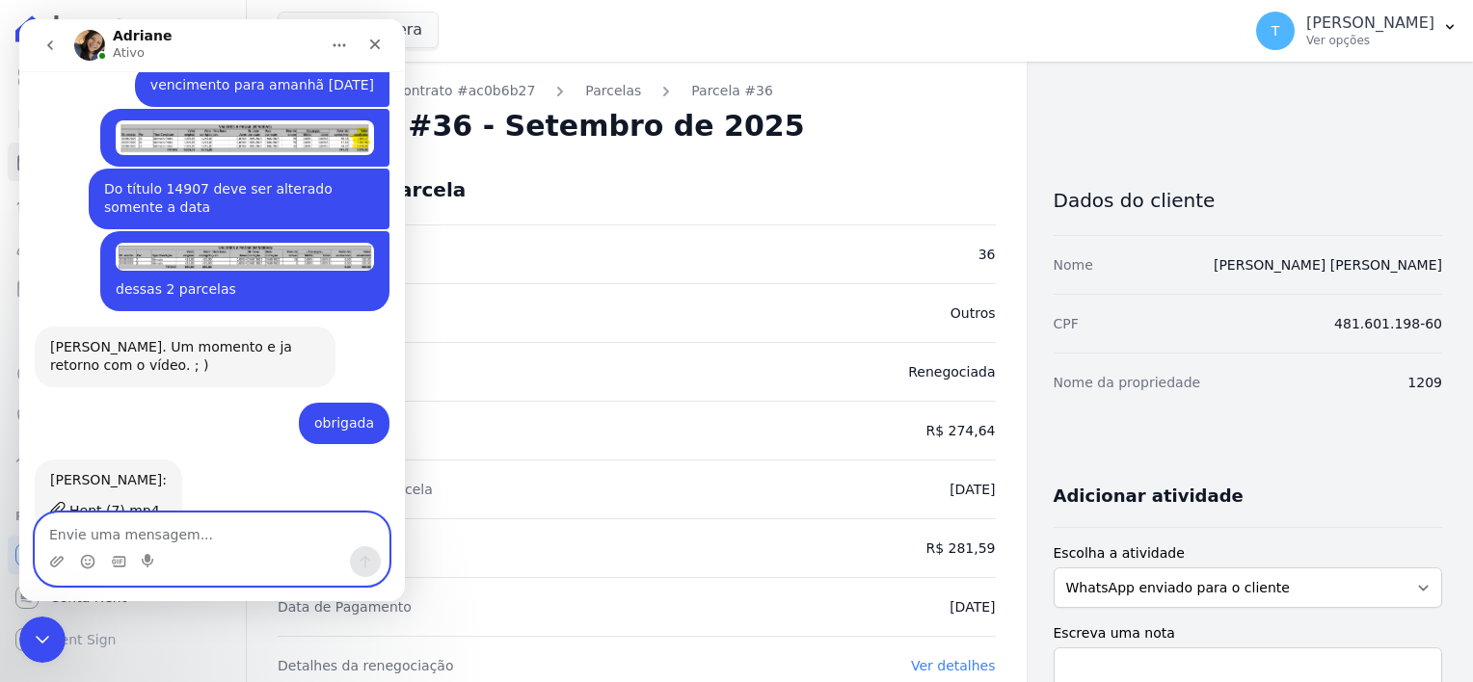
scroll to position [1909, 0]
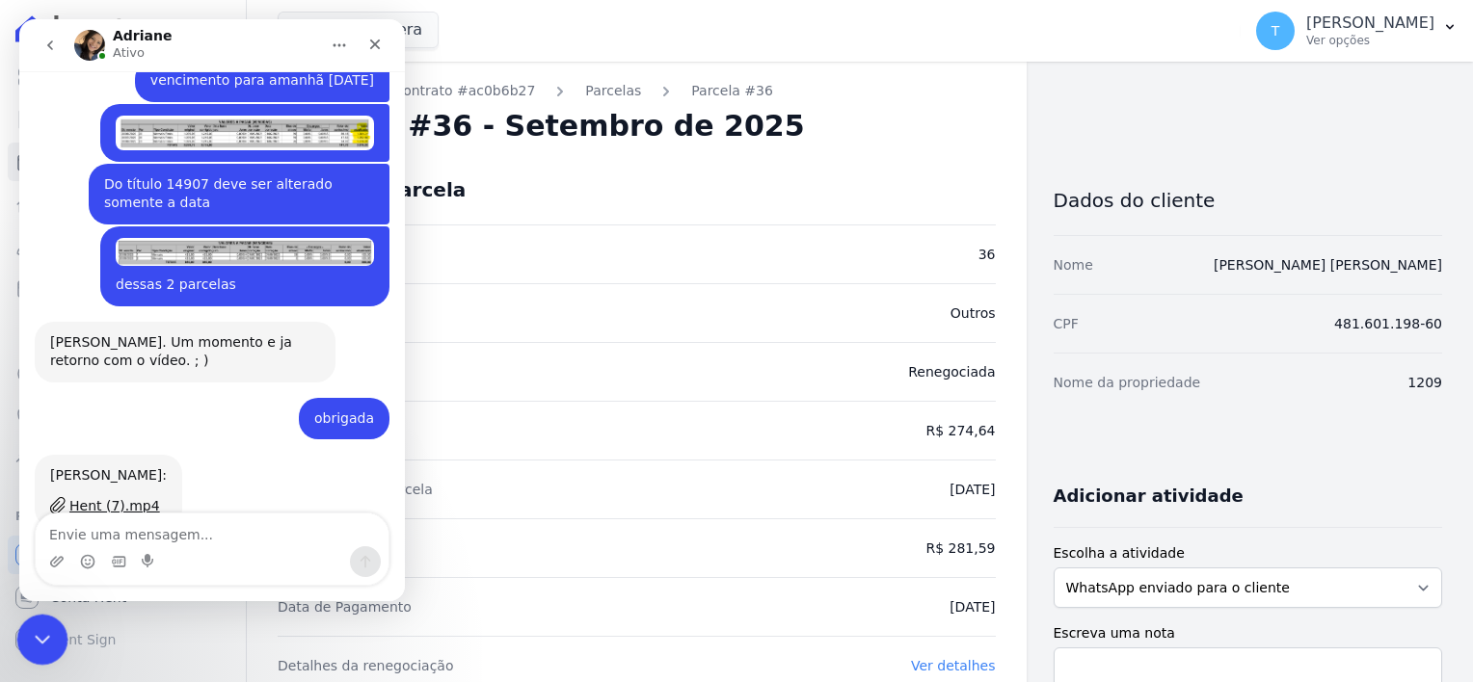
click at [32, 639] on icon "Encerramento do Messenger da Intercom" at bounding box center [39, 637] width 23 height 23
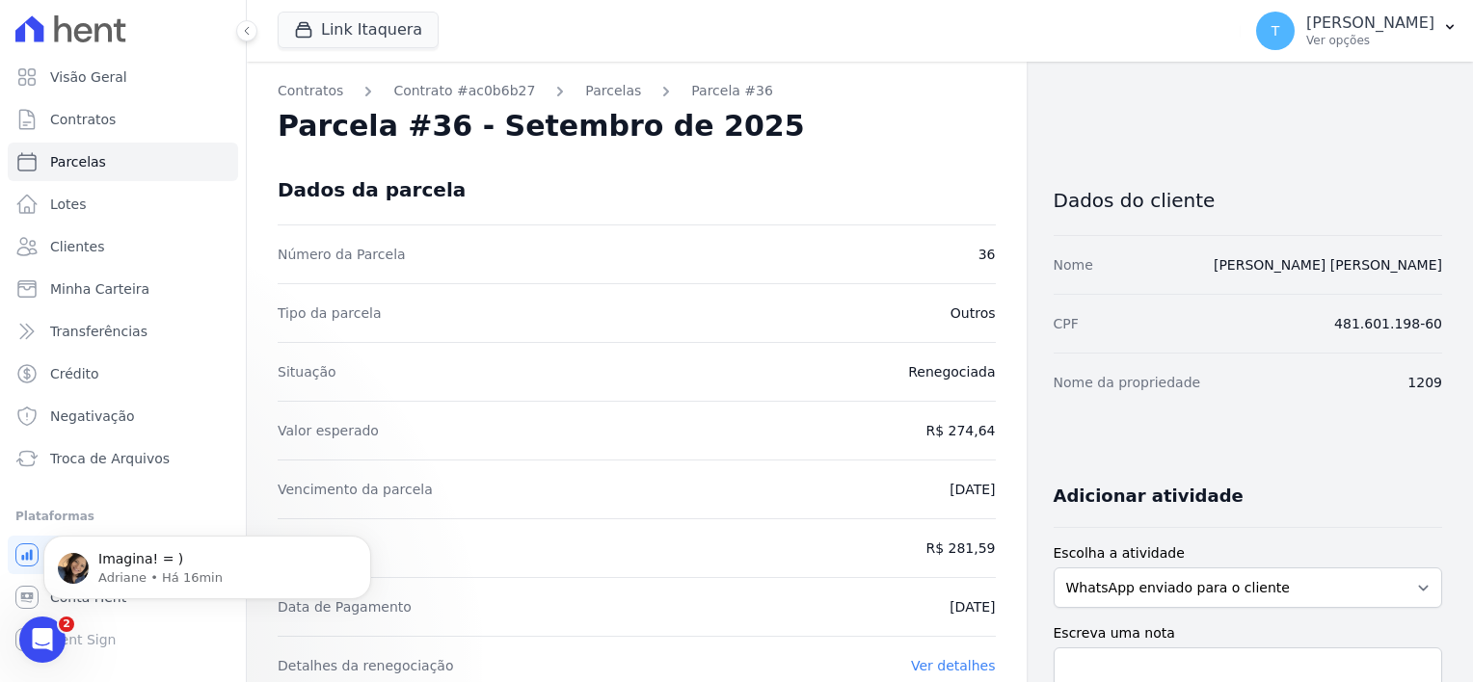
scroll to position [1966, 0]
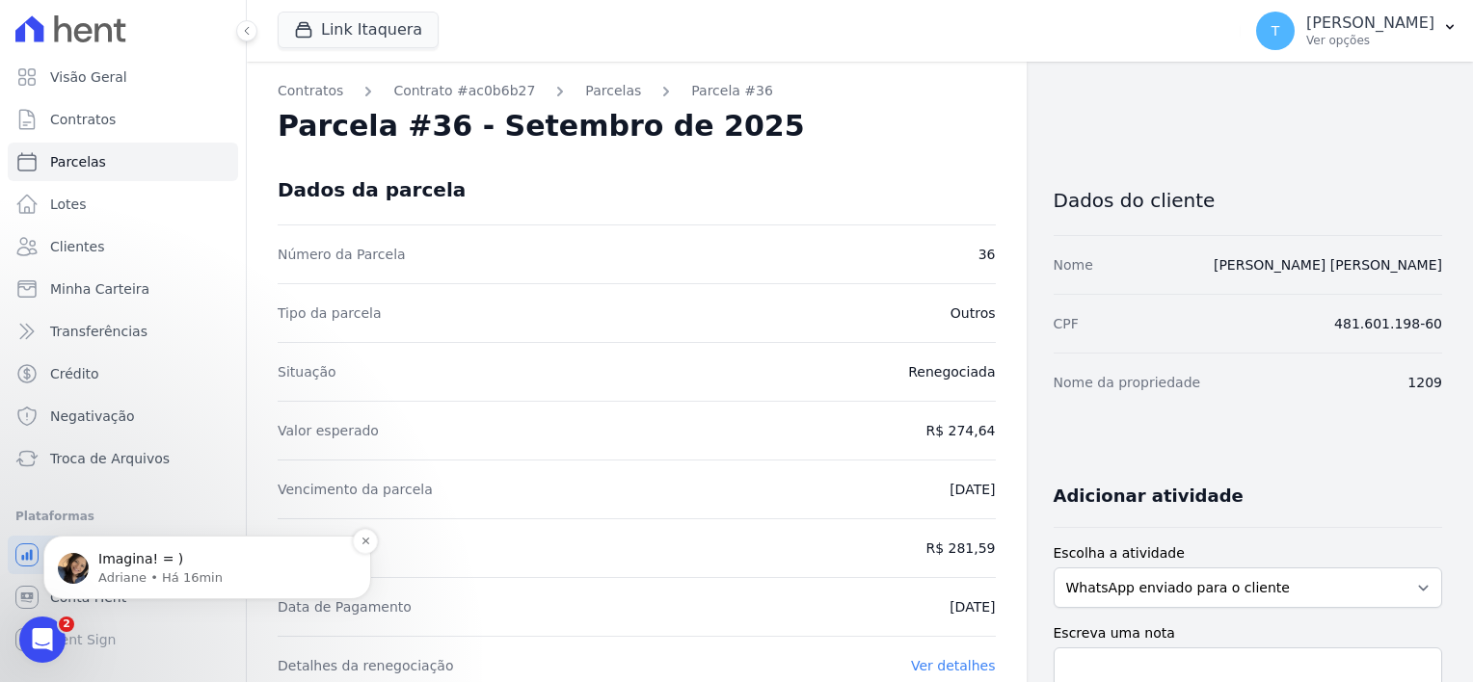
click at [144, 581] on p "Adriane • Há 16min" at bounding box center [222, 578] width 249 height 17
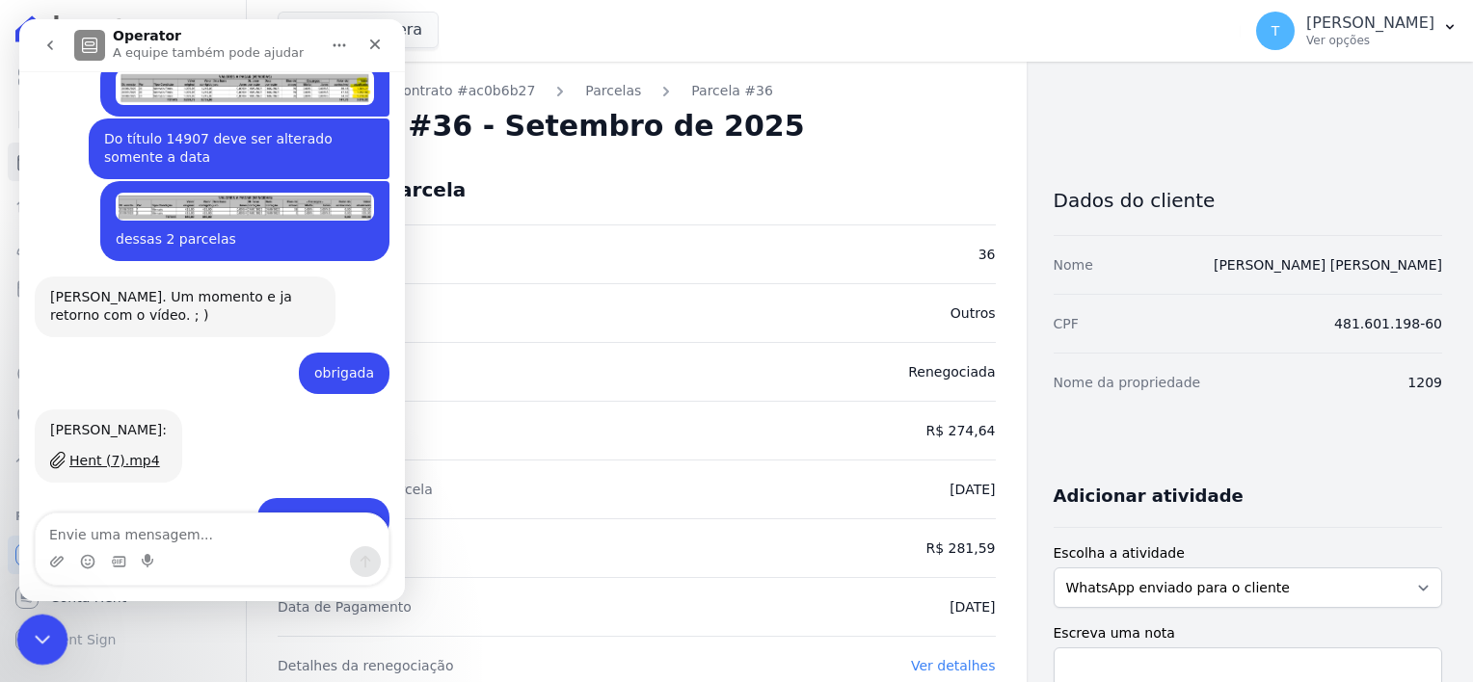
scroll to position [1999, 0]
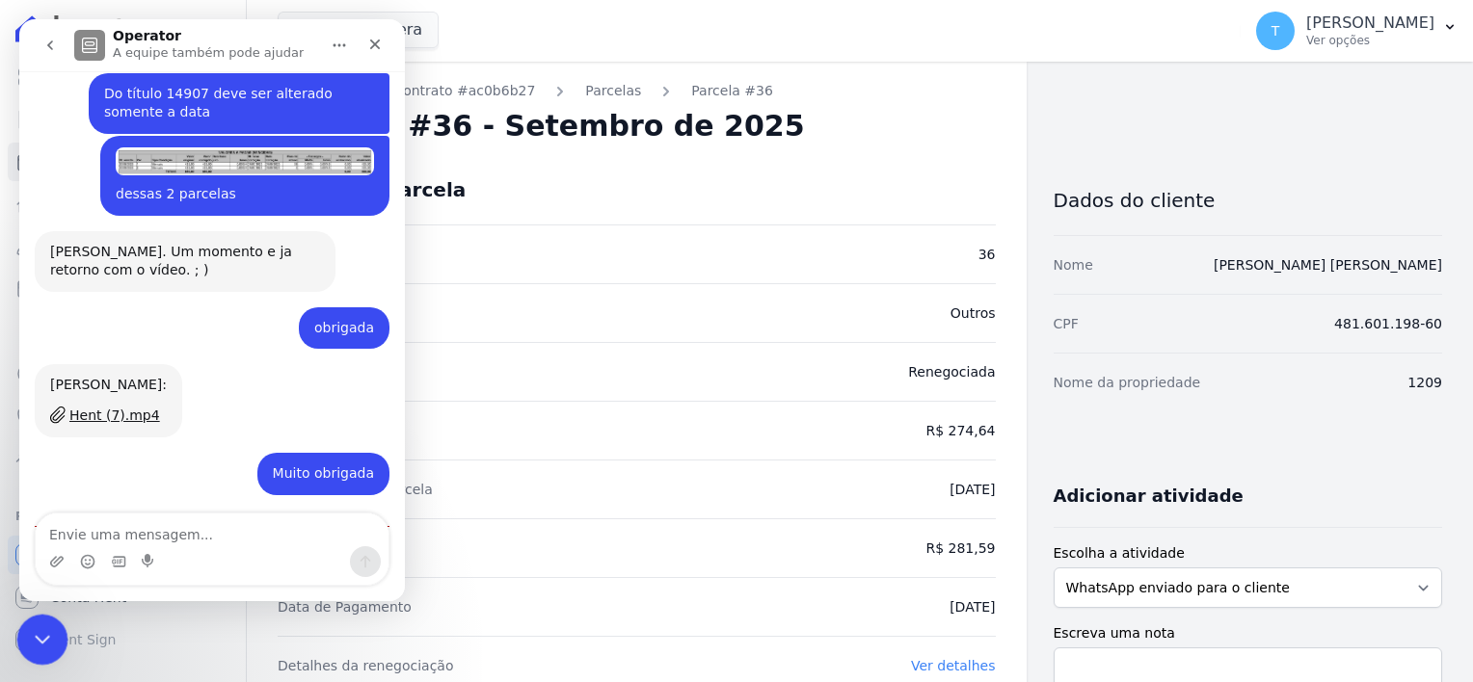
click at [29, 630] on icon "Encerramento do Messenger da Intercom" at bounding box center [39, 637] width 23 height 23
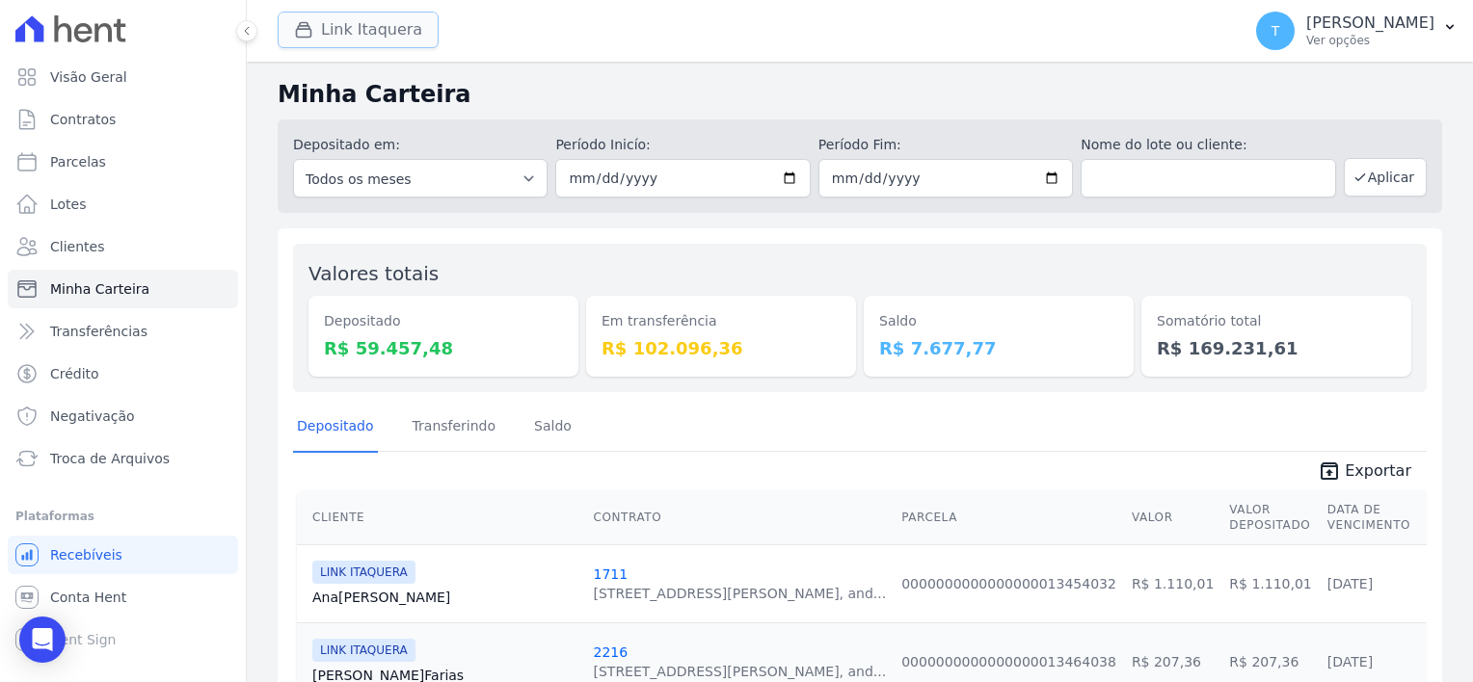
click at [355, 26] on button "Link Itaquera" at bounding box center [358, 30] width 161 height 37
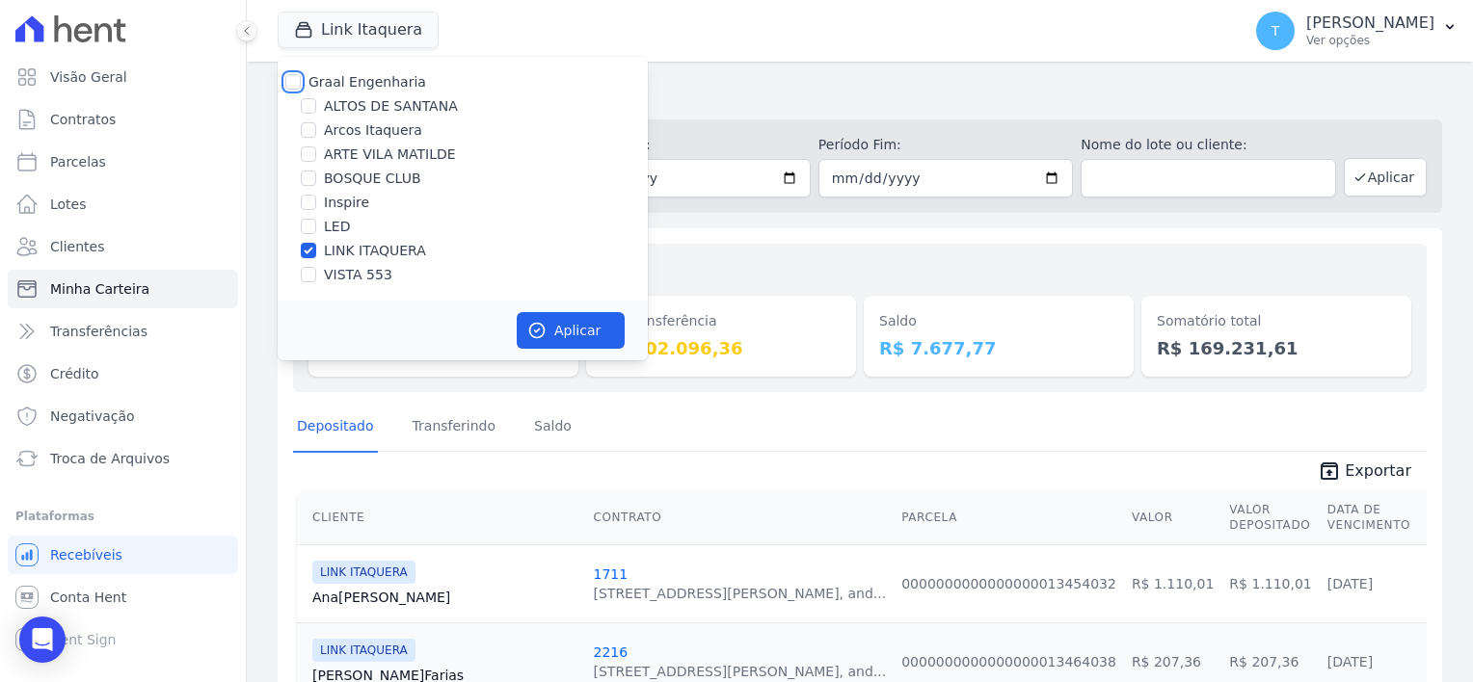
click at [294, 81] on input "Graal Engenharia" at bounding box center [292, 81] width 15 height 15
checkbox input "true"
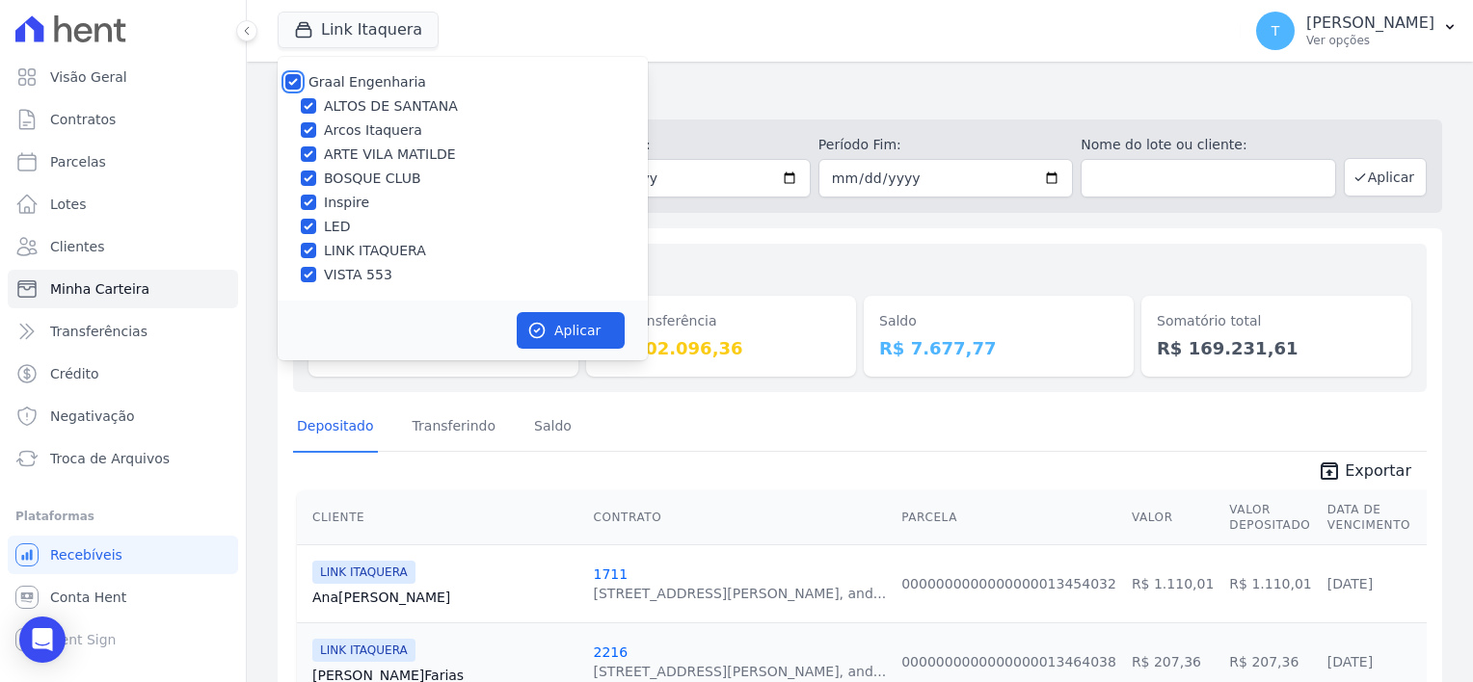
checkbox input "true"
click at [566, 337] on button "Aplicar" at bounding box center [571, 330] width 108 height 37
